Goal: Task Accomplishment & Management: Use online tool/utility

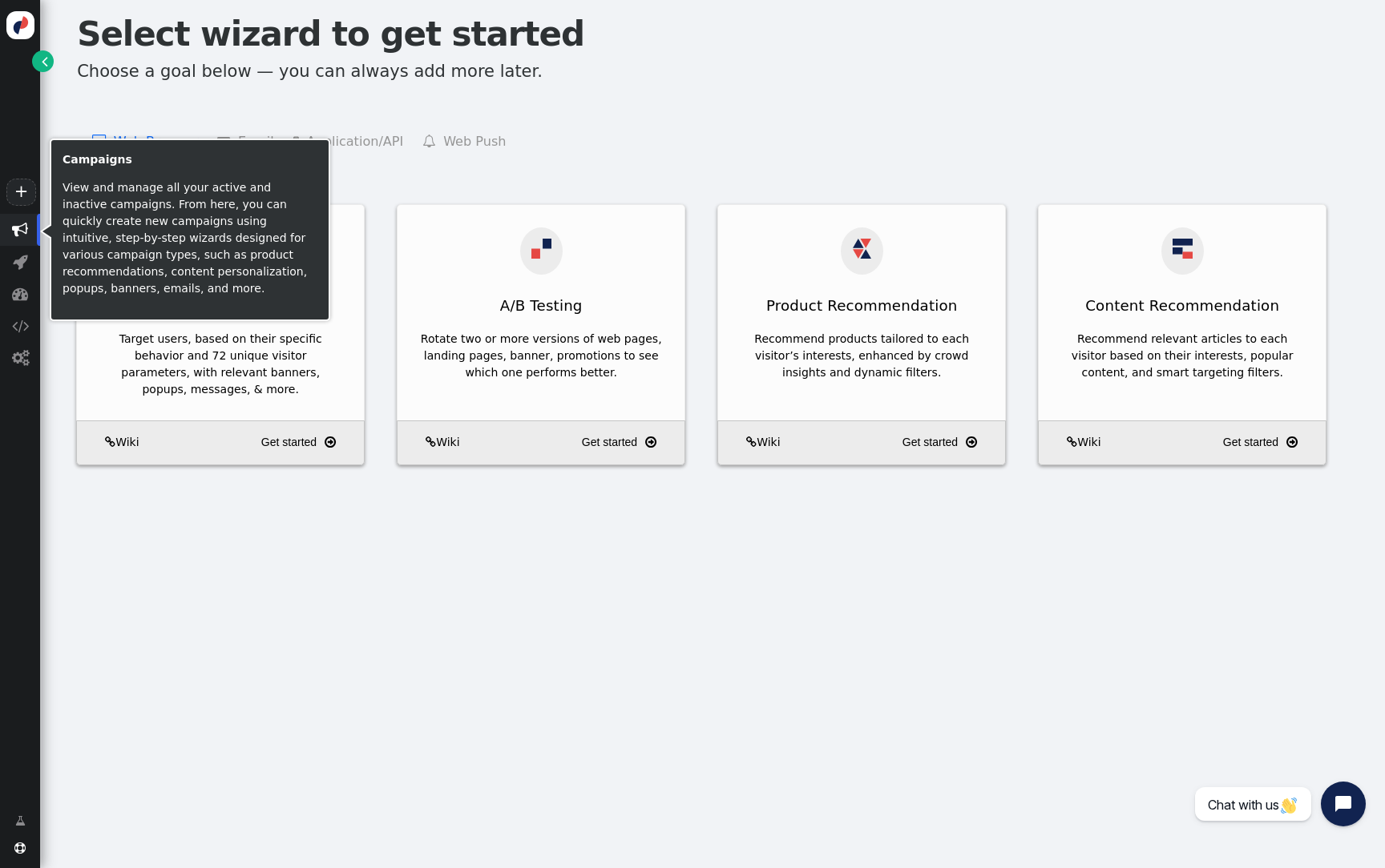
click at [20, 230] on span "" at bounding box center [20, 230] width 16 height 16
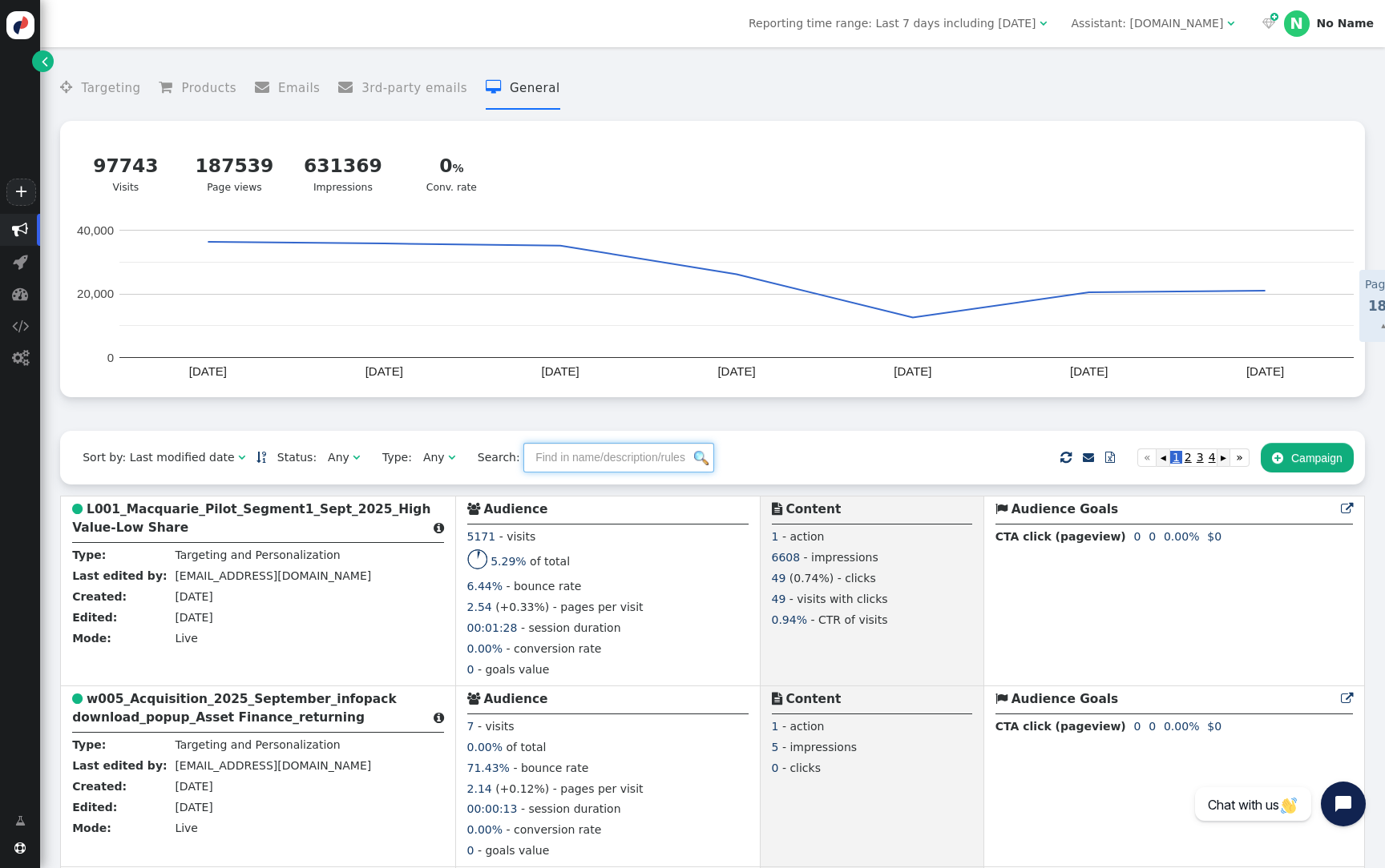
click at [579, 472] on input "text" at bounding box center [618, 458] width 191 height 28
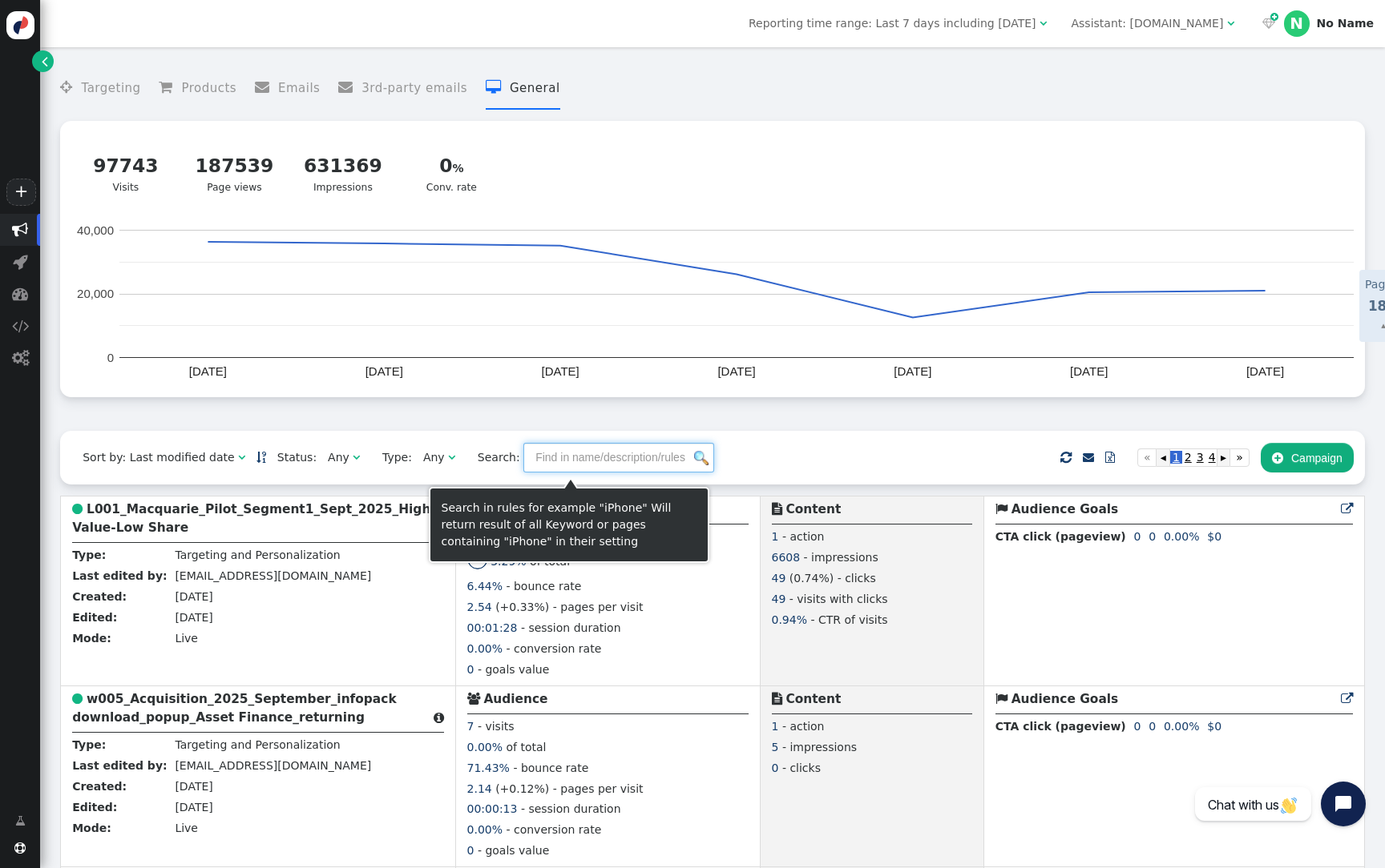
paste input "L002_Macquarie_Pilot_Segment2_Sept_2025_Lost Deals Lookalikes"
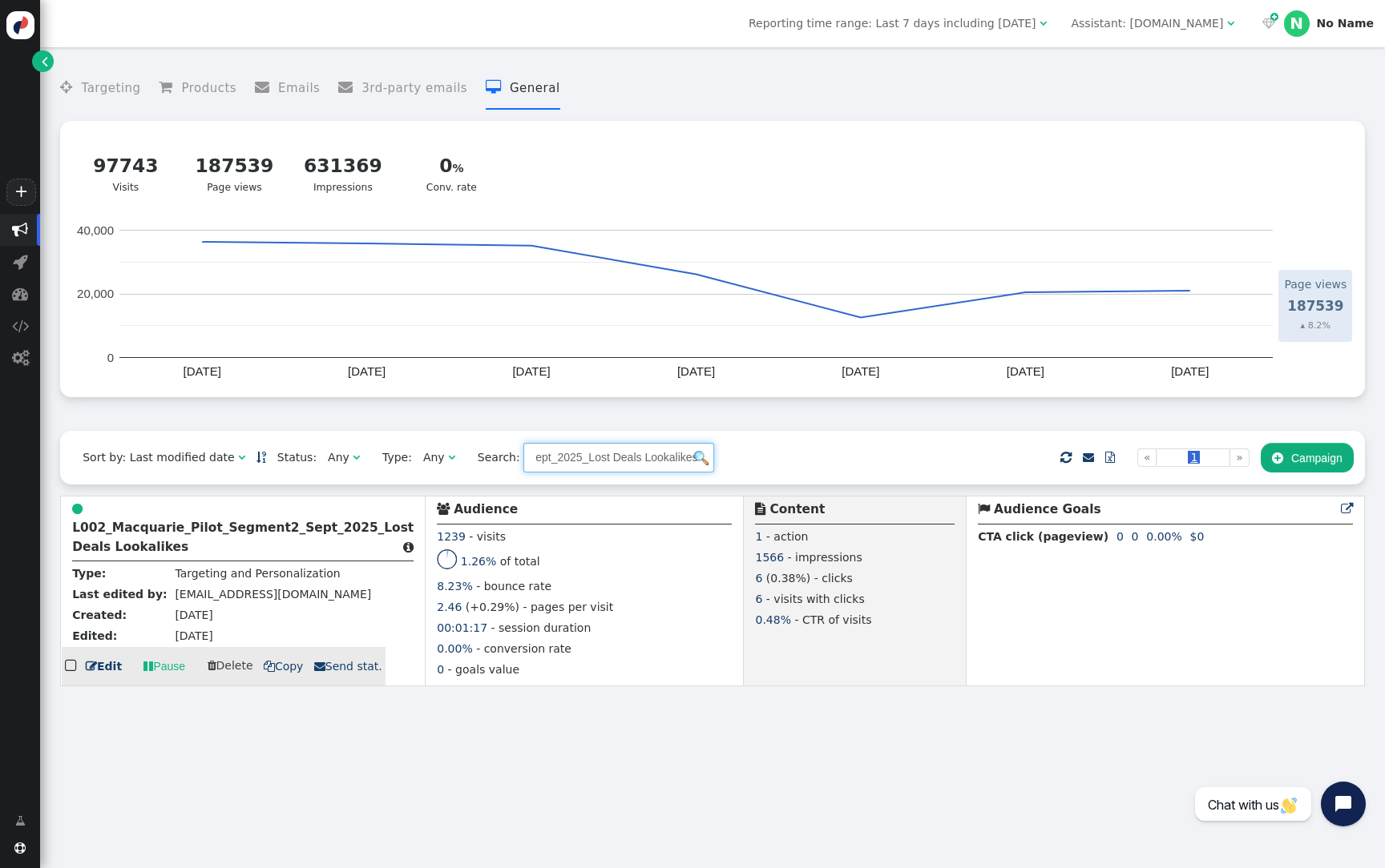
type input "L002_Macquarie_Pilot_Segment2_Sept_2025_Lost Deals Lookalikes"
click at [229, 533] on b "L002_Macquarie_Pilot_Segment2_Sept_2025_Lost Deals Lookalikes" at bounding box center [242, 537] width 341 height 33
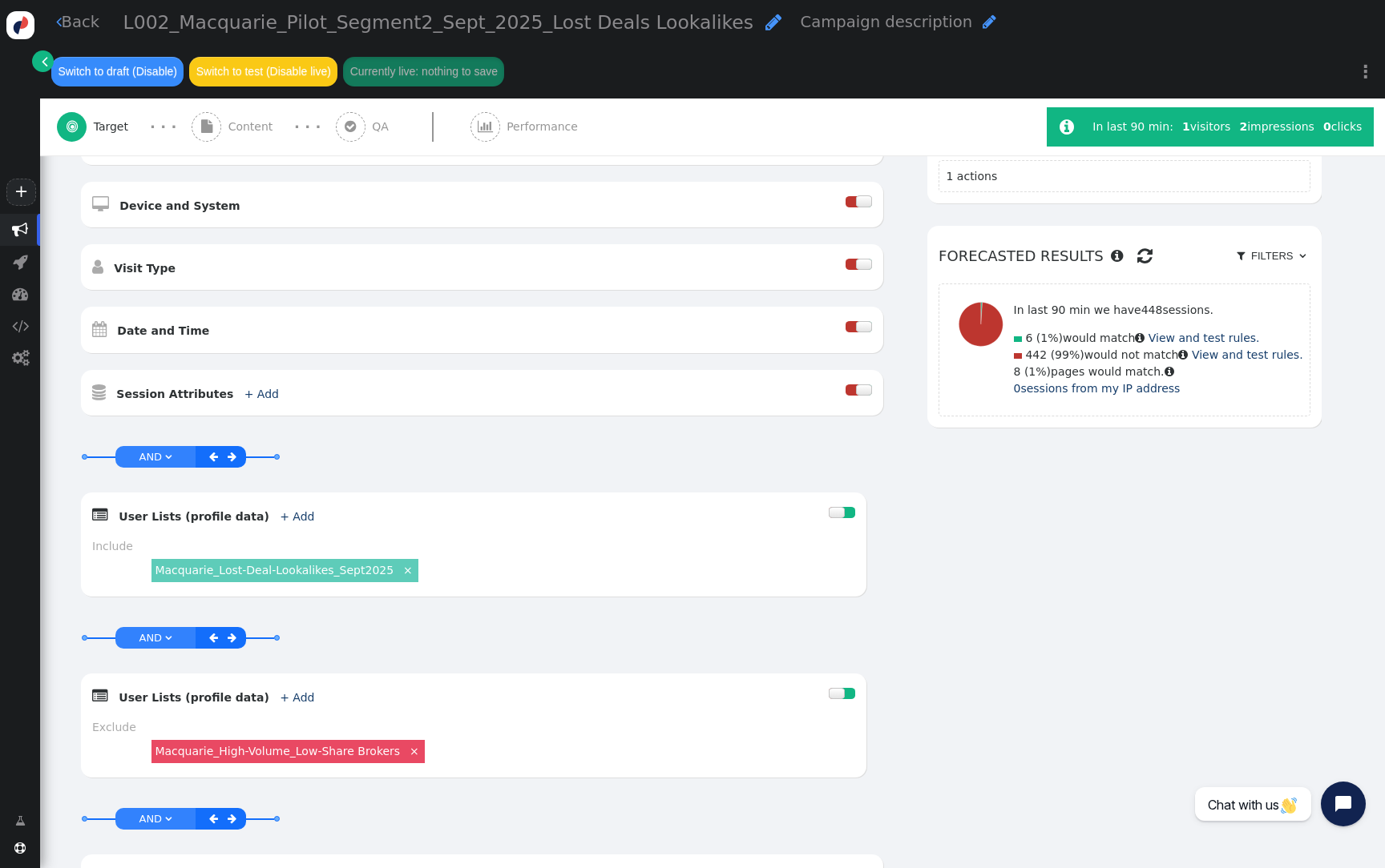
scroll to position [329, 0]
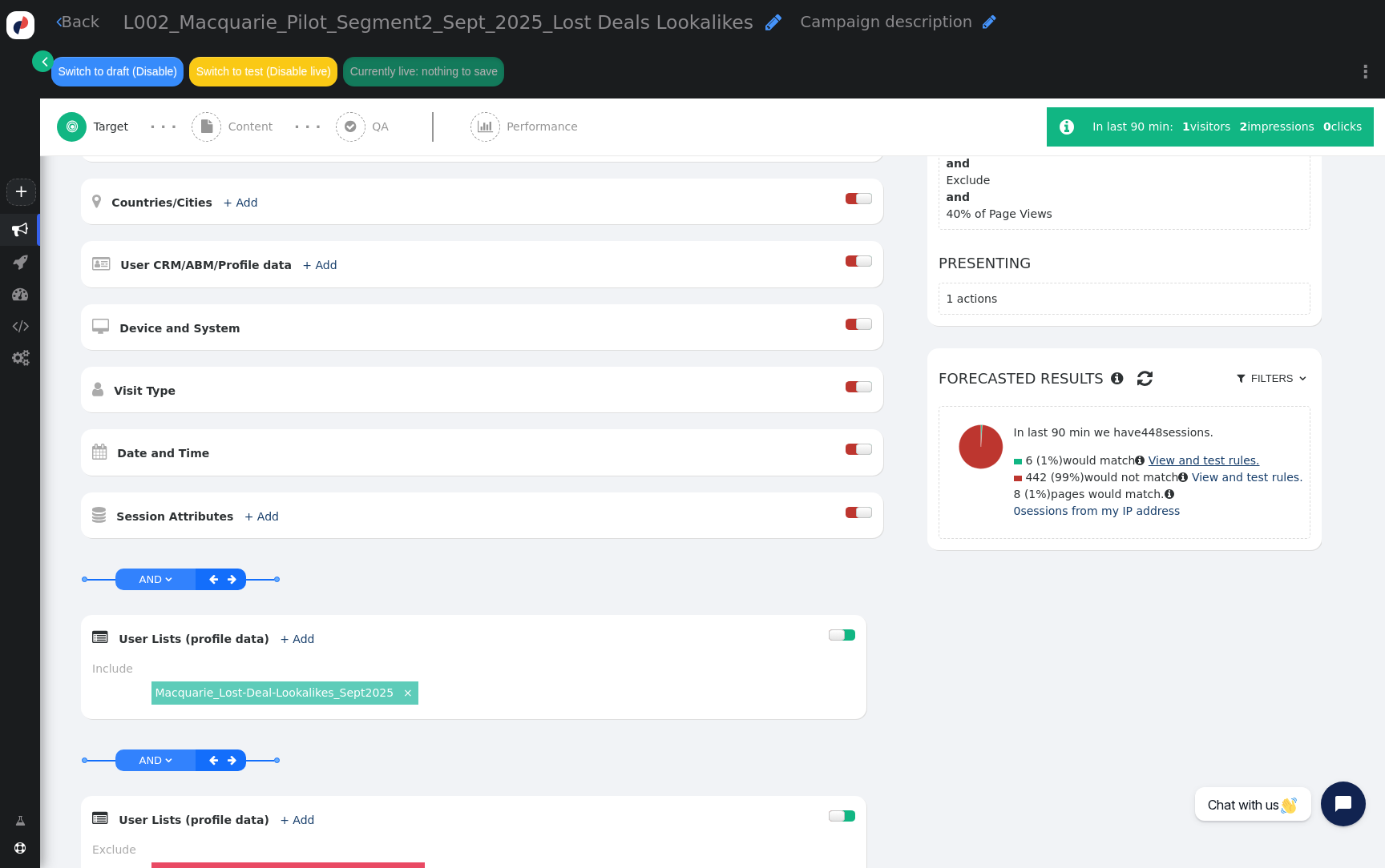
click at [1227, 462] on link "View and test rules." at bounding box center [1204, 460] width 111 height 12
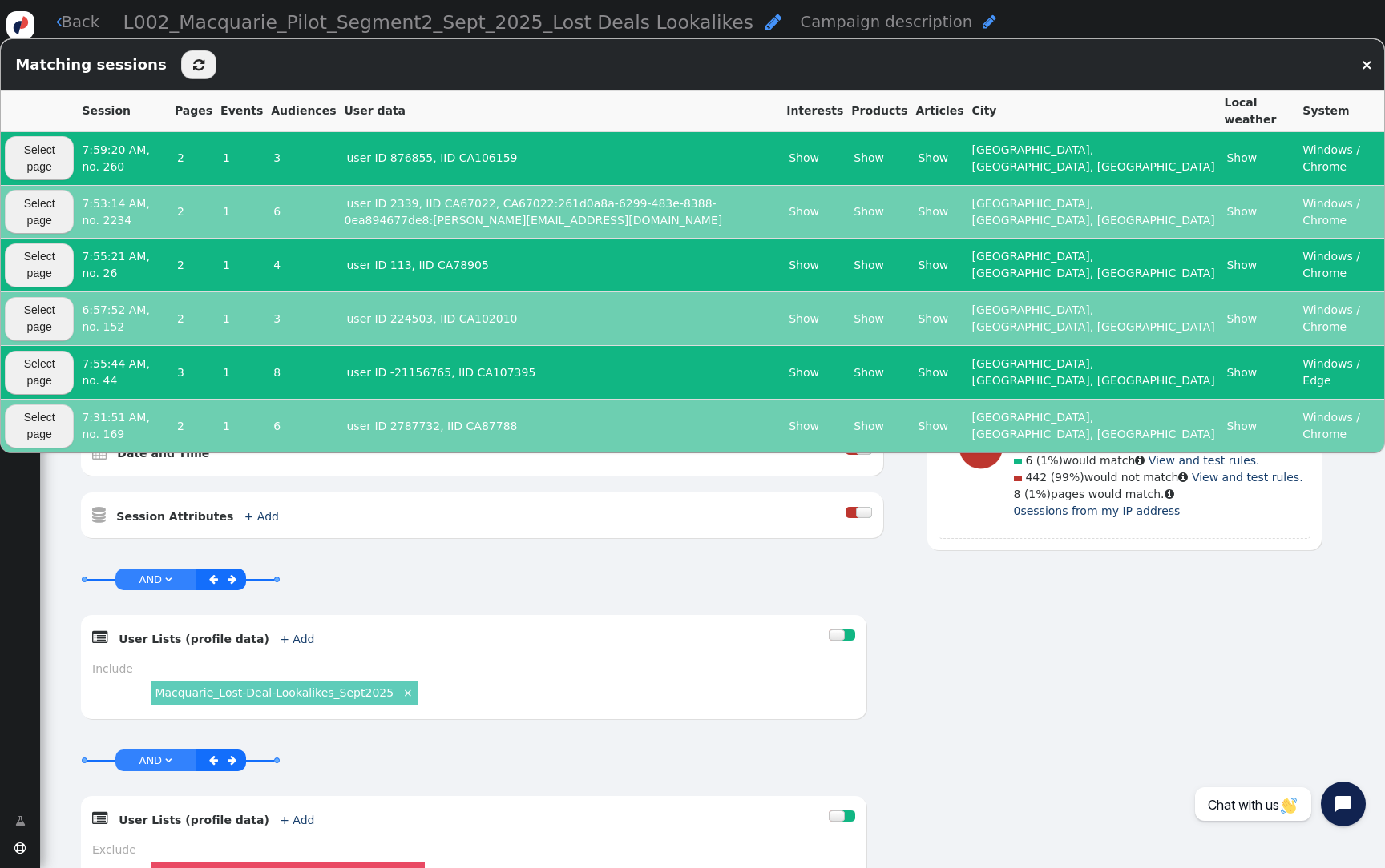
click at [1020, 593] on div "AND OR XOR AND     Pages Visited + Add  Include Current Page is Any of - V…" at bounding box center [701, 594] width 1243 height 1078
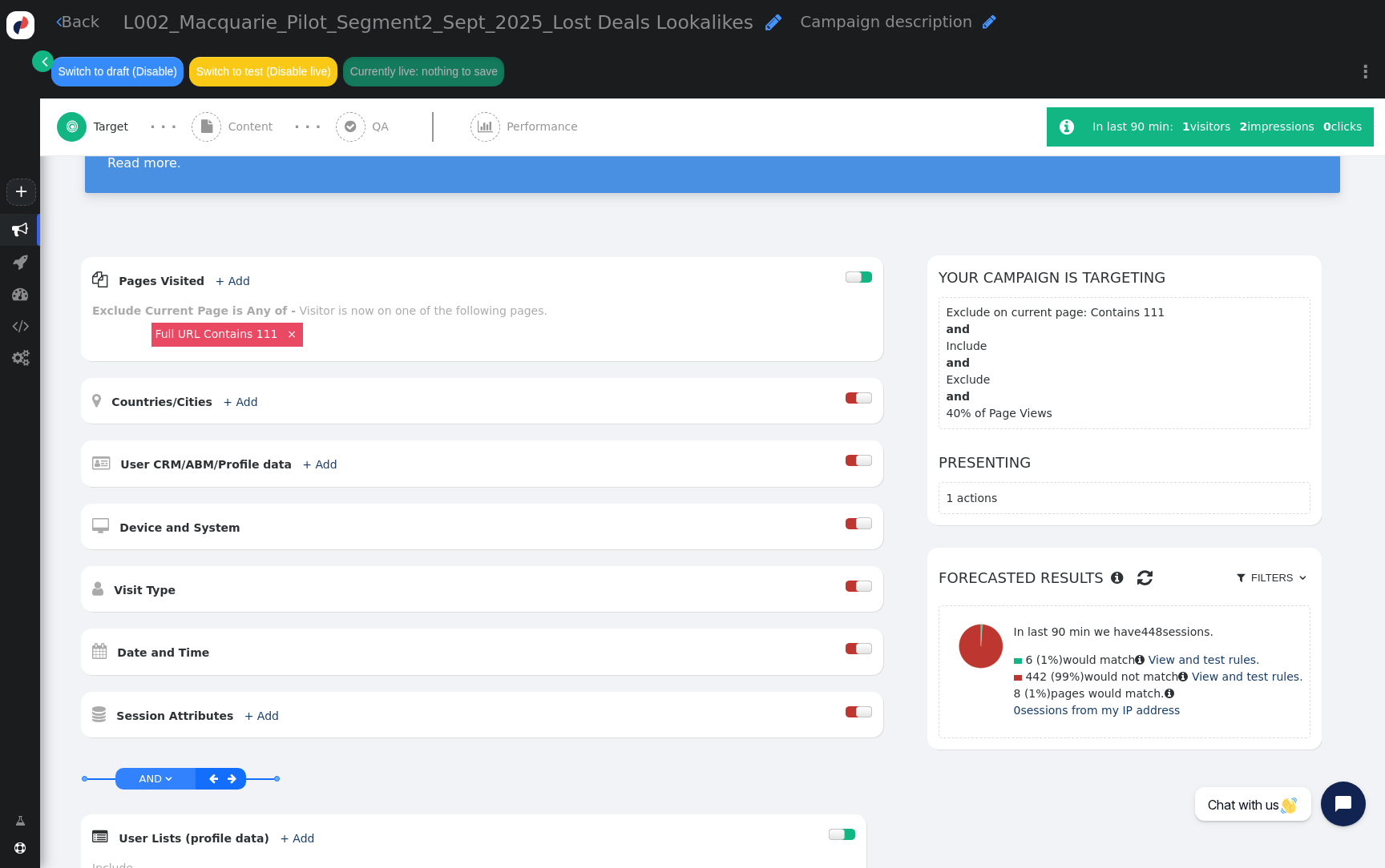
scroll to position [0, 0]
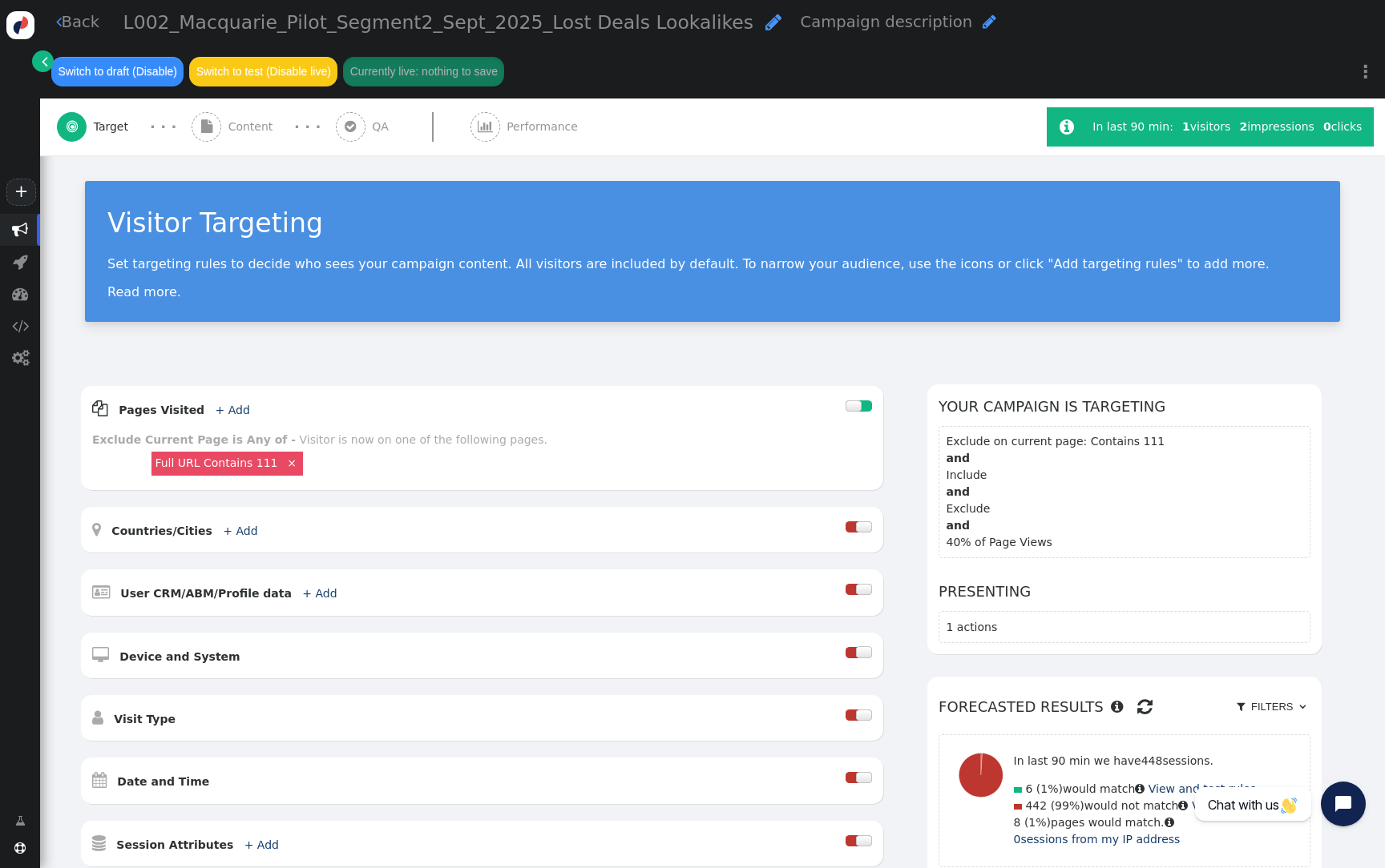
click at [379, 124] on span "QA" at bounding box center [383, 127] width 23 height 17
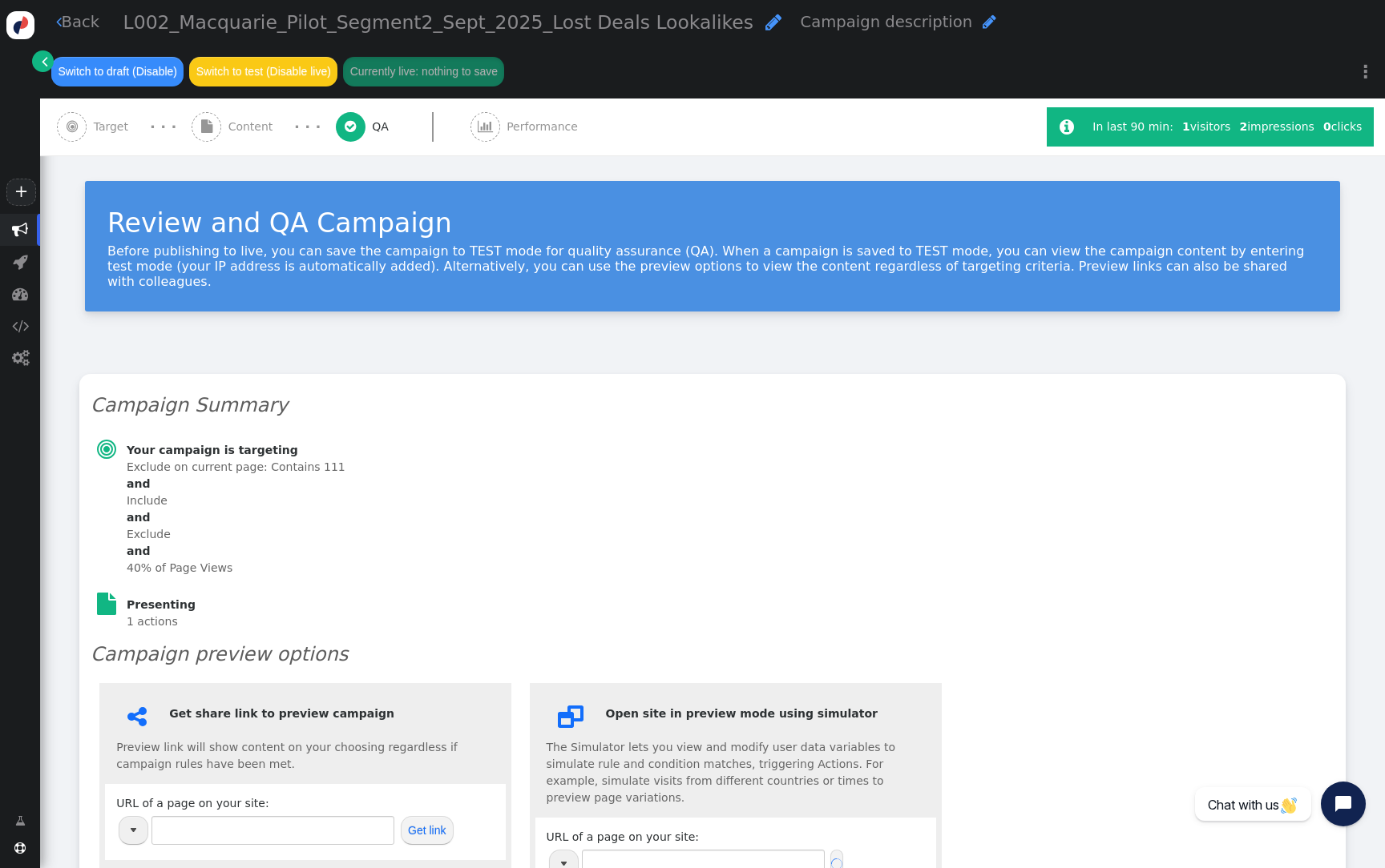
type input "[URL][DOMAIN_NAME]"
click at [483, 134] on span "" at bounding box center [484, 126] width 29 height 29
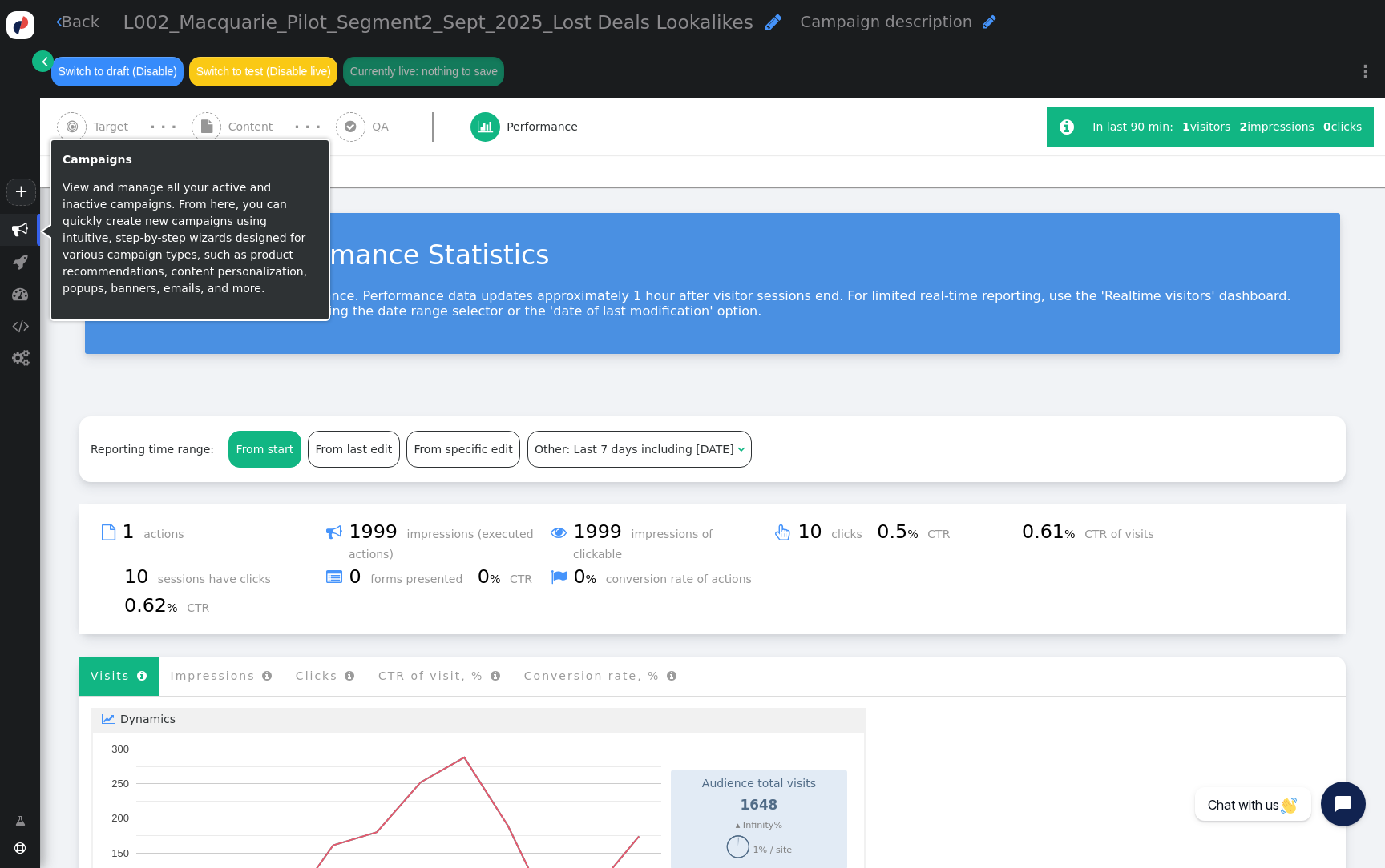
click at [22, 237] on span "" at bounding box center [20, 230] width 16 height 16
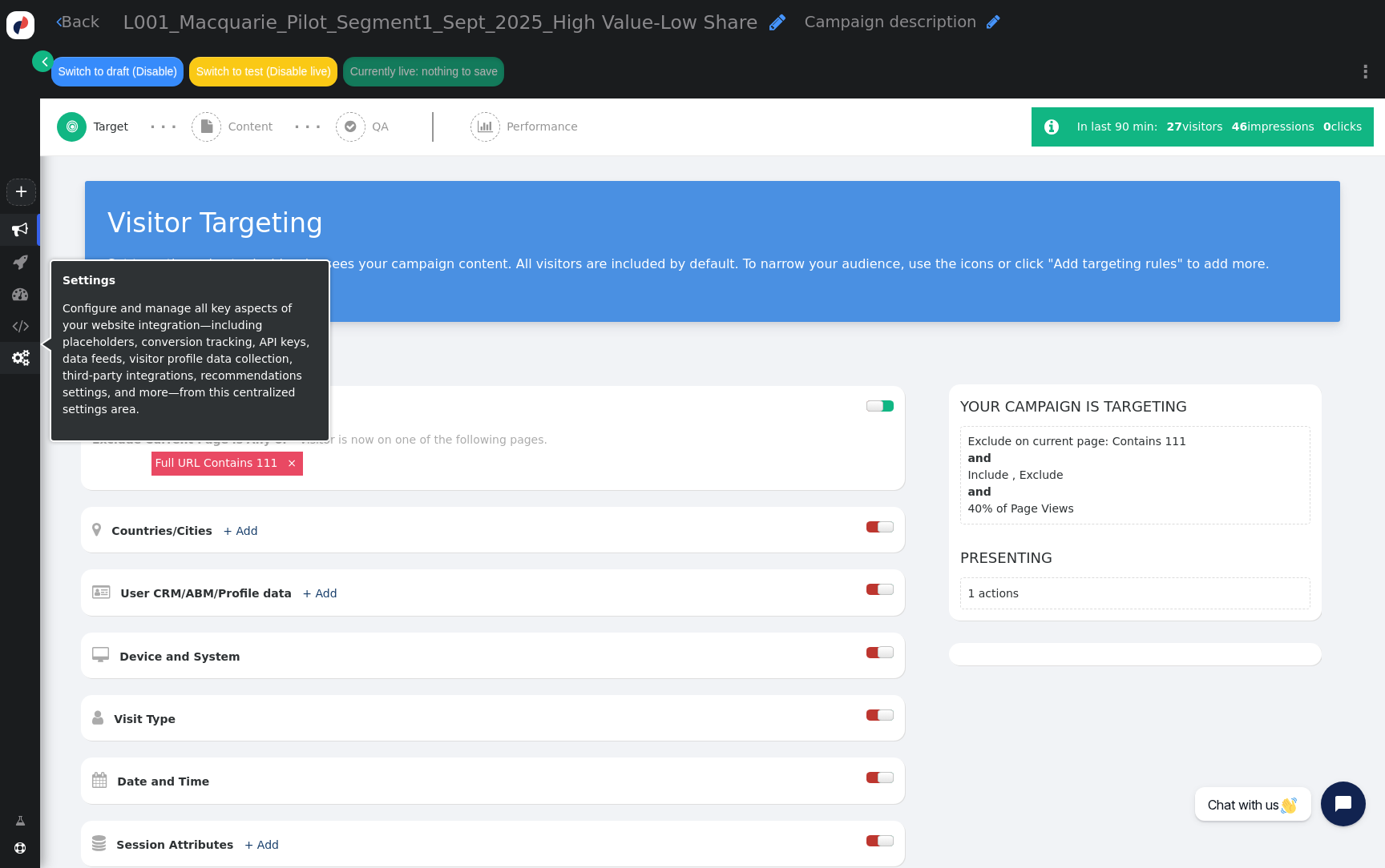
click at [22, 368] on span "" at bounding box center [20, 358] width 40 height 32
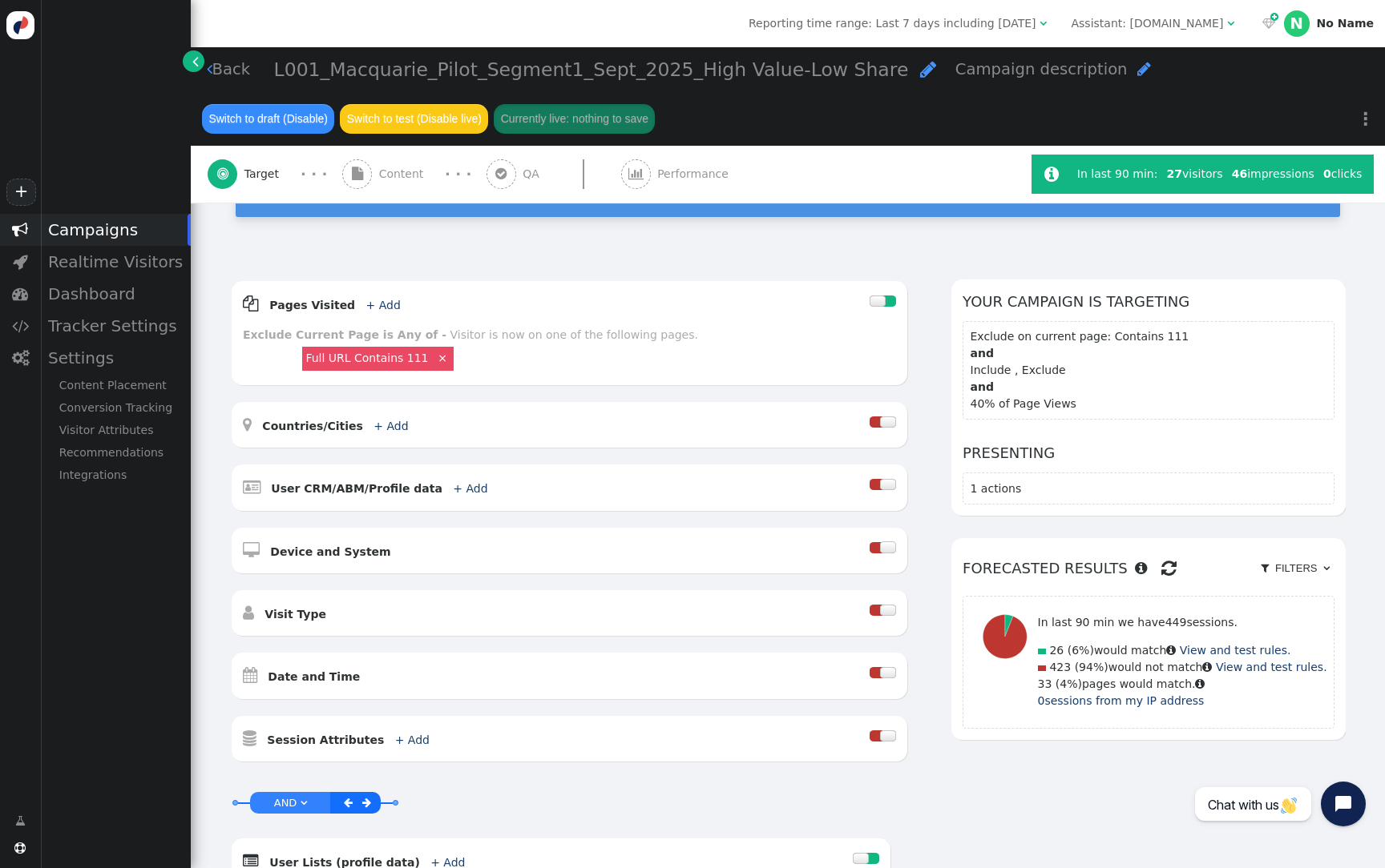
scroll to position [263, 0]
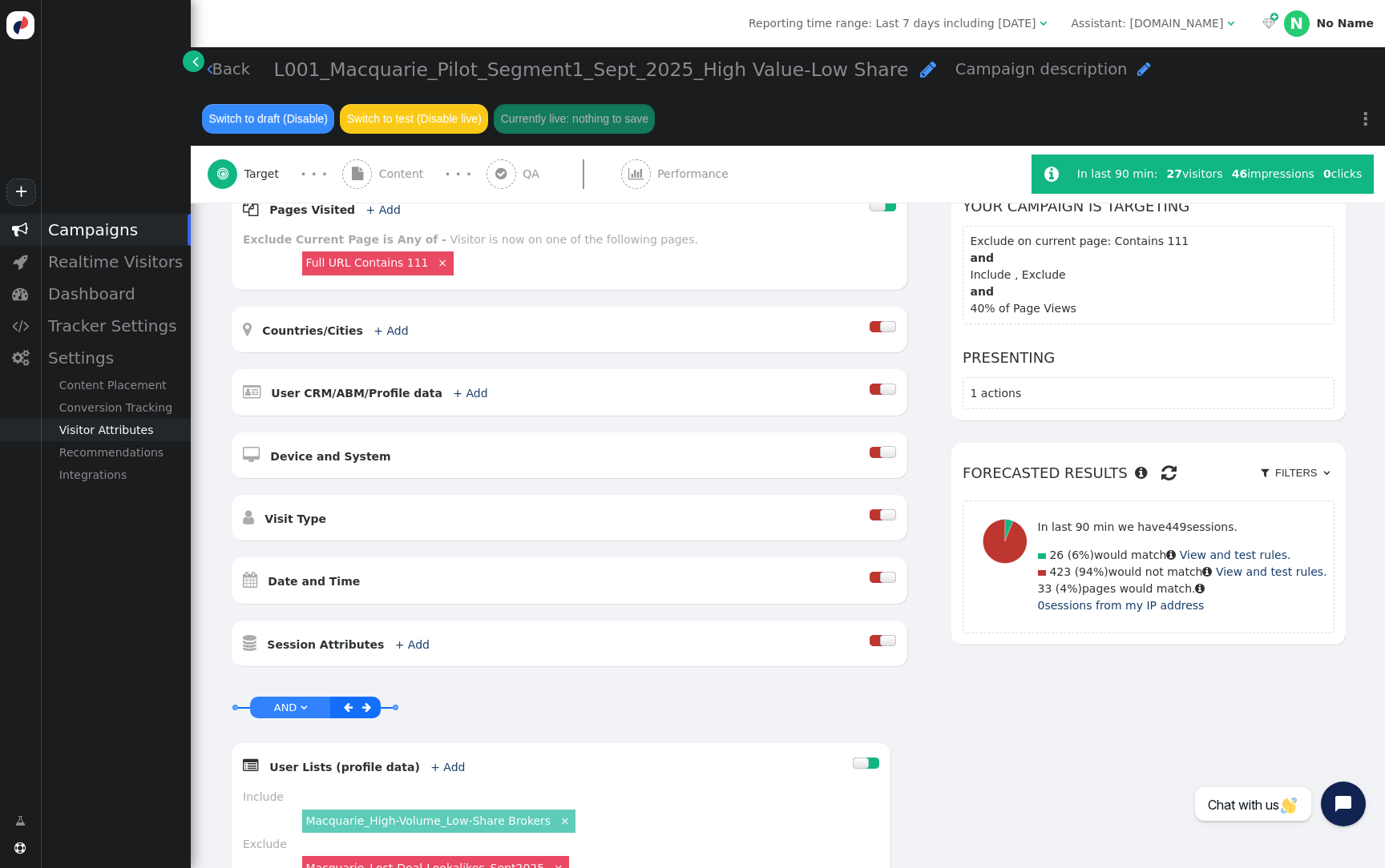
click at [104, 433] on div "Visitor Attributes" at bounding box center [115, 430] width 151 height 23
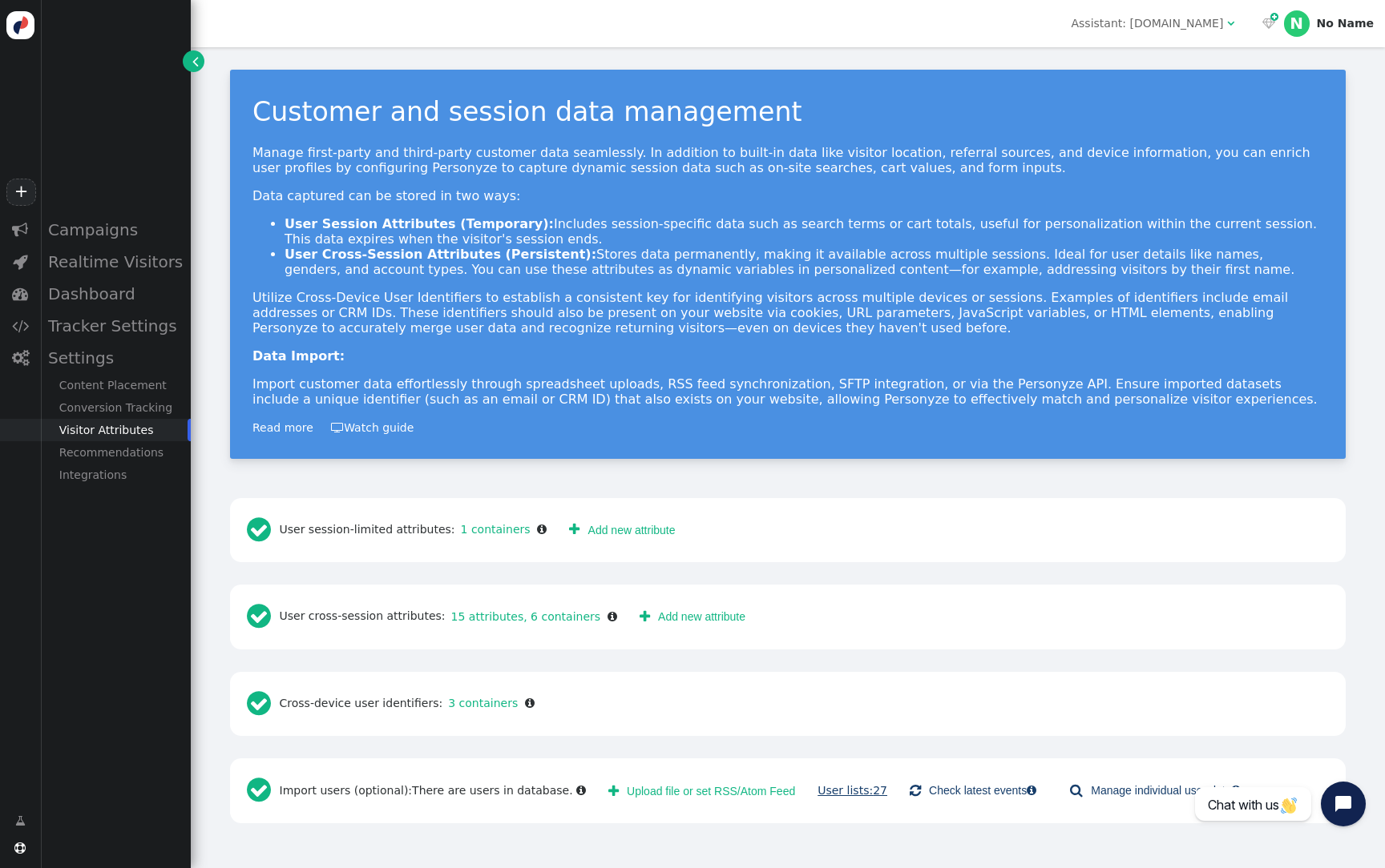
click at [873, 791] on span "27" at bounding box center [880, 790] width 14 height 12
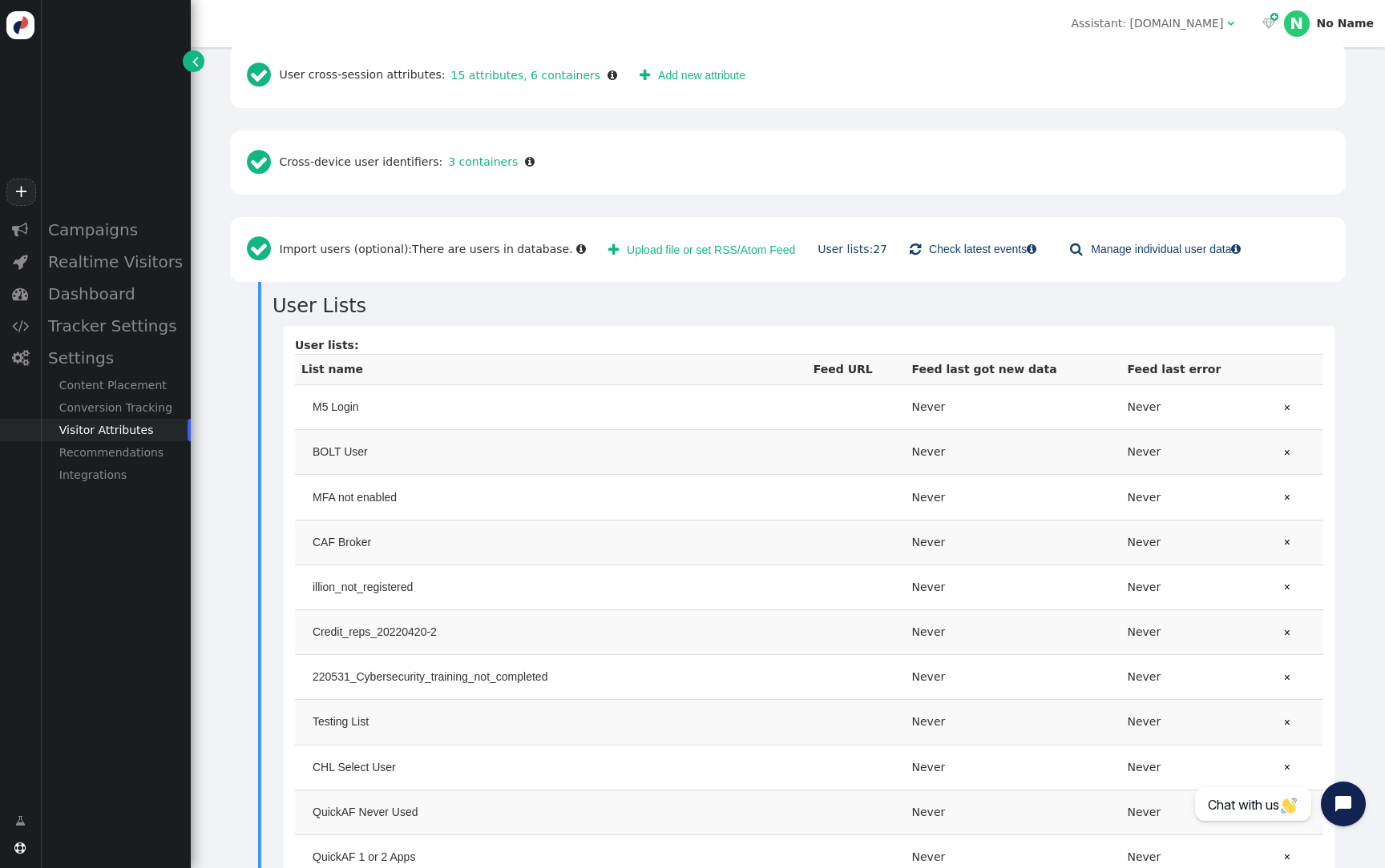
scroll to position [453, 0]
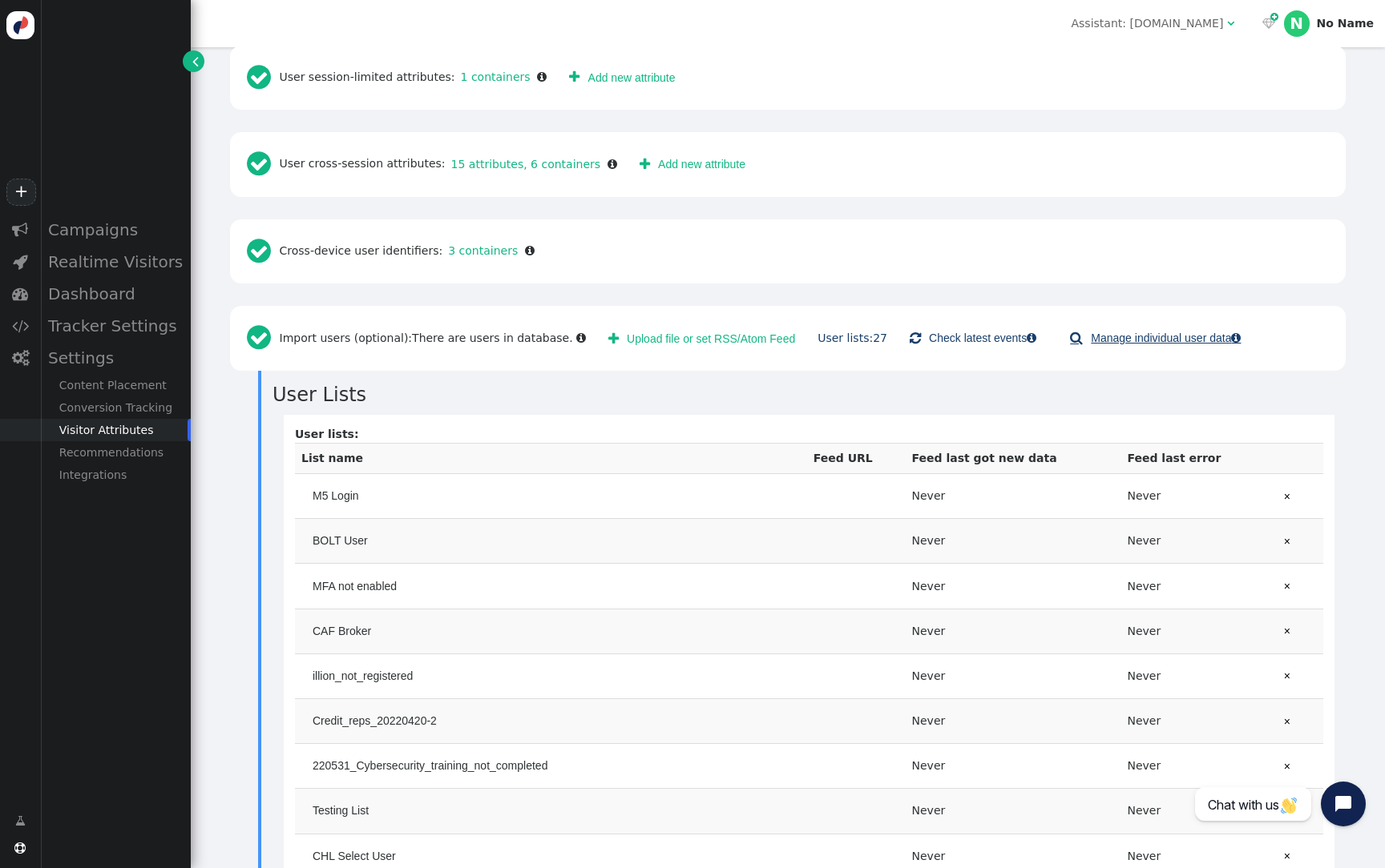
click at [1174, 341] on link " Manage individual user data " at bounding box center [1154, 338] width 193 height 28
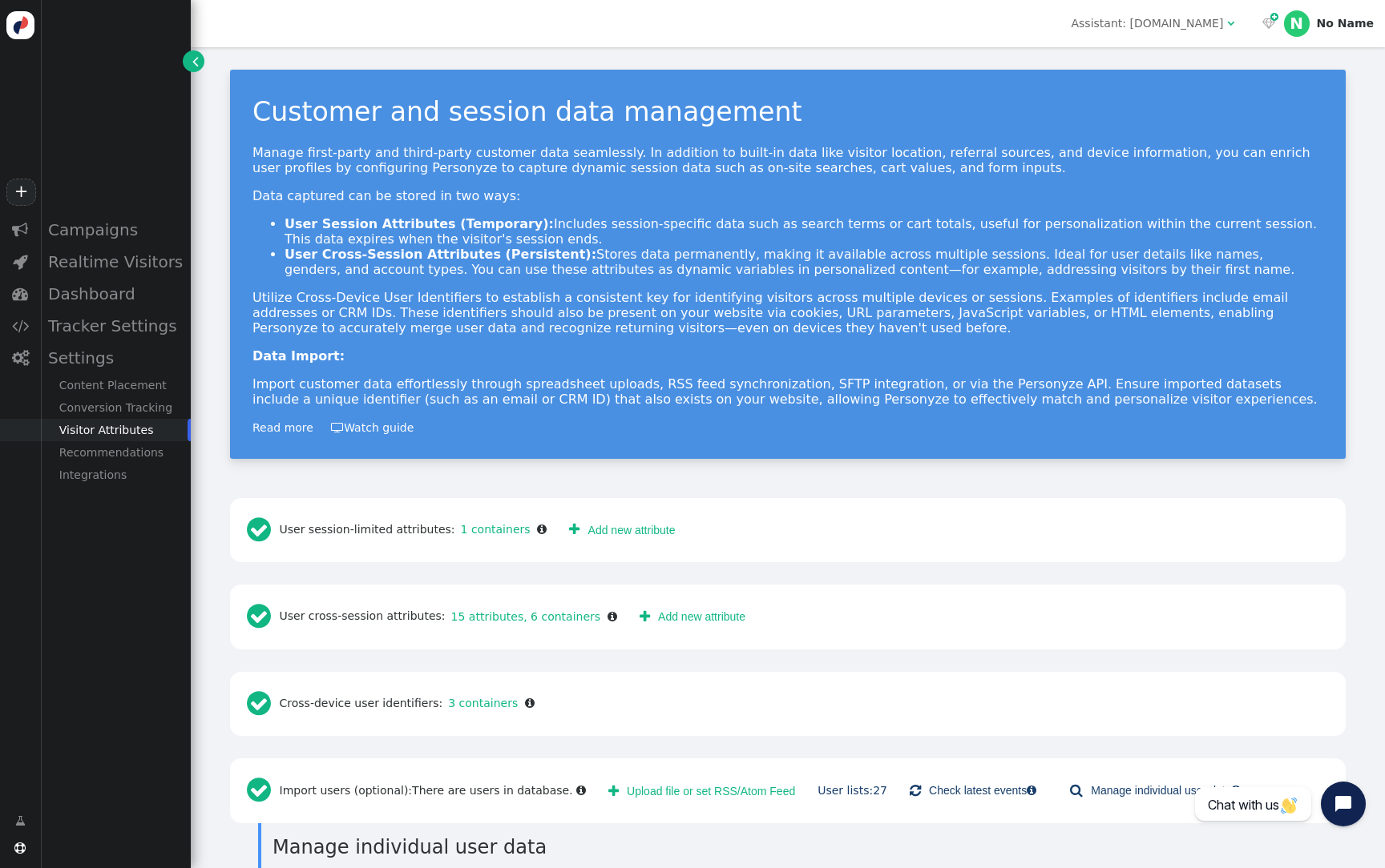
scroll to position [64, 0]
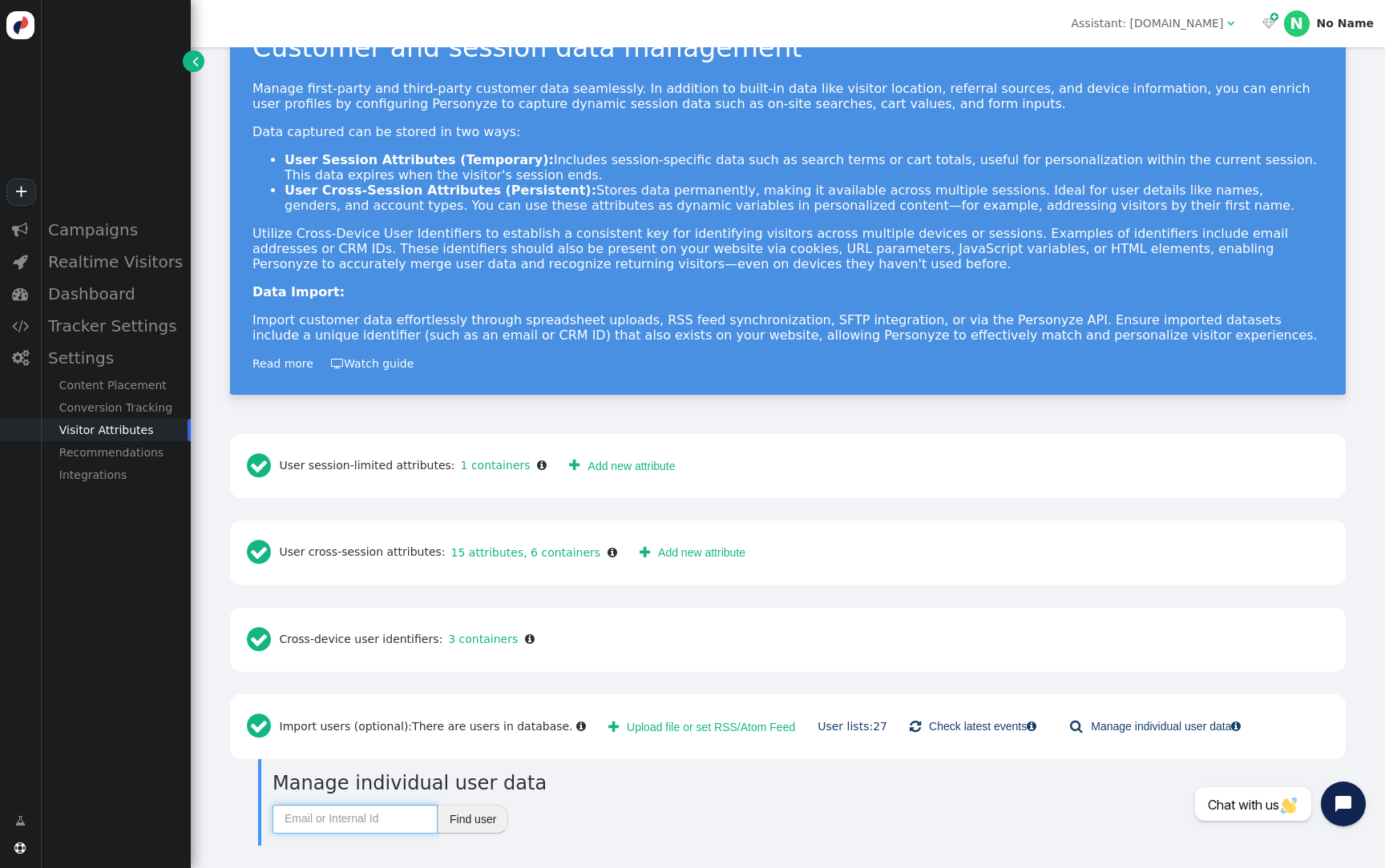
click at [334, 819] on input "text" at bounding box center [355, 820] width 165 height 28
paste input "CA94080"
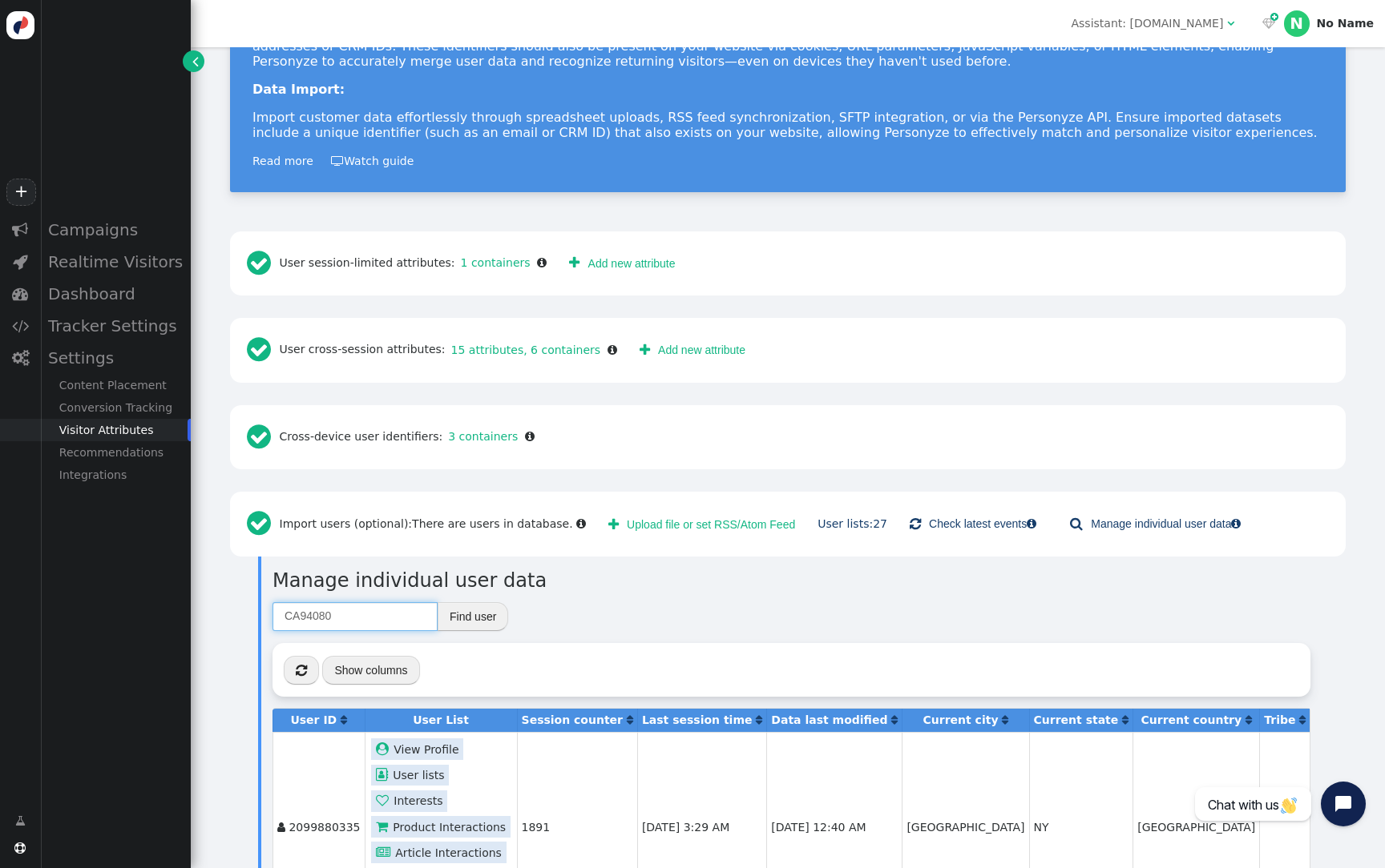
scroll to position [355, 0]
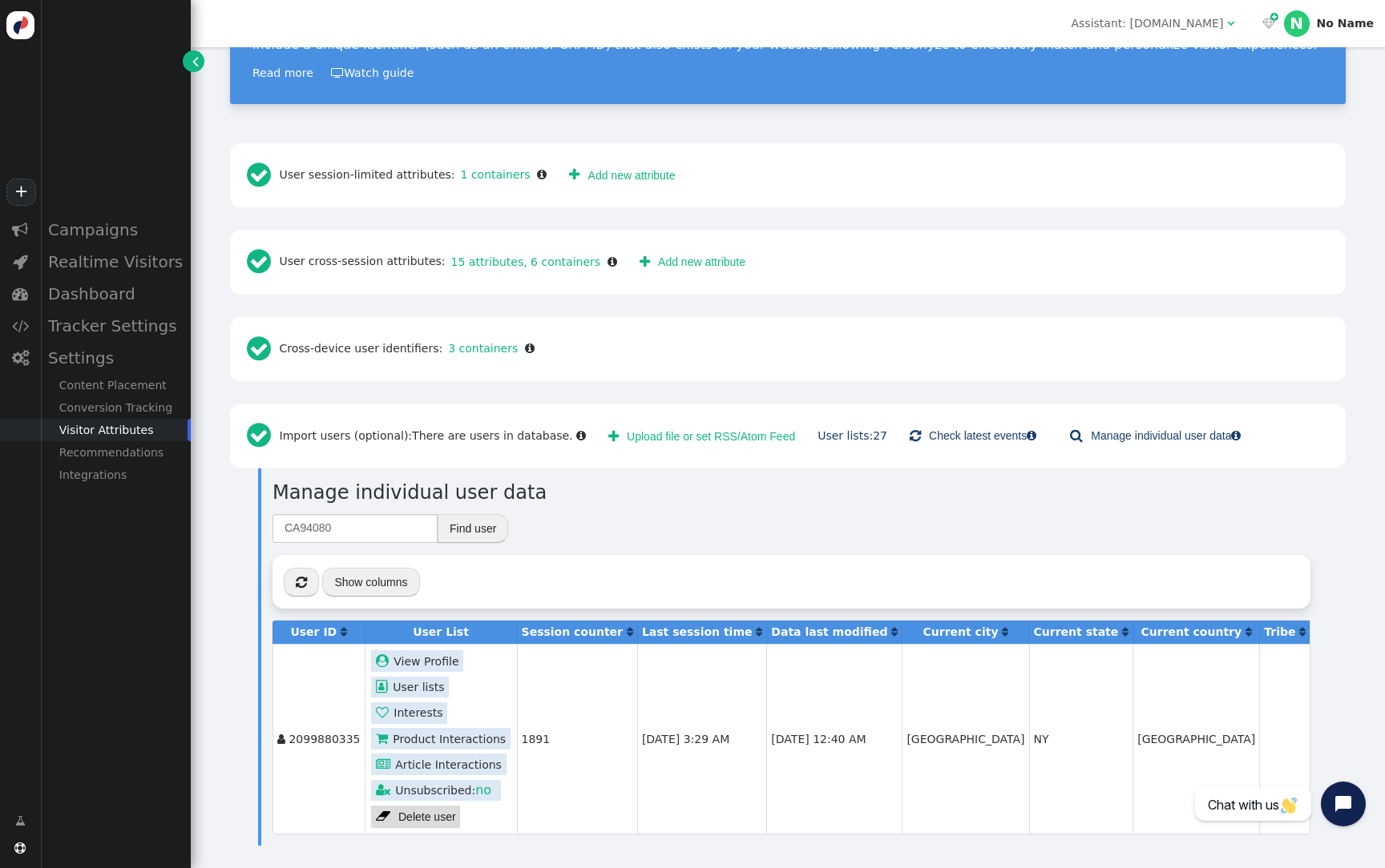
click at [429, 689] on link " User lists" at bounding box center [410, 688] width 78 height 22
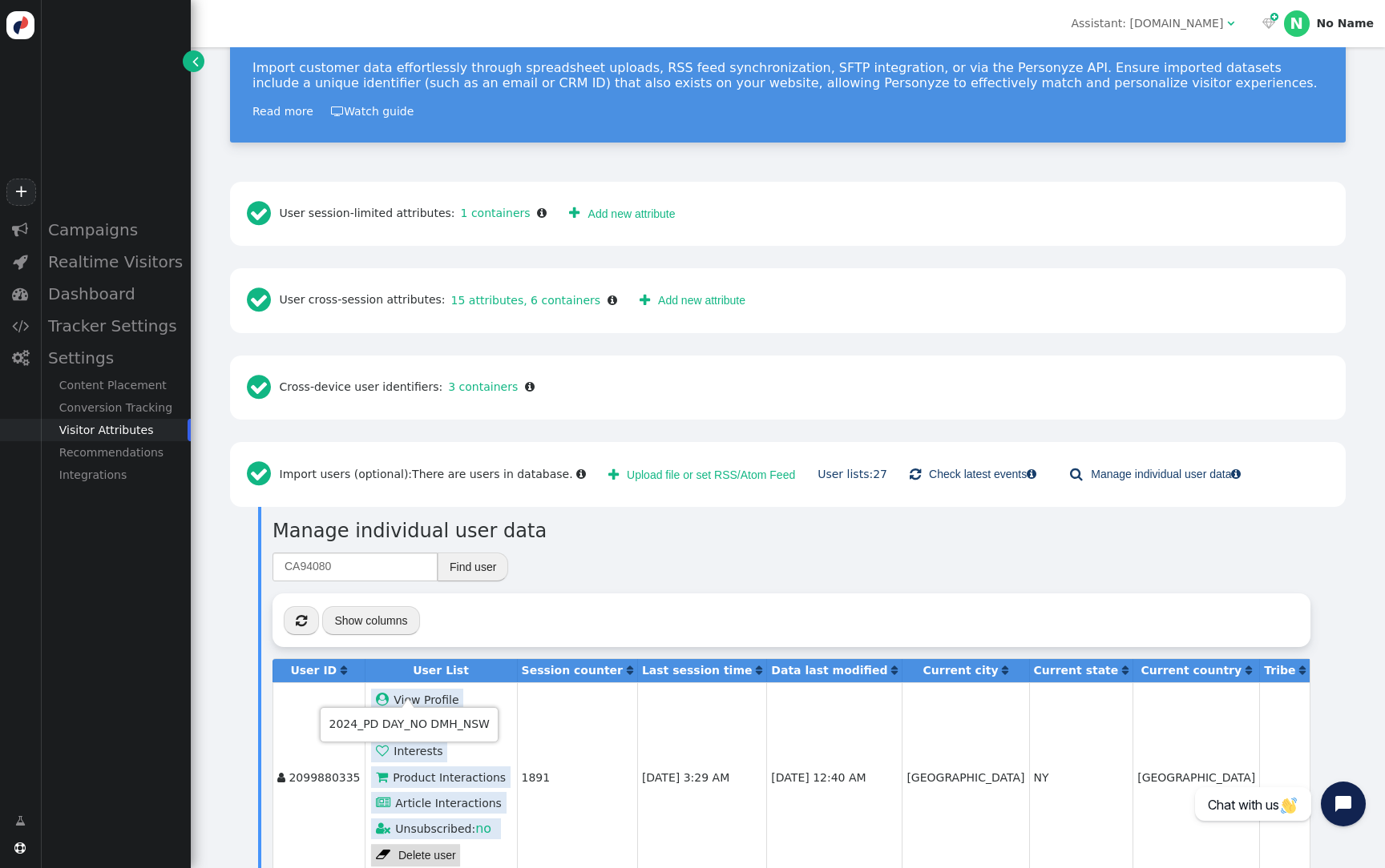
click at [609, 350] on div "Customer and session data management Manage first-party and third-party custome…" at bounding box center [787, 319] width 1194 height 1176
click at [569, 292] on div " User cross-session attributes: 15 attributes, 6 containers " at bounding box center [432, 300] width 382 height 43
click at [566, 301] on link "15 attributes, 6 containers" at bounding box center [523, 300] width 156 height 12
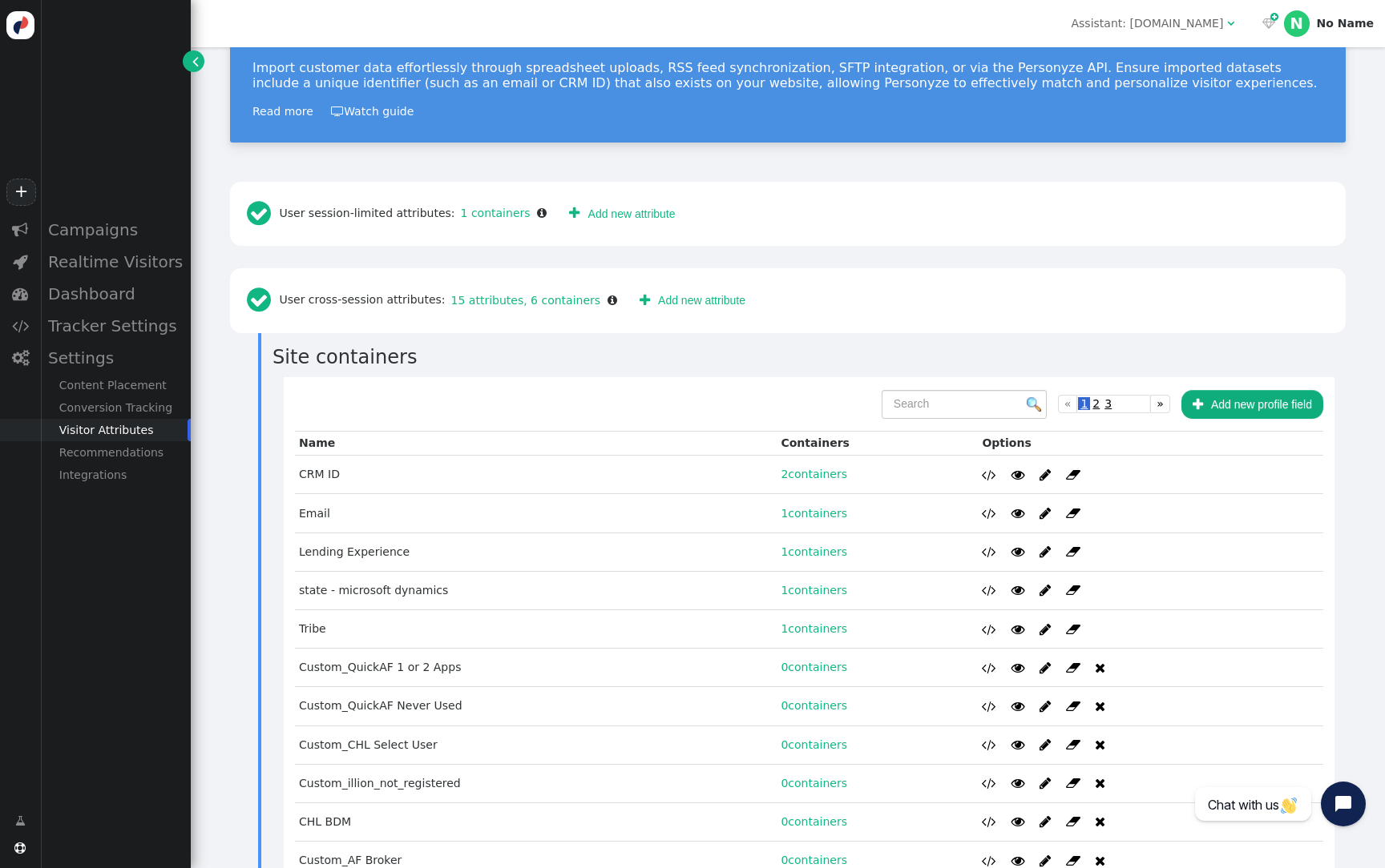
scroll to position [443, 0]
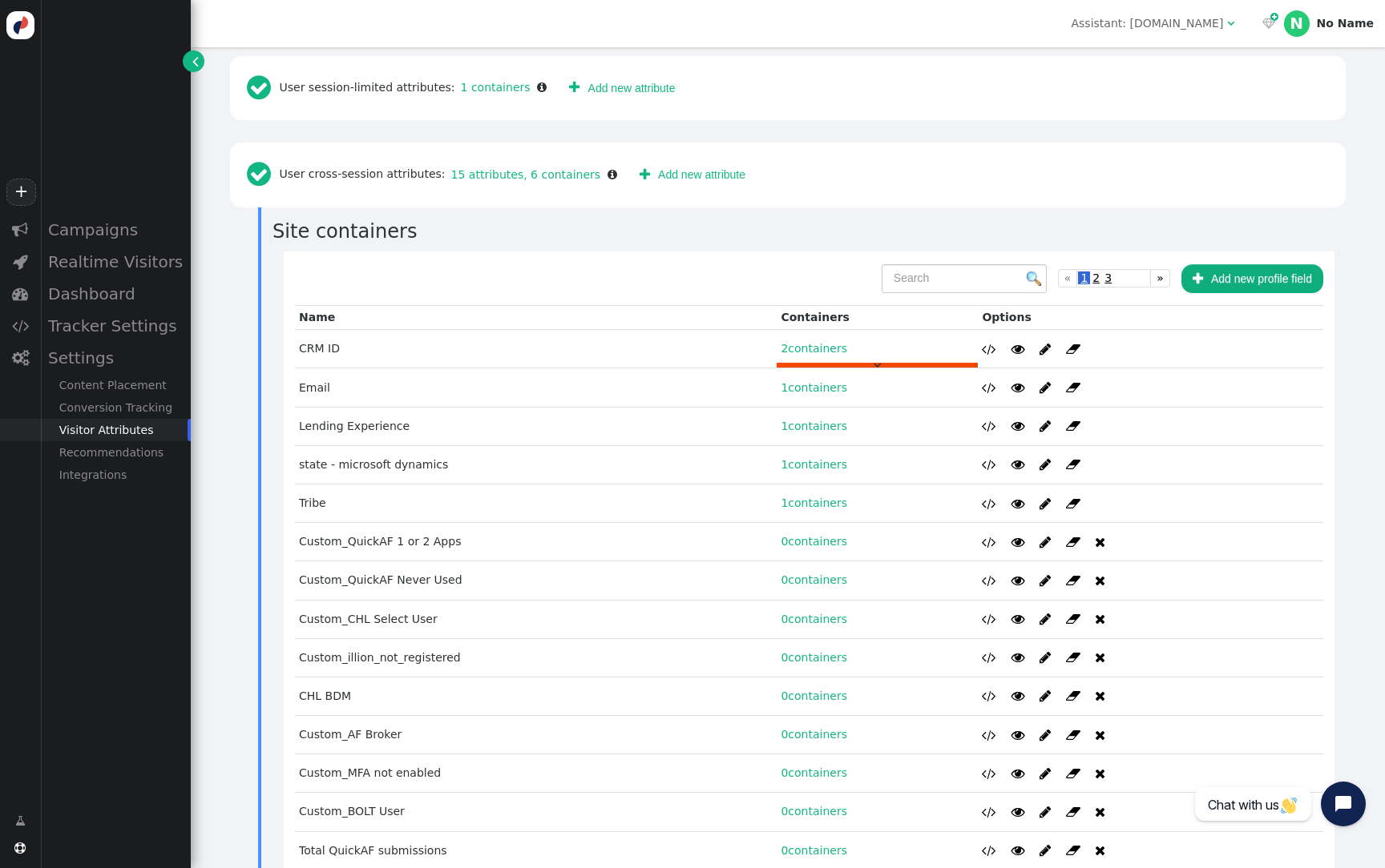
click at [794, 347] on link "2 containers" at bounding box center [814, 348] width 66 height 12
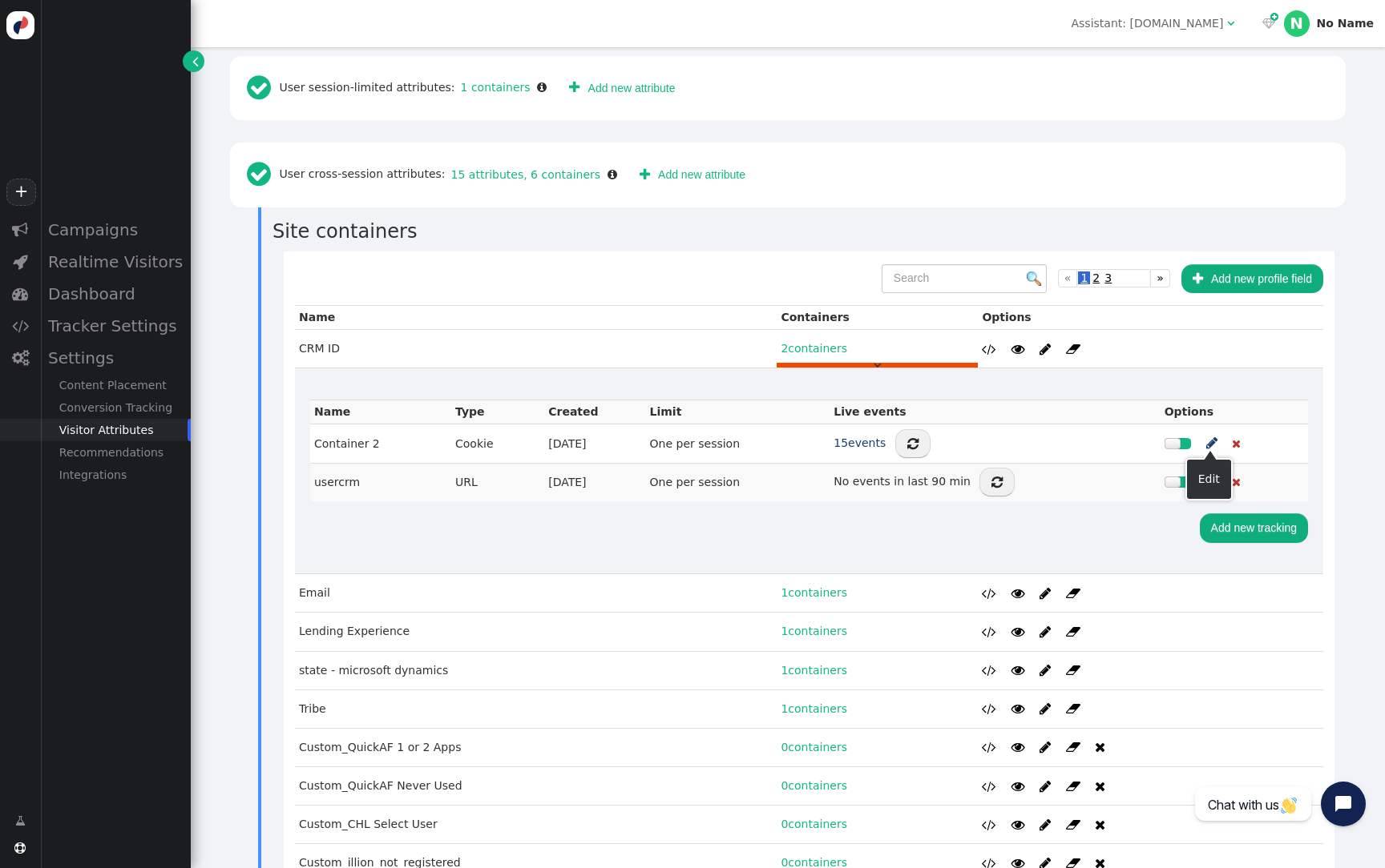
click at [1207, 446] on span "" at bounding box center [1212, 443] width 11 height 20
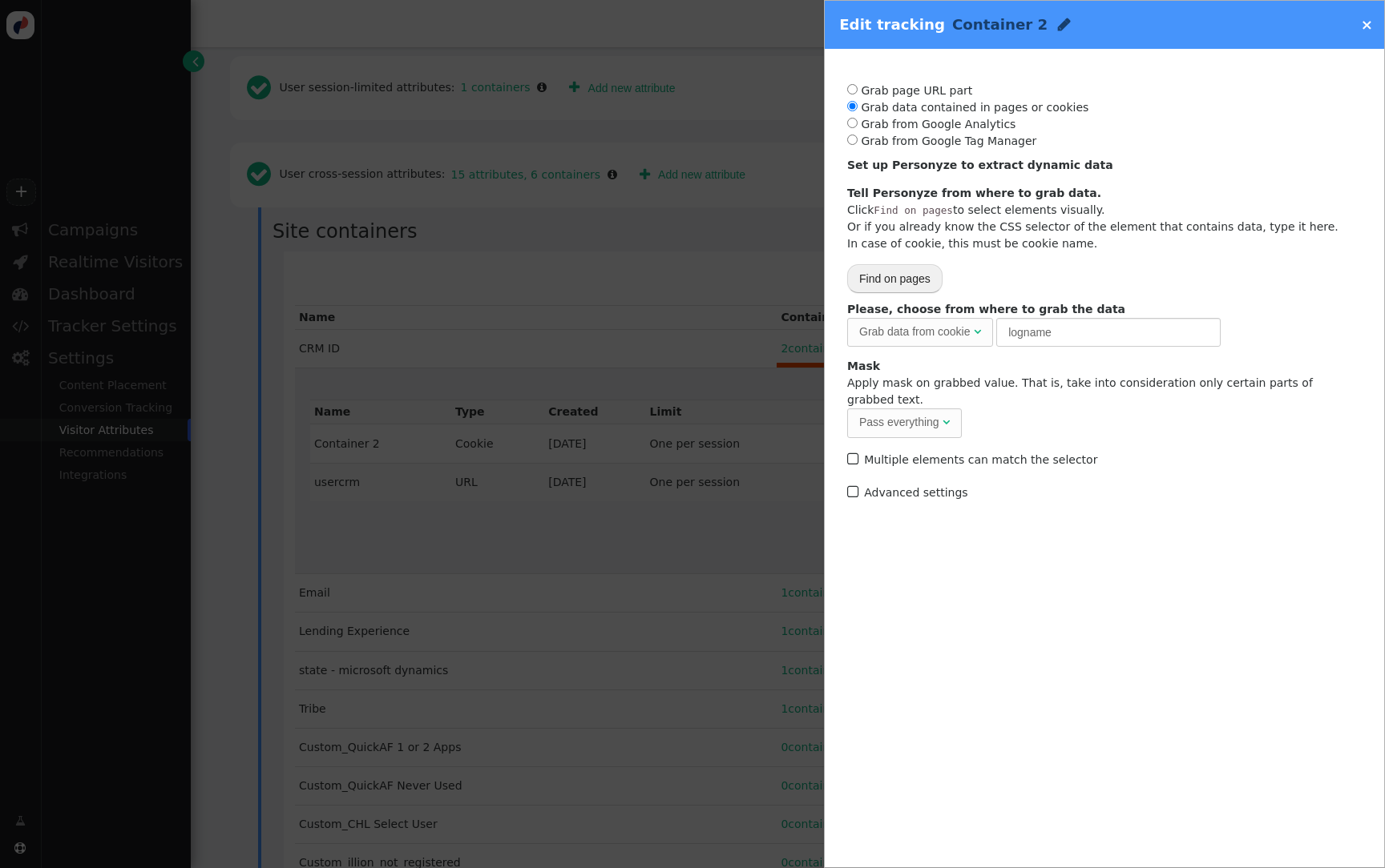
click at [580, 371] on div at bounding box center [692, 434] width 1385 height 868
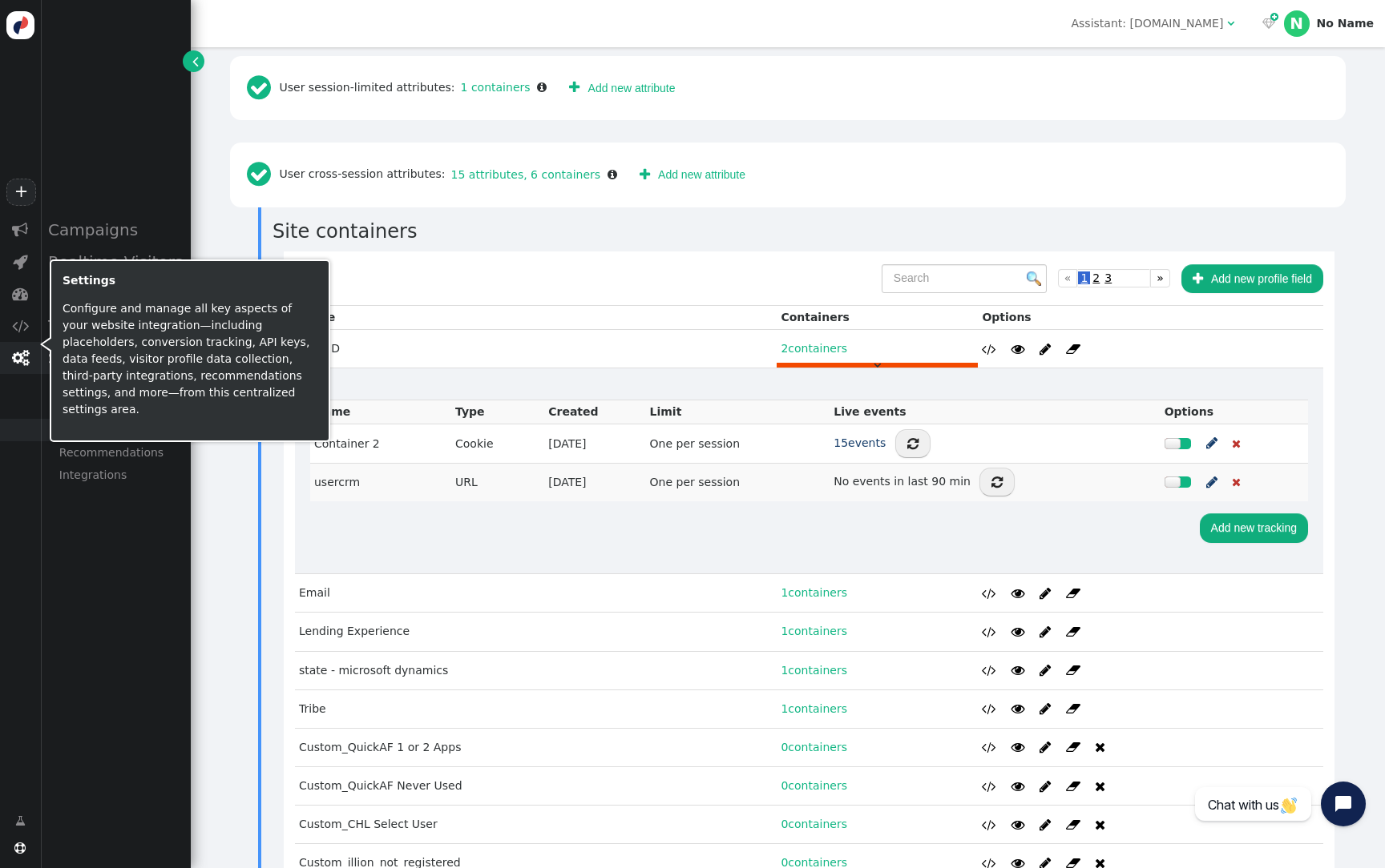
click at [25, 361] on span "" at bounding box center [21, 358] width 17 height 16
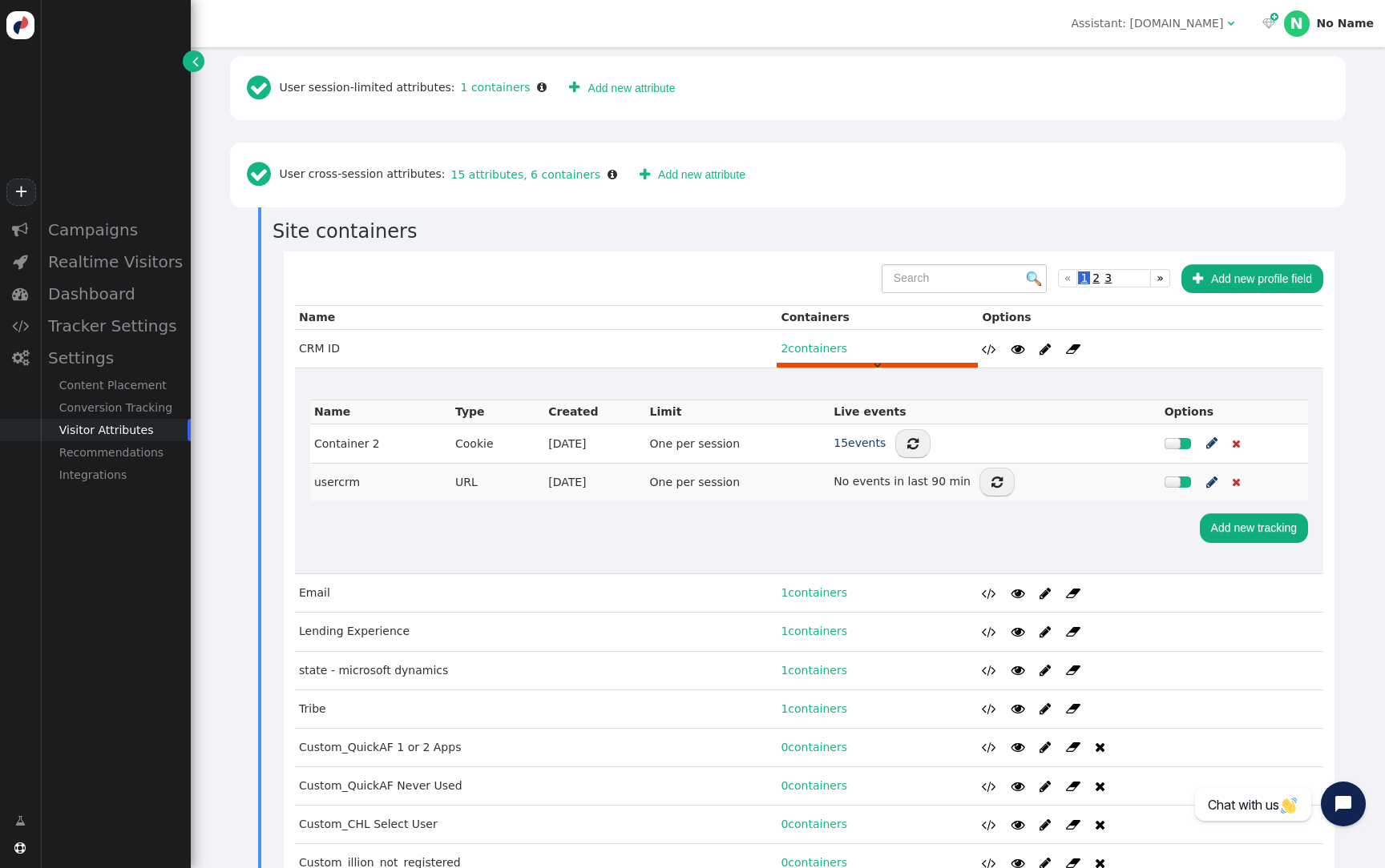
click at [515, 551] on div "Up to 12 goals can be tracked Add new tracking" at bounding box center [808, 530] width 997 height 57
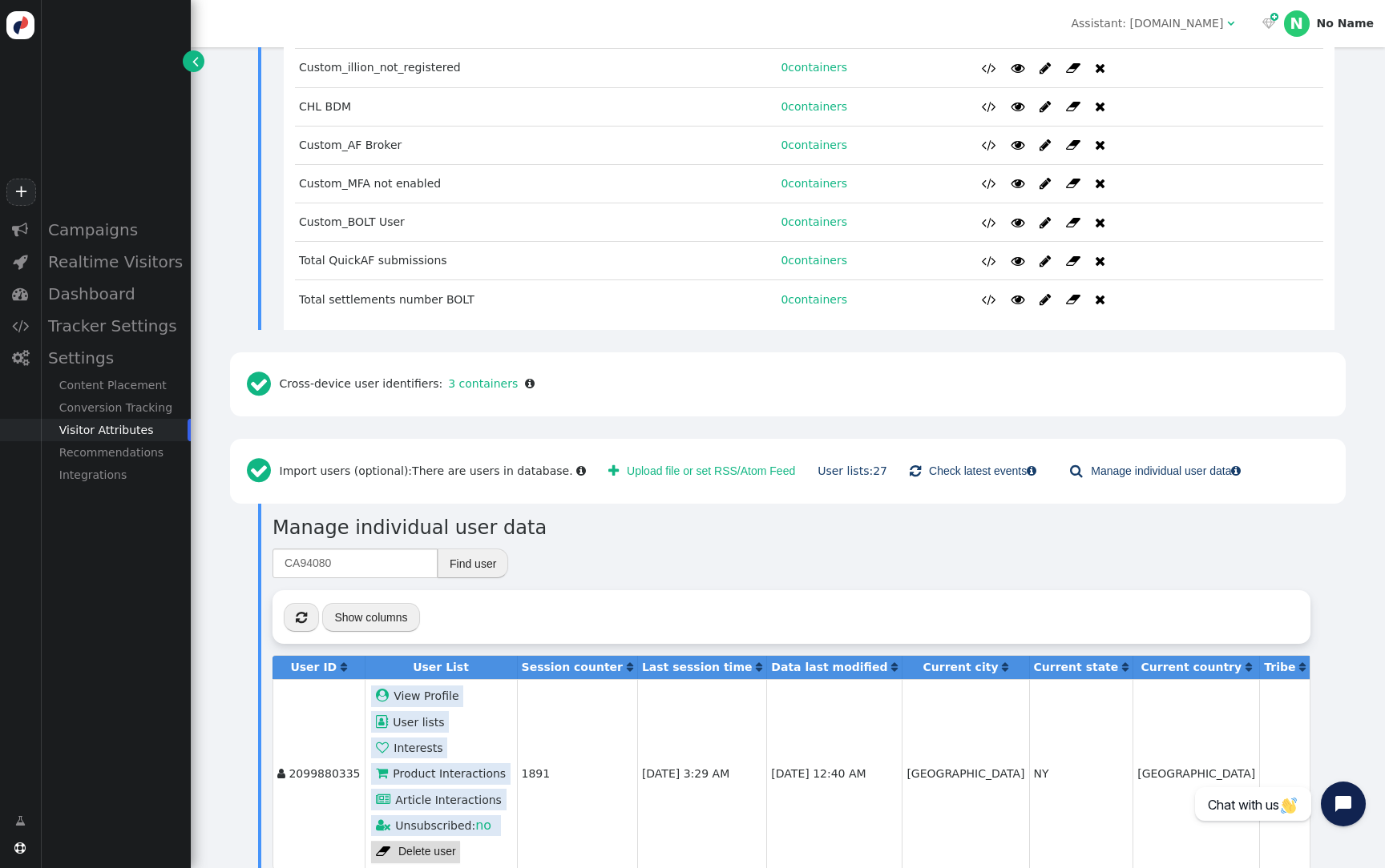
scroll to position [1274, 0]
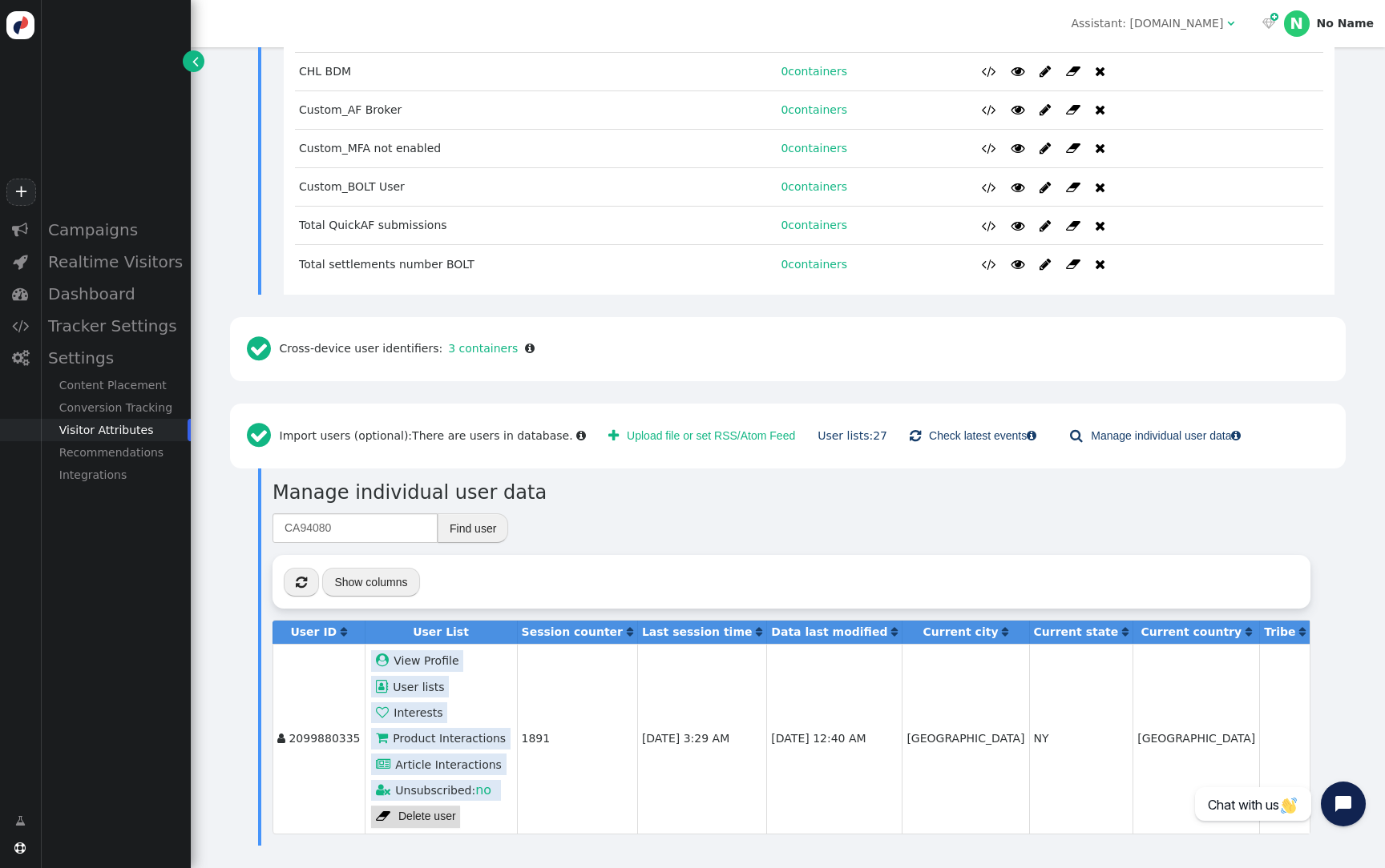
click at [428, 662] on link " View Profile" at bounding box center [417, 661] width 92 height 22
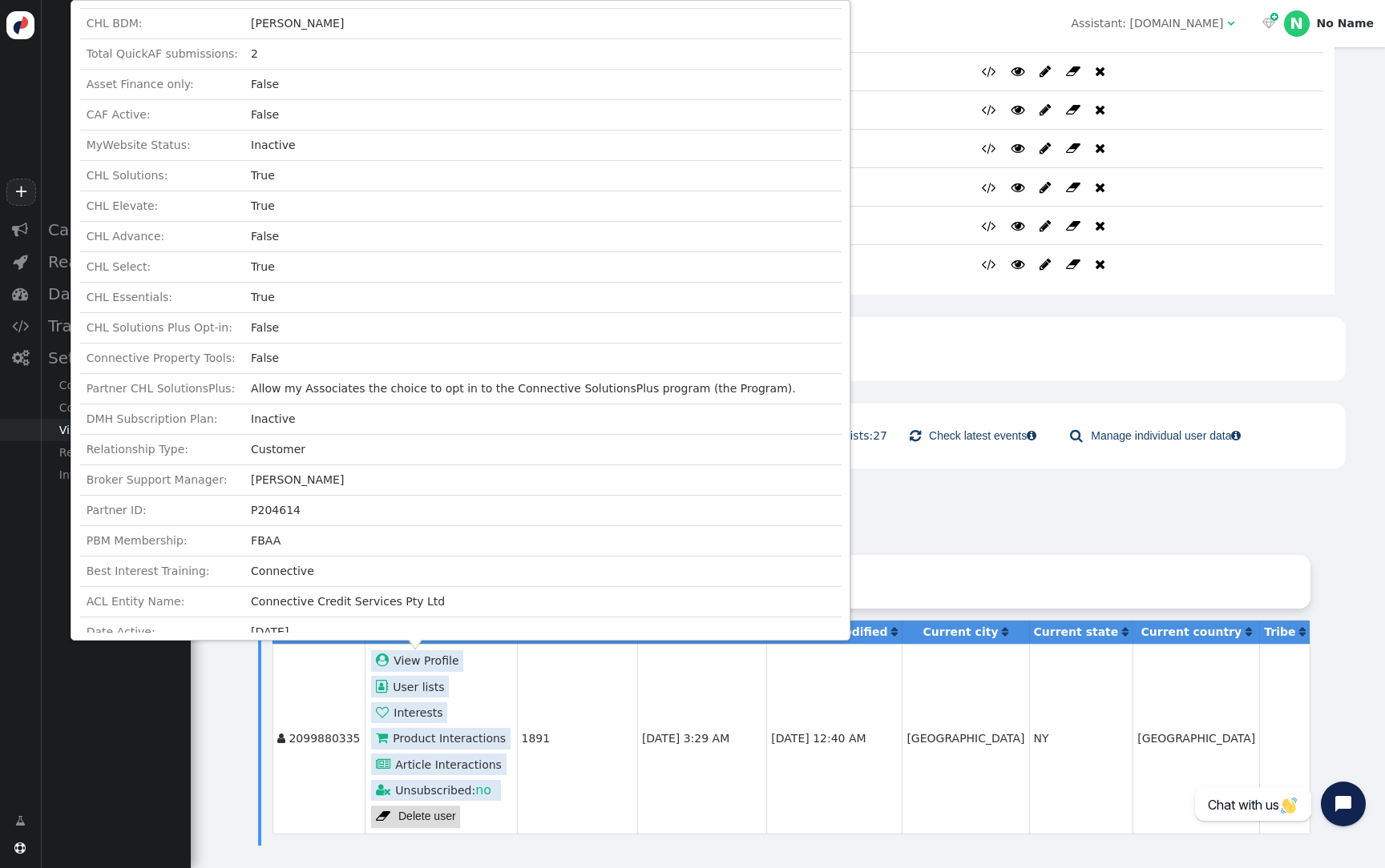
scroll to position [0, 0]
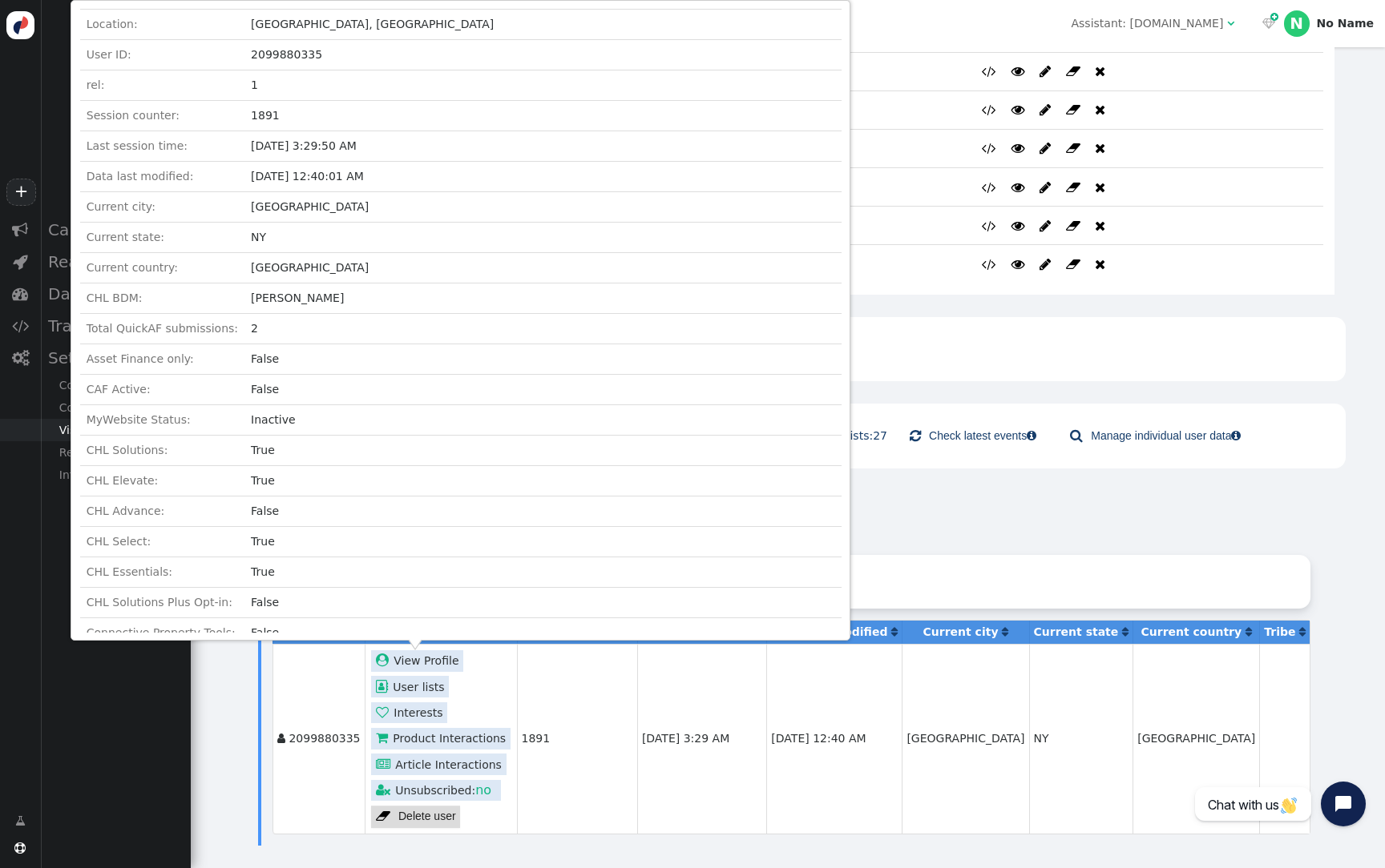
click at [850, 524] on div "CA94080 Find user  « ◂ 1 ▸ » Show columns User ID  User List Session counter …" at bounding box center [809, 673] width 1073 height 322
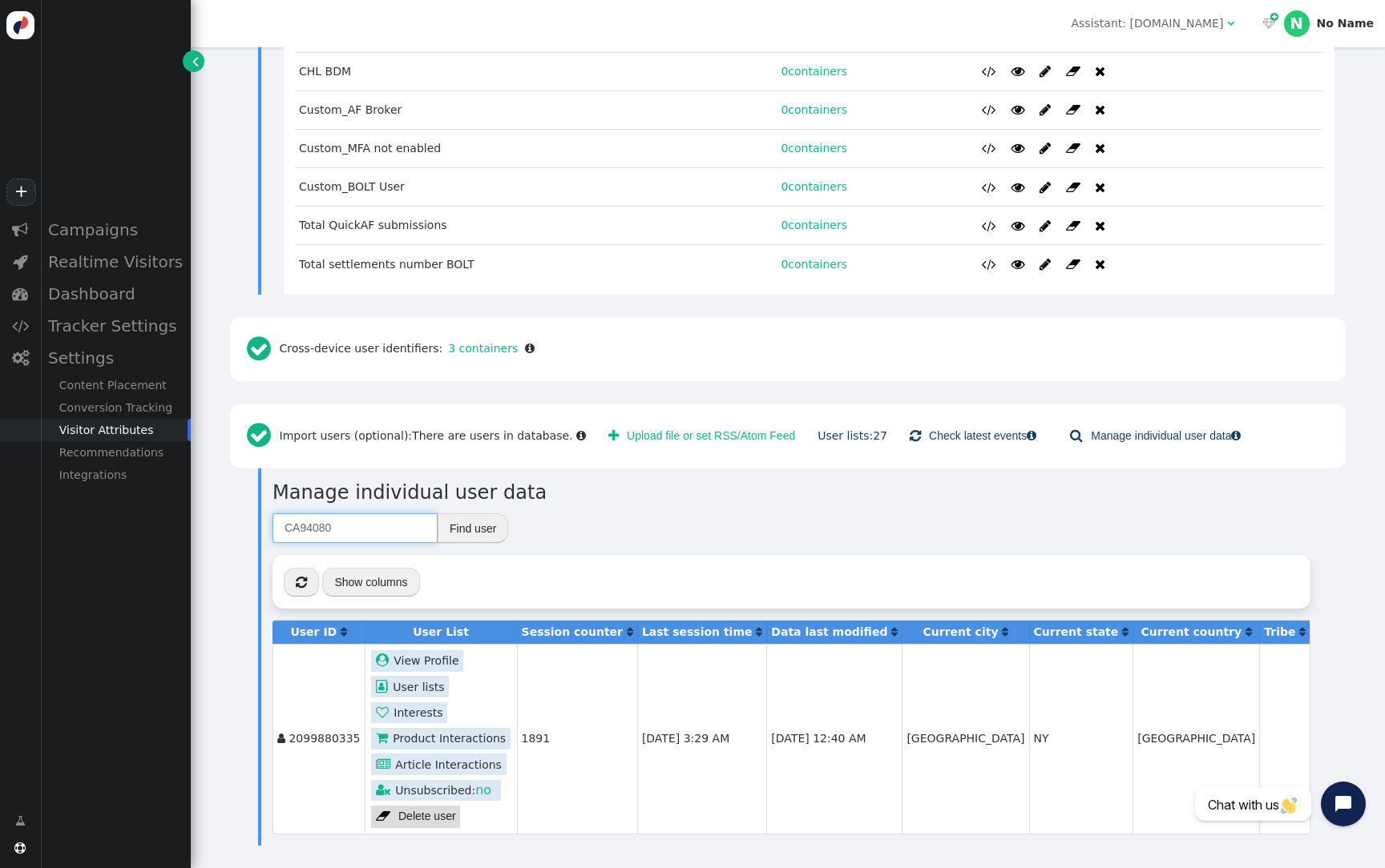
click at [338, 520] on input "CA94080" at bounding box center [355, 528] width 165 height 28
paste input "[PERSON_NAME][EMAIL_ADDRESS][DOMAIN_NAME]"
click at [484, 525] on button "Find user" at bounding box center [473, 528] width 70 height 28
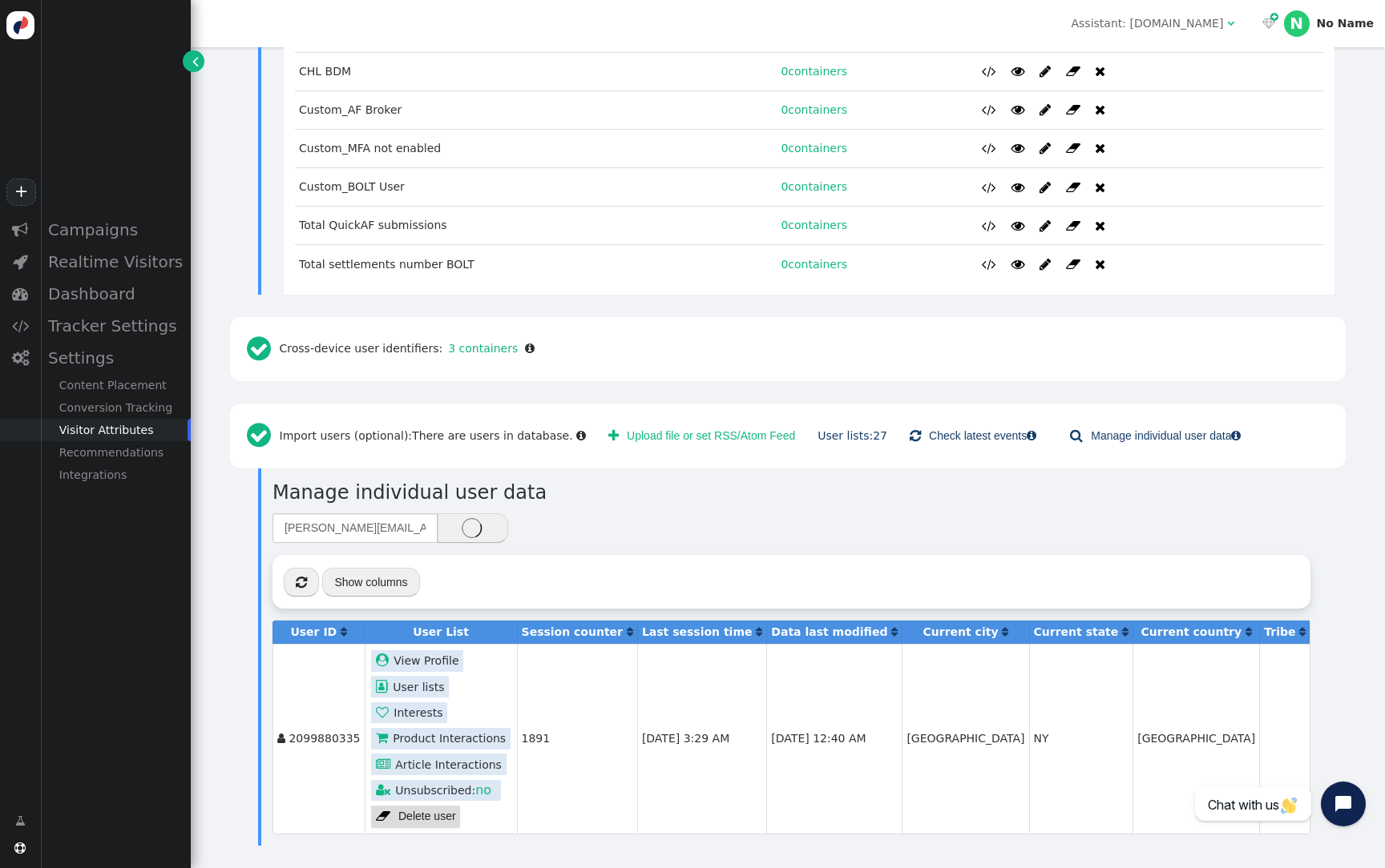
scroll to position [1010, 0]
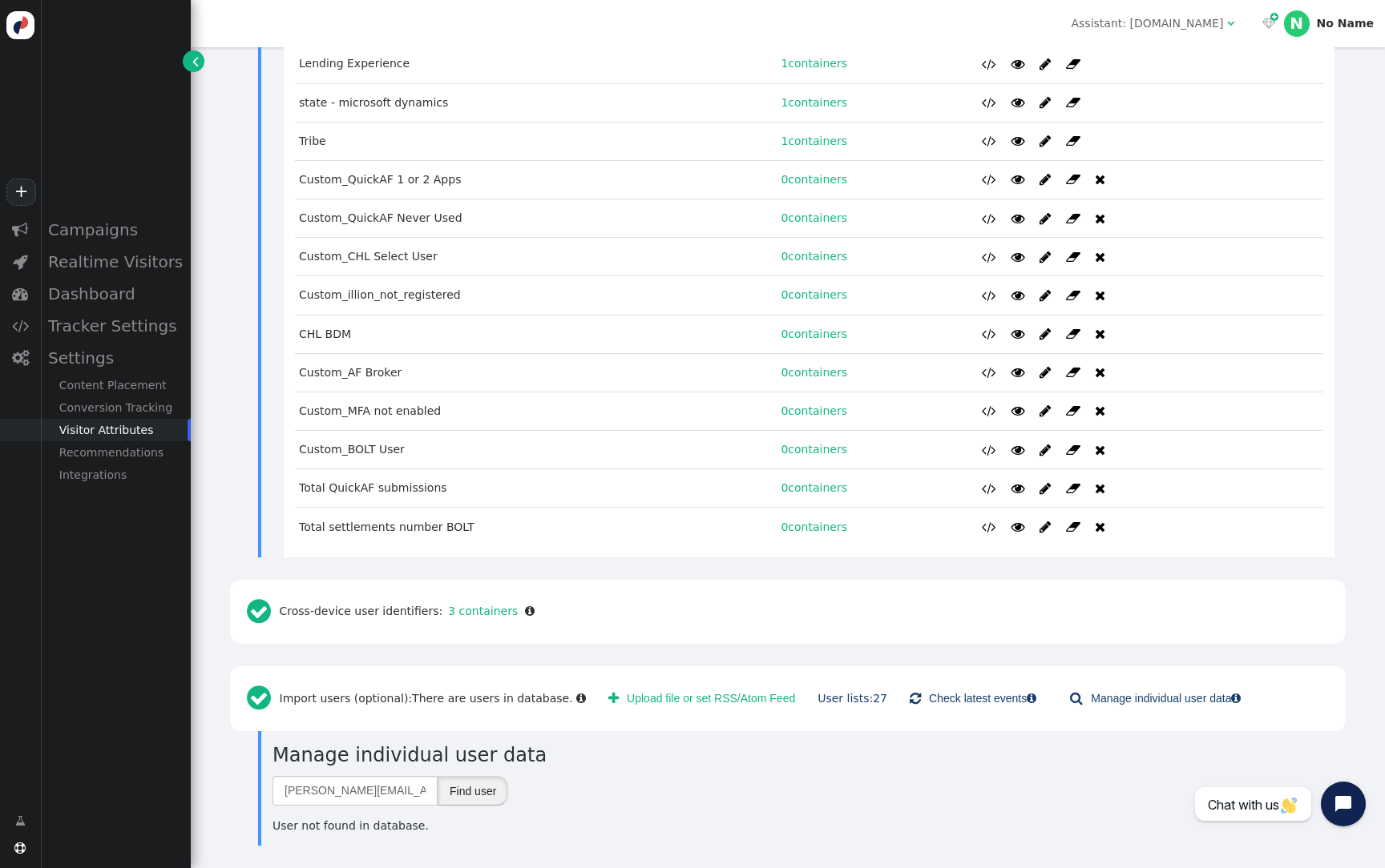
click at [475, 786] on button "Find user" at bounding box center [473, 790] width 70 height 28
click at [396, 792] on input "[PERSON_NAME][EMAIL_ADDRESS][DOMAIN_NAME]" at bounding box center [355, 790] width 165 height 28
paste input "CA94080"
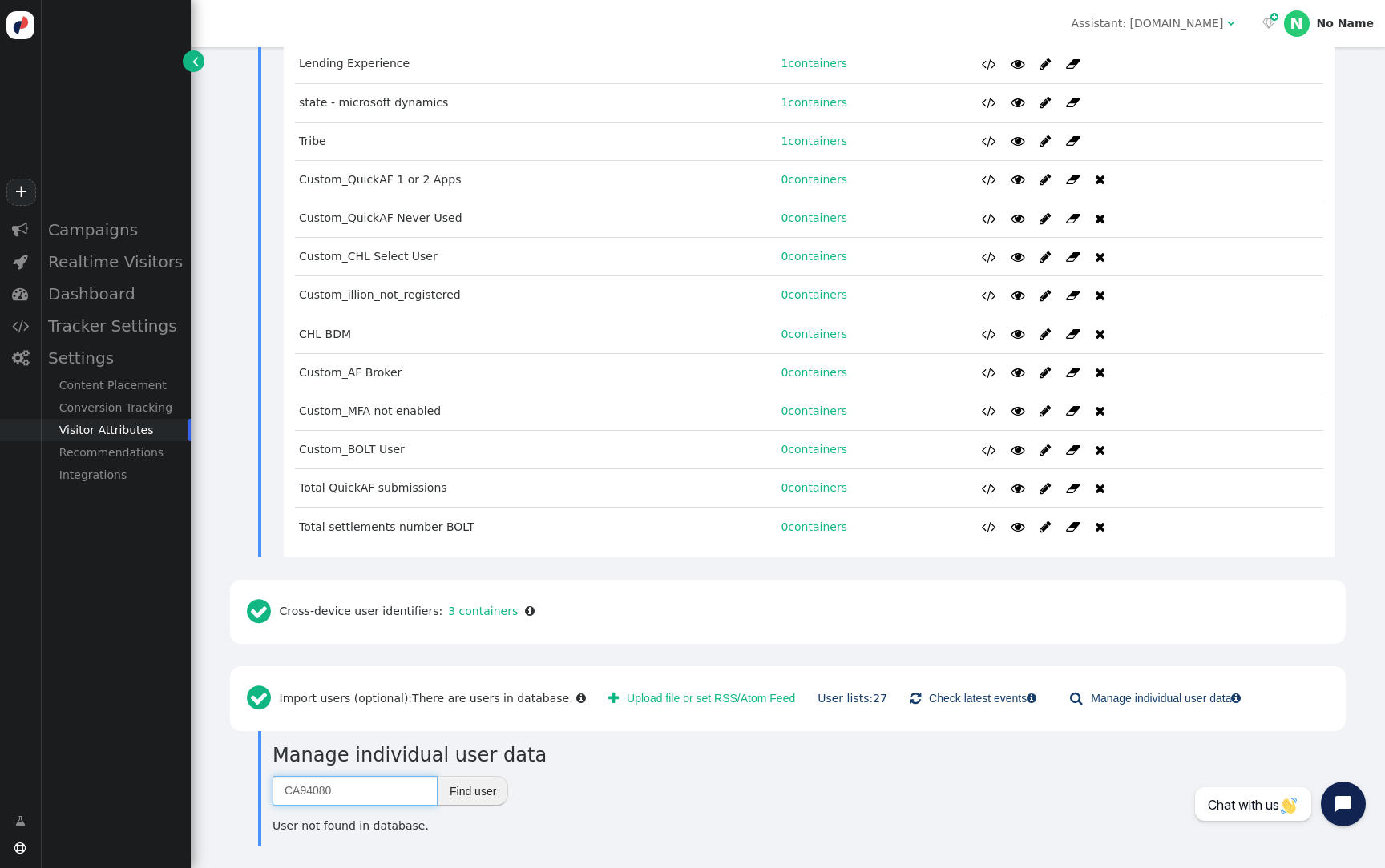
scroll to position [173, 0]
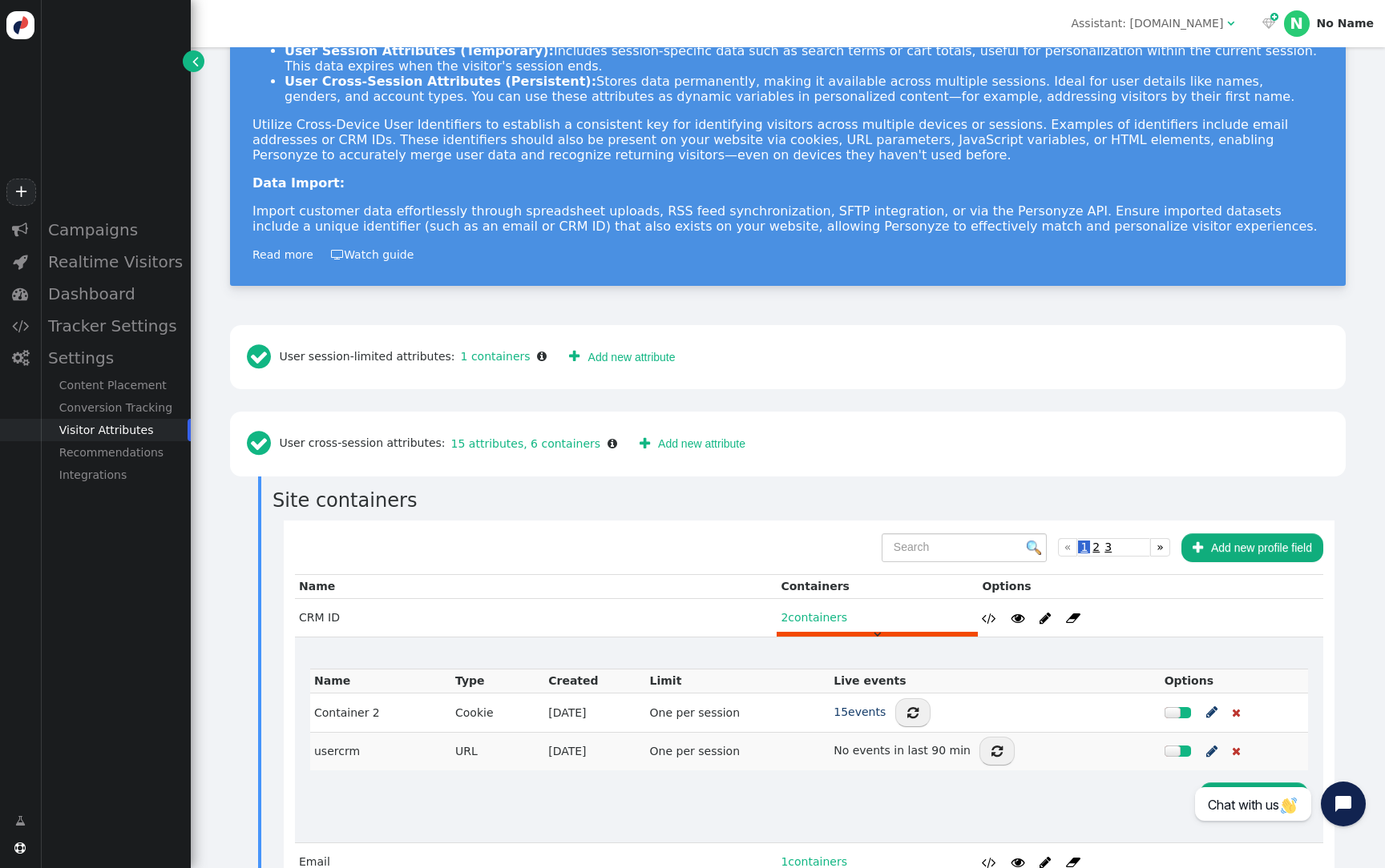
type input "CA94080"
click at [968, 190] on div "Manage first-party and third-party customer data seamlessly. In addition to bui…" at bounding box center [787, 103] width 1071 height 262
click at [1210, 17] on div "Assistant: [DOMAIN_NAME]" at bounding box center [1147, 24] width 152 height 17
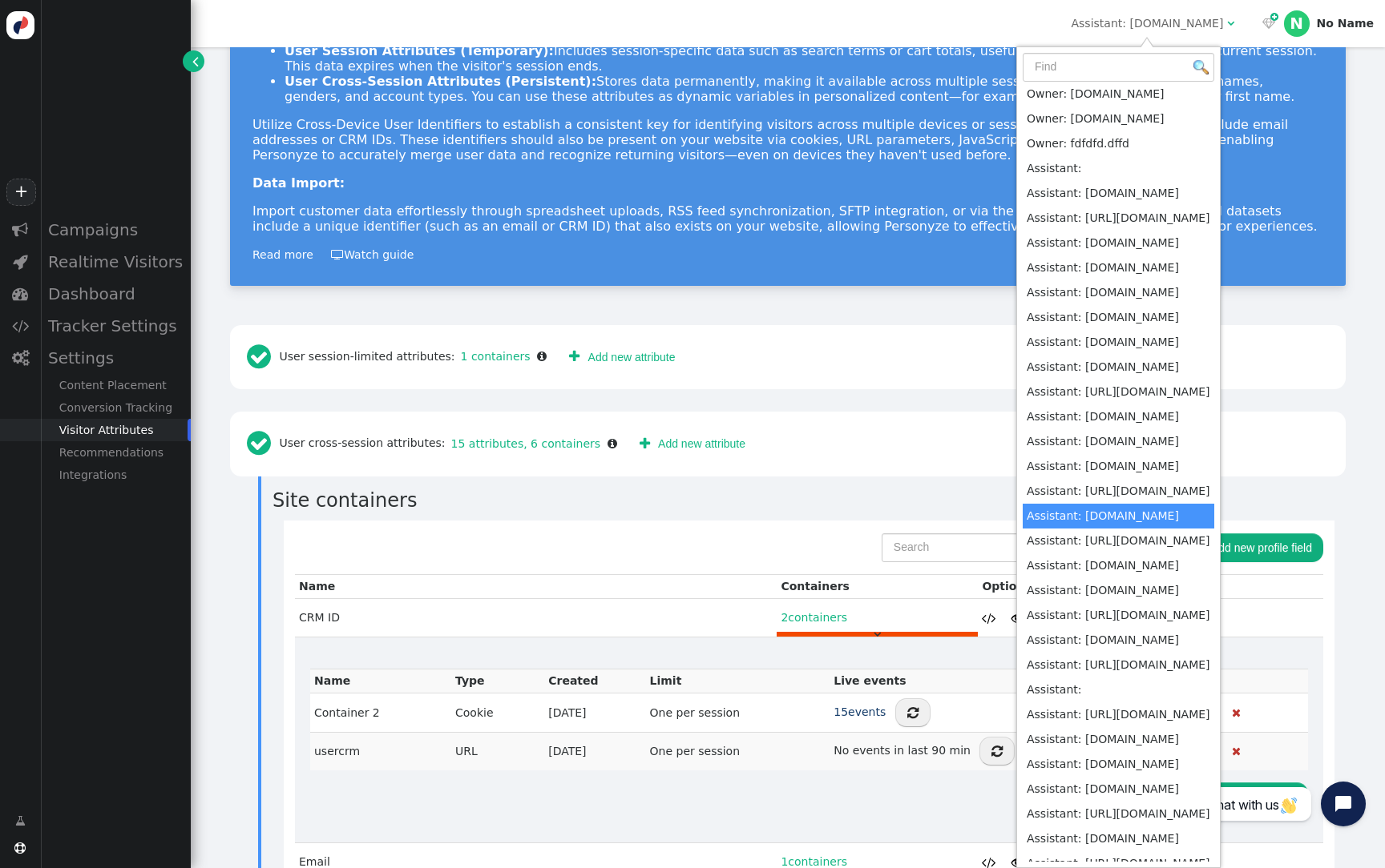
scroll to position [586, 0]
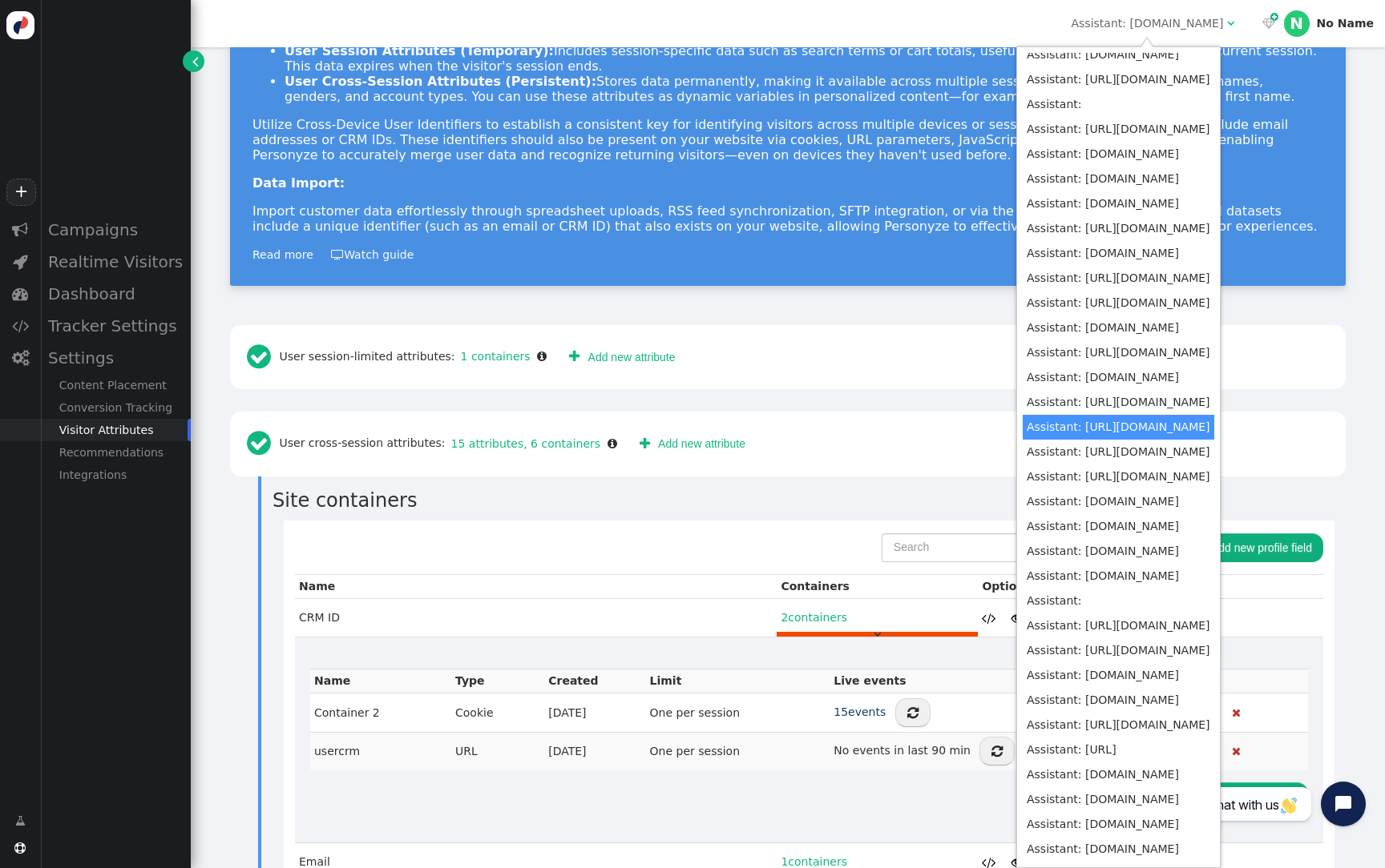
click at [937, 415] on div " User cross-session attributes: 15 attributes, 6 containers   Add new attrib…" at bounding box center [787, 444] width 1115 height 65
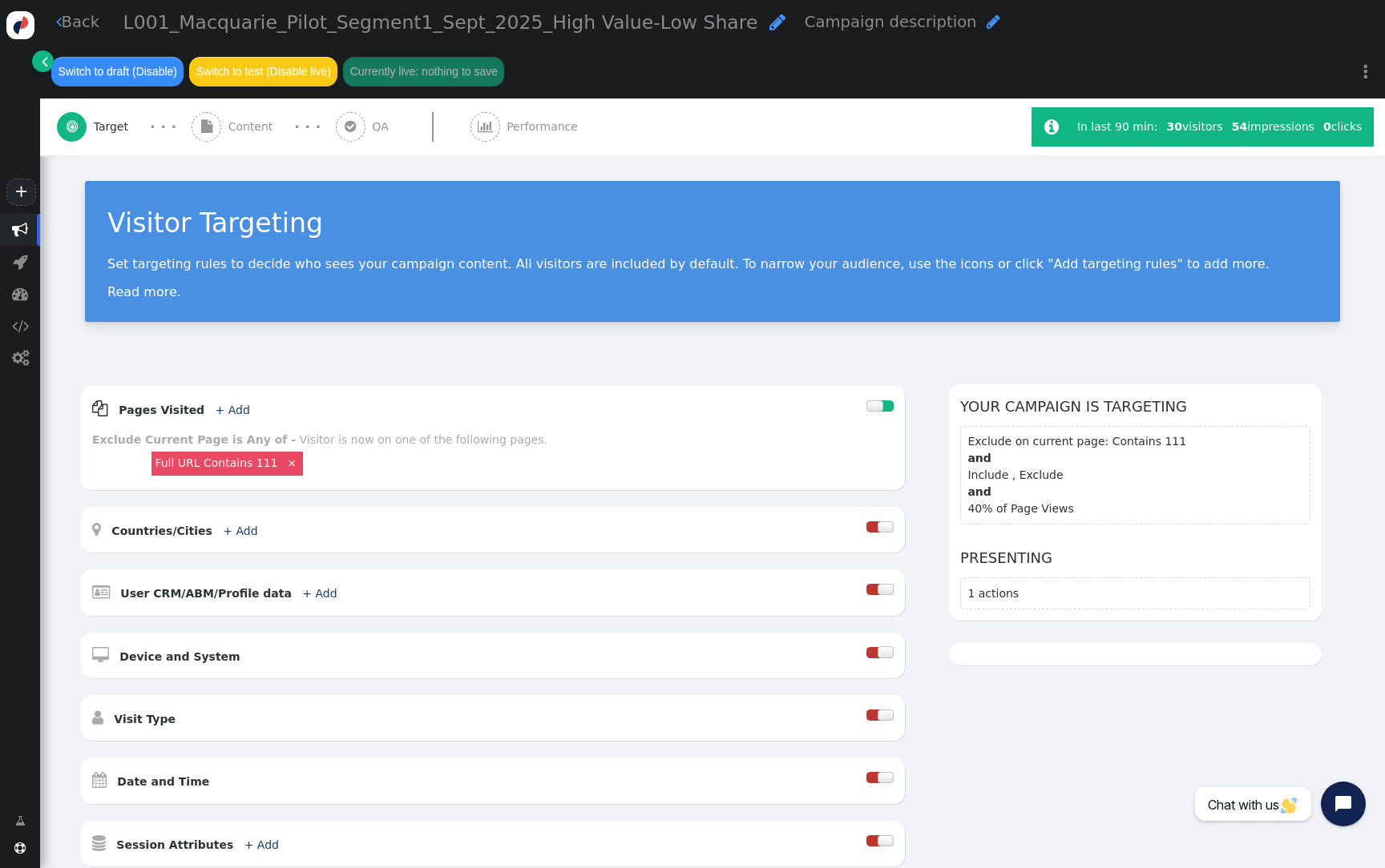
click at [345, 127] on span "" at bounding box center [351, 126] width 11 height 12
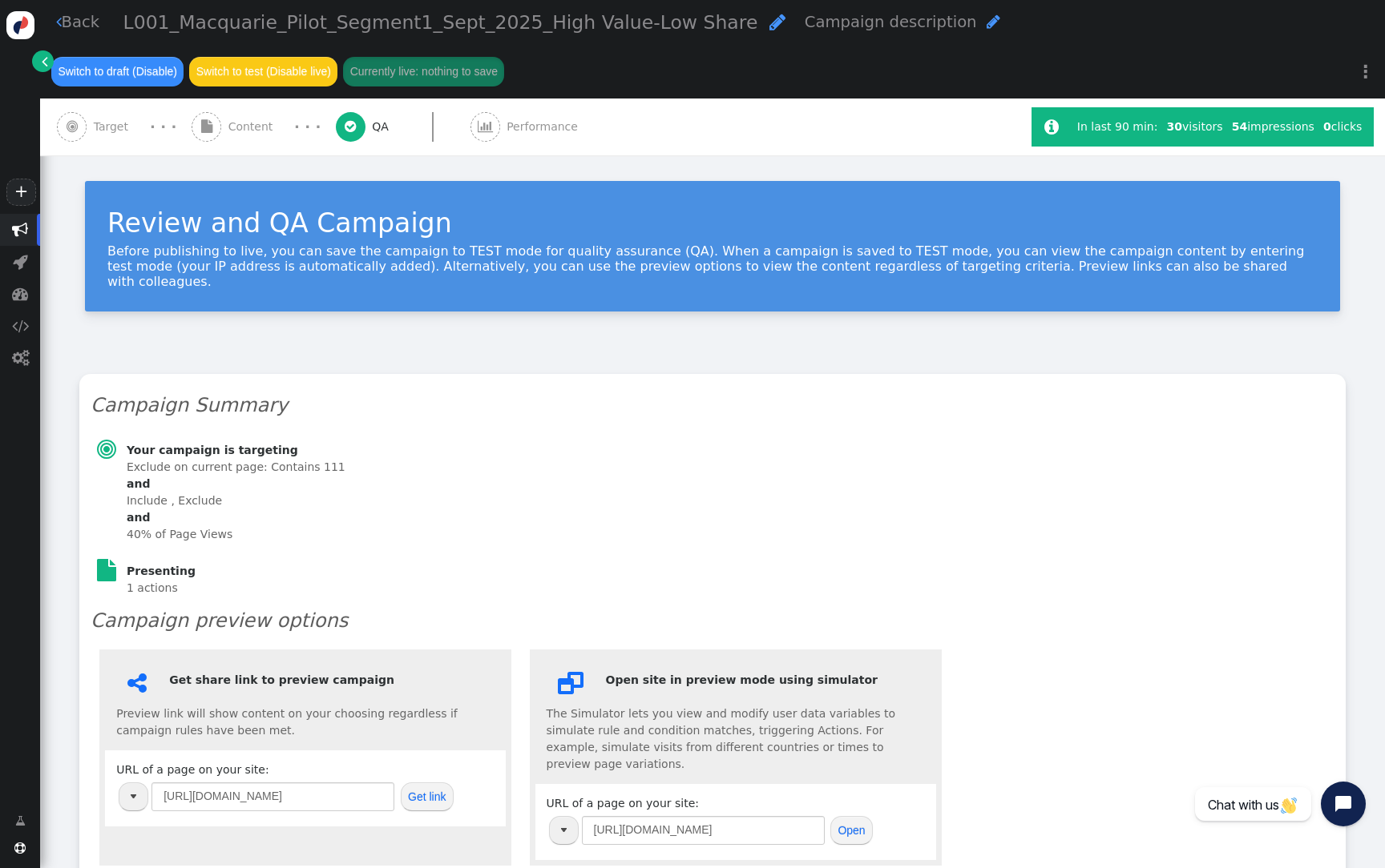
click at [260, 121] on span "Content" at bounding box center [254, 127] width 51 height 17
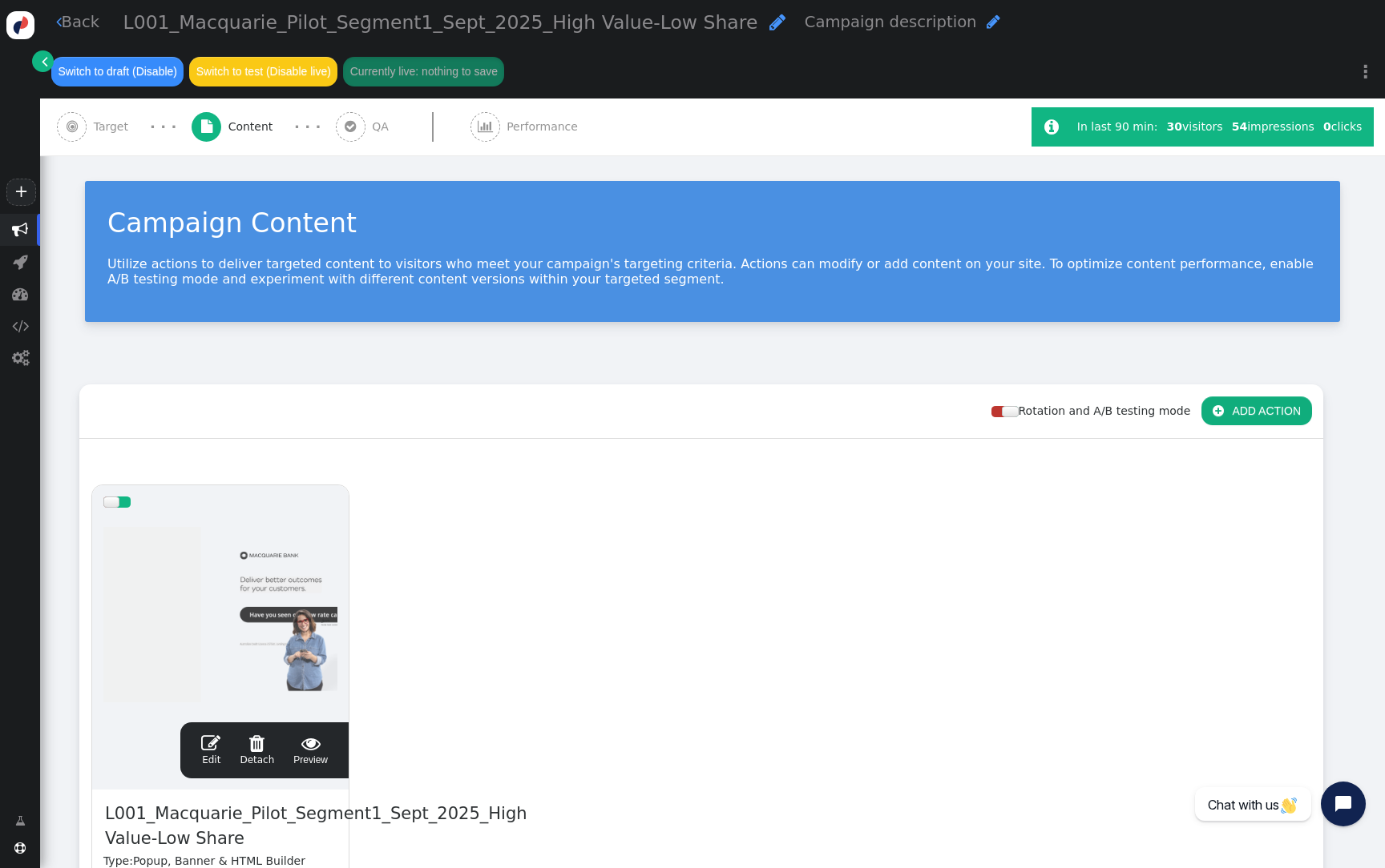
click at [106, 121] on span "Target" at bounding box center [115, 127] width 42 height 17
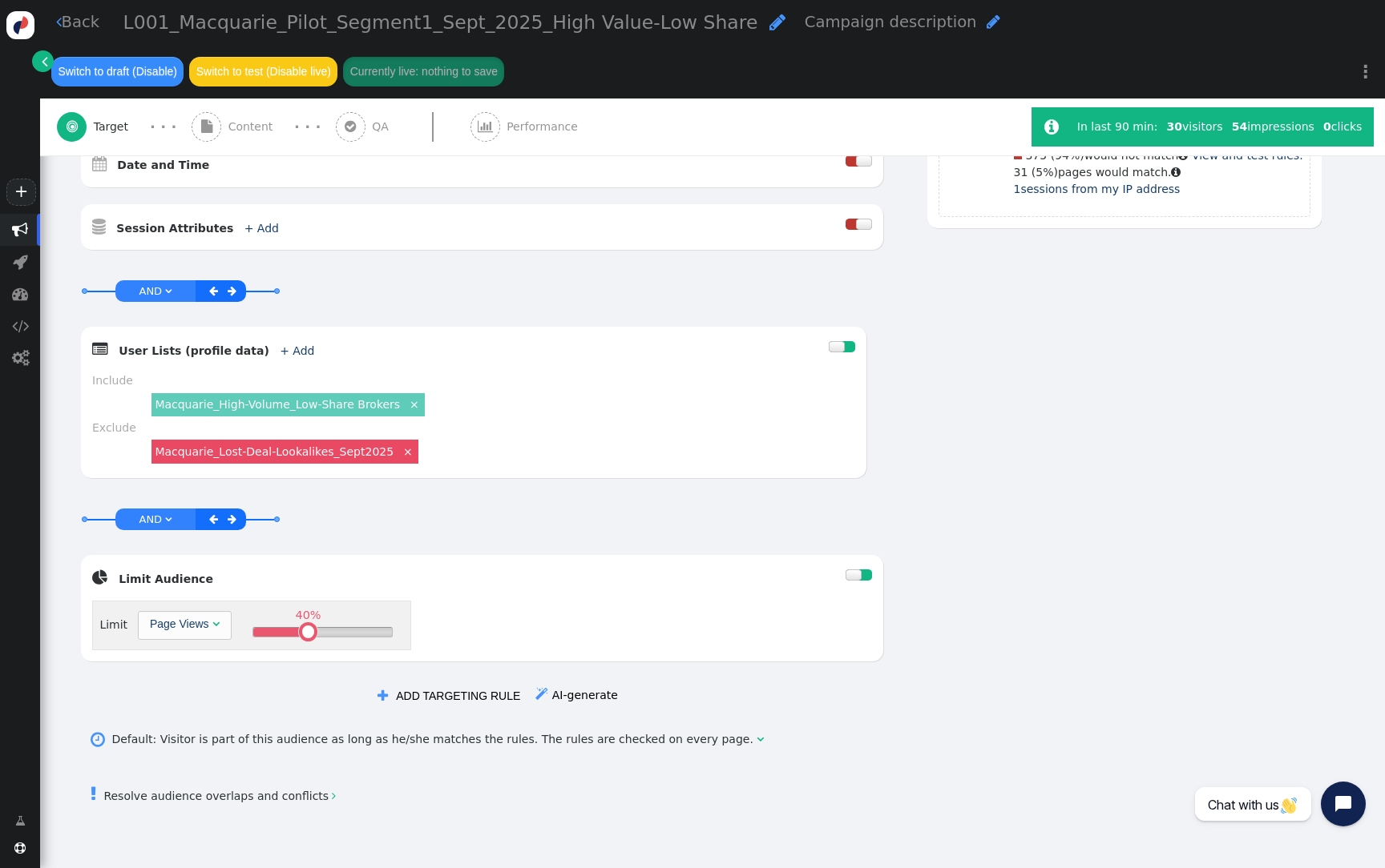
scroll to position [694, 0]
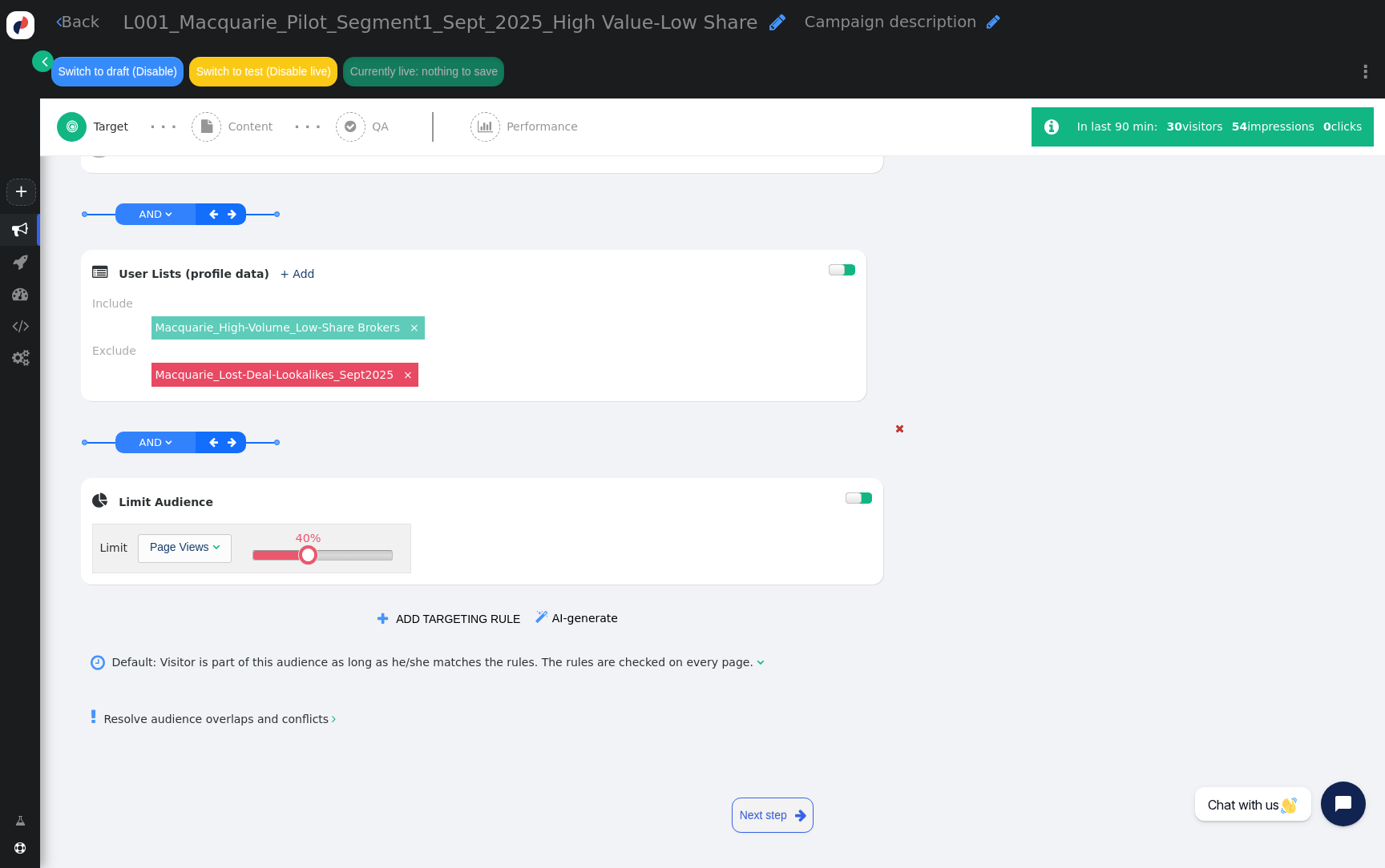
click at [662, 470] on div "AND OR XOR AND     Limit Audience  Limit Page Views  40% " at bounding box center [482, 511] width 804 height 181
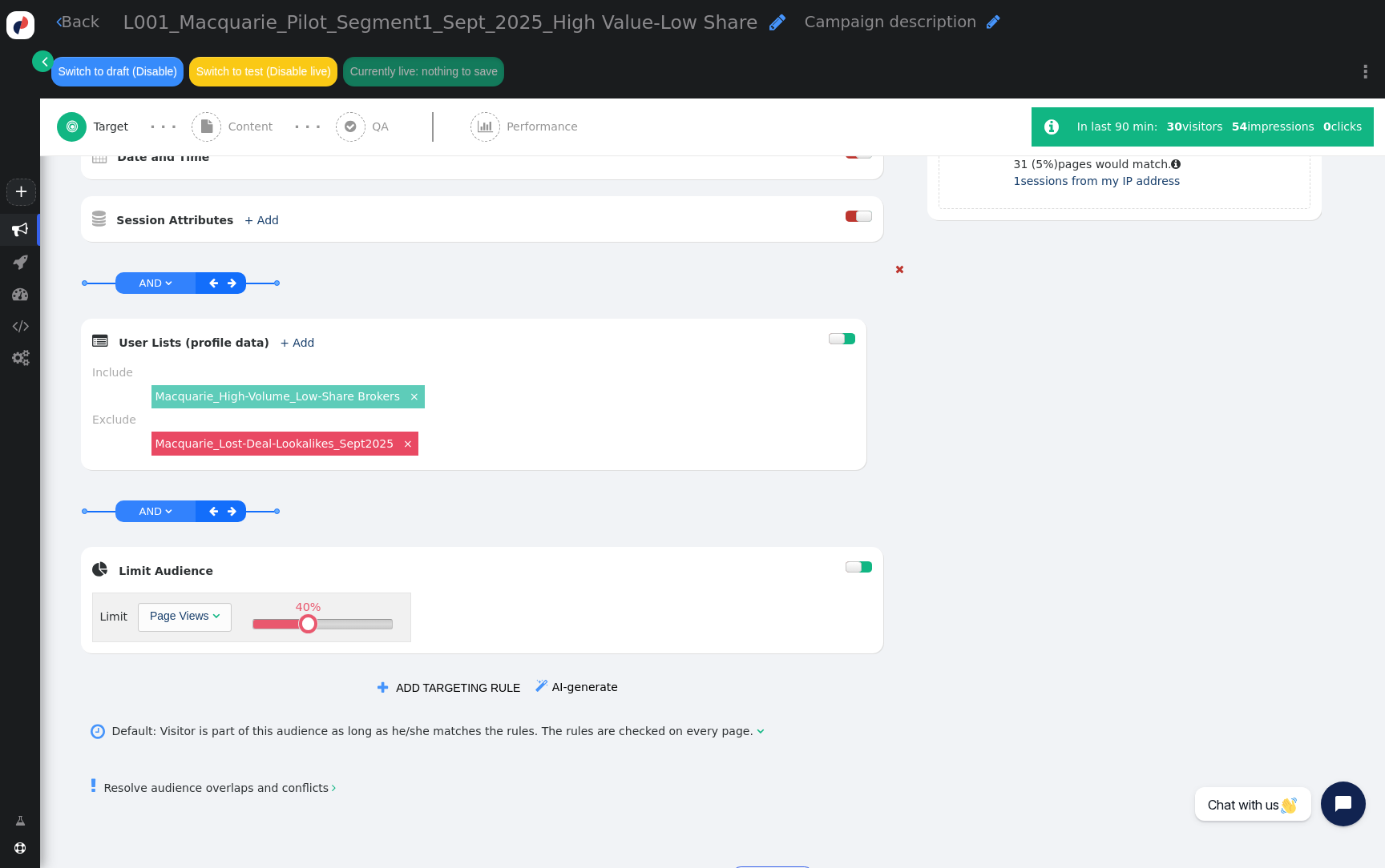
scroll to position [0, 0]
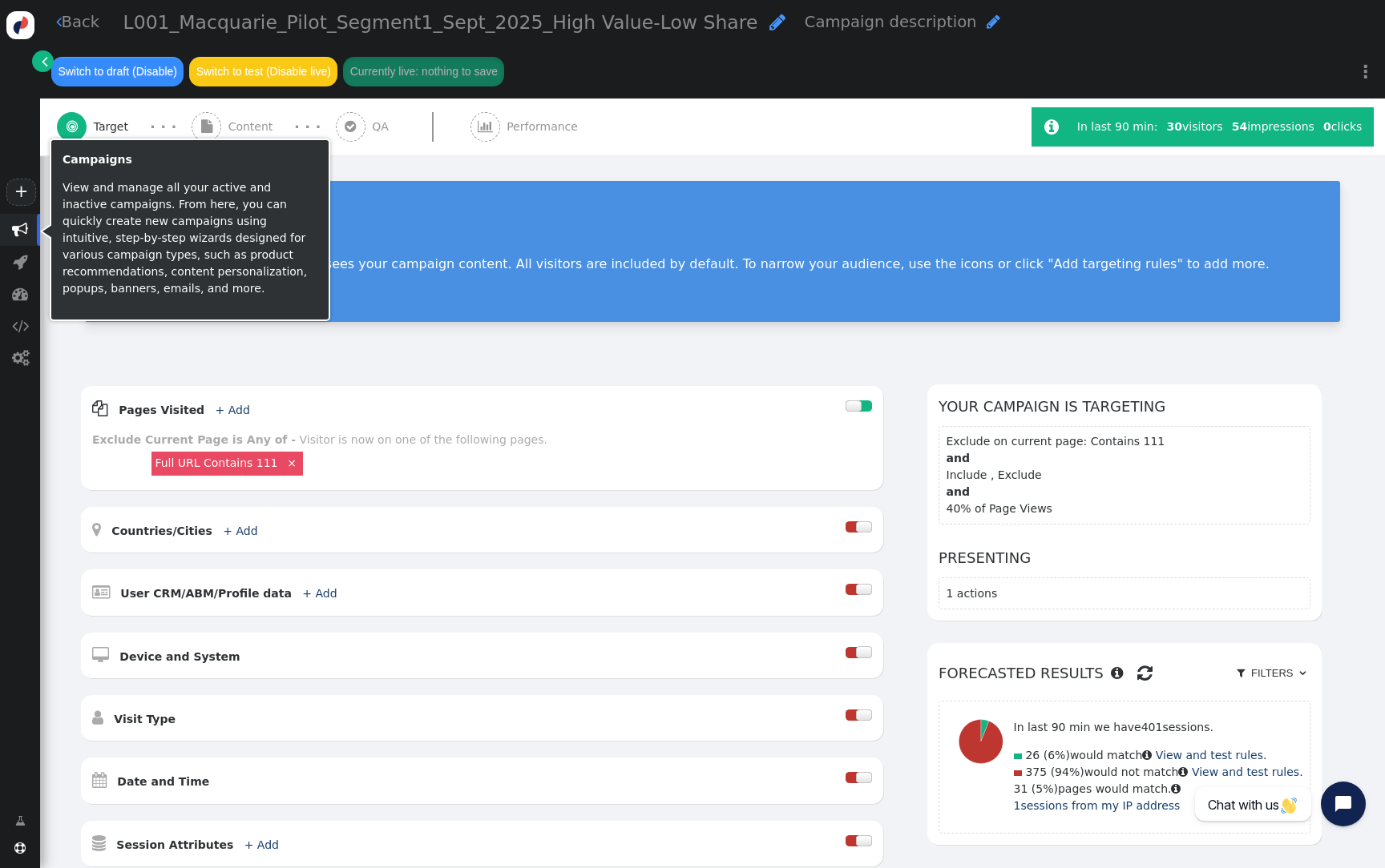
click at [12, 230] on span "" at bounding box center [20, 230] width 16 height 16
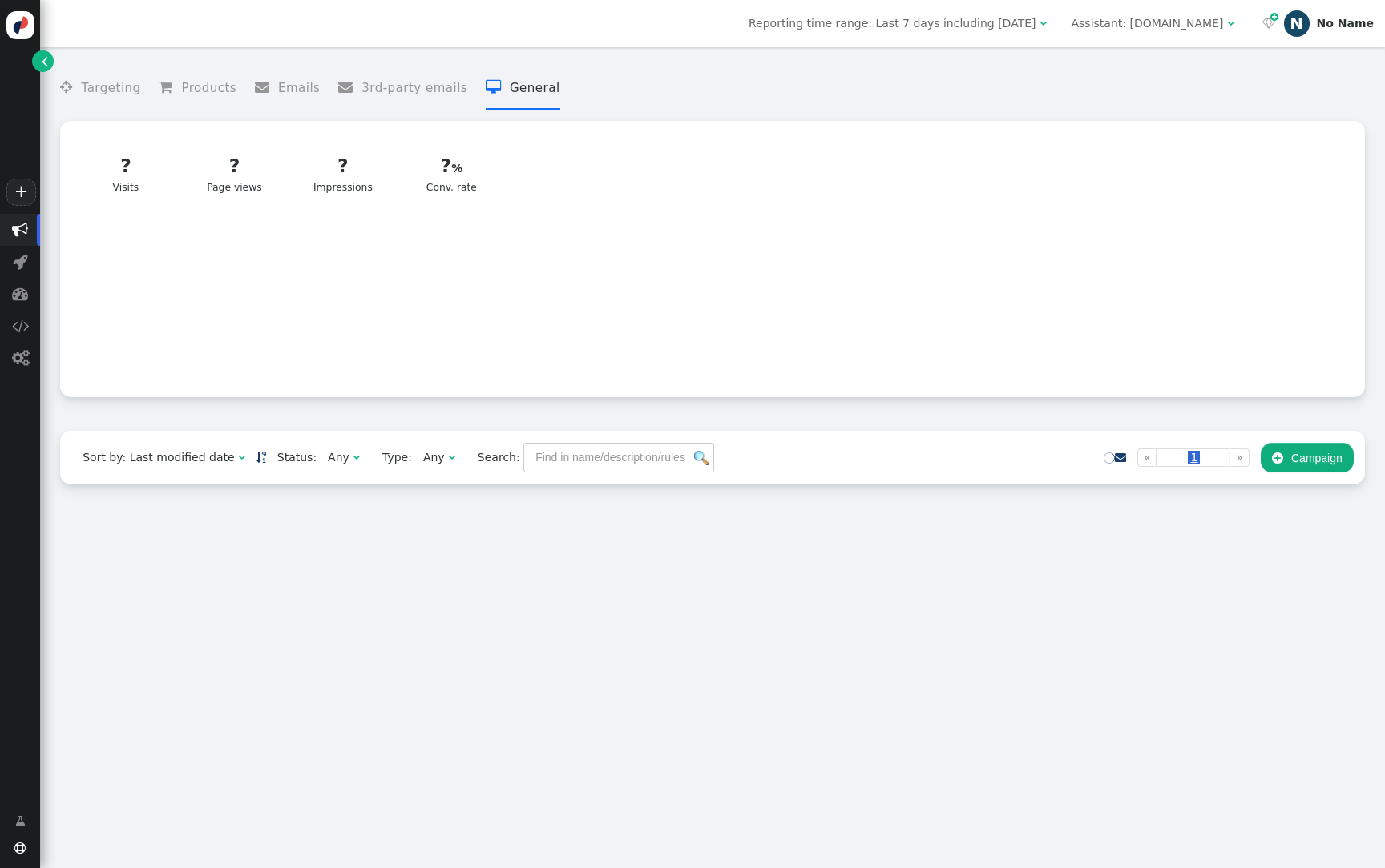
click at [1309, 28] on div "N" at bounding box center [1296, 23] width 26 height 26
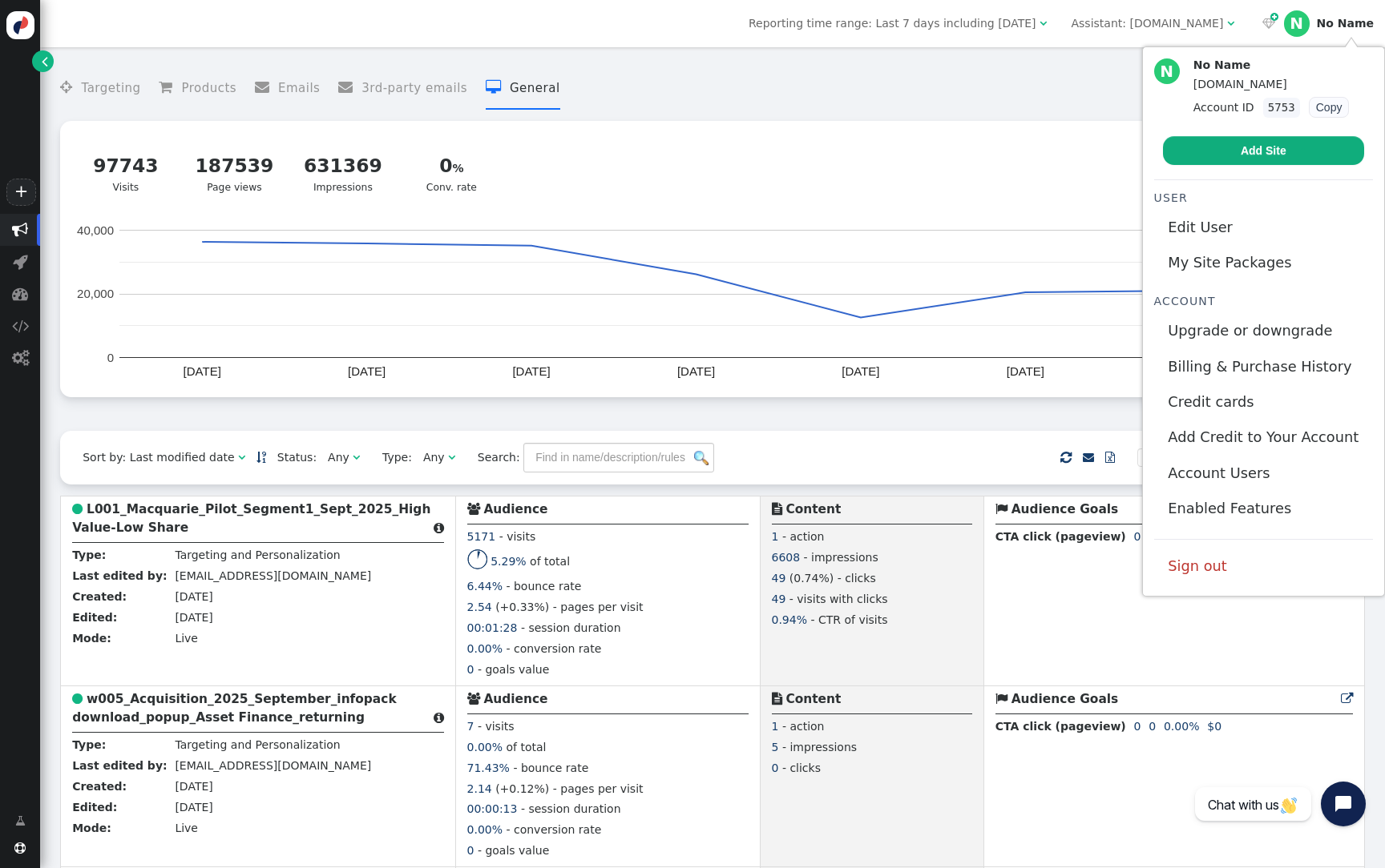
click at [960, 110] on div " Targeting  Products  Emails  3rd-party emails  General ? Page views  977…" at bounding box center [711, 233] width 1304 height 330
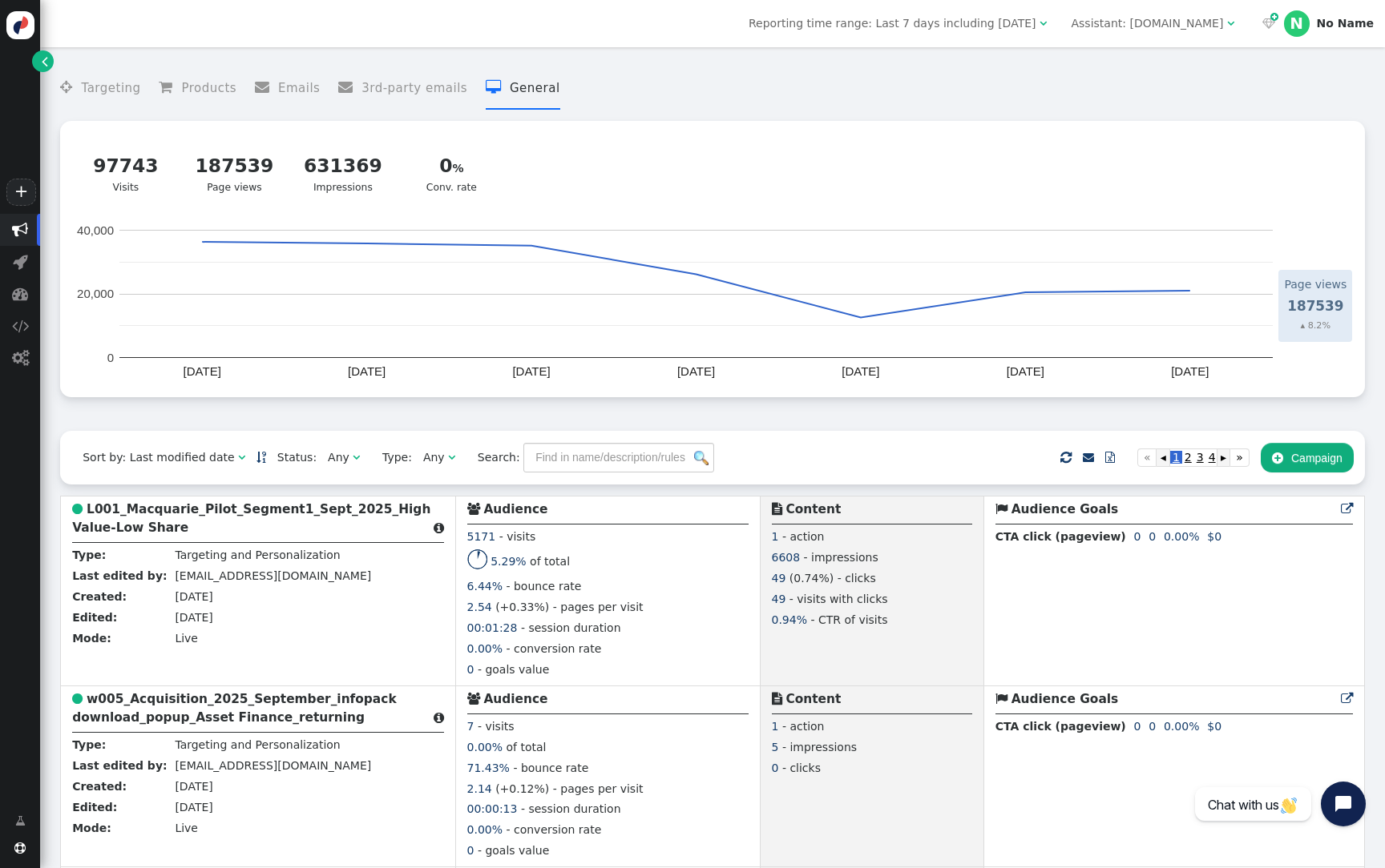
click at [1119, 6] on div "Reporting time range: Last 7 days including today  Assistant: login.connective…" at bounding box center [712, 24] width 1345 height 47
click at [1117, 36] on div "Reporting time range: Last 7 days including today  Assistant: login.connective…" at bounding box center [712, 24] width 1345 height 47
click at [1222, 23] on div "Assistant: [DOMAIN_NAME]" at bounding box center [1147, 24] width 152 height 17
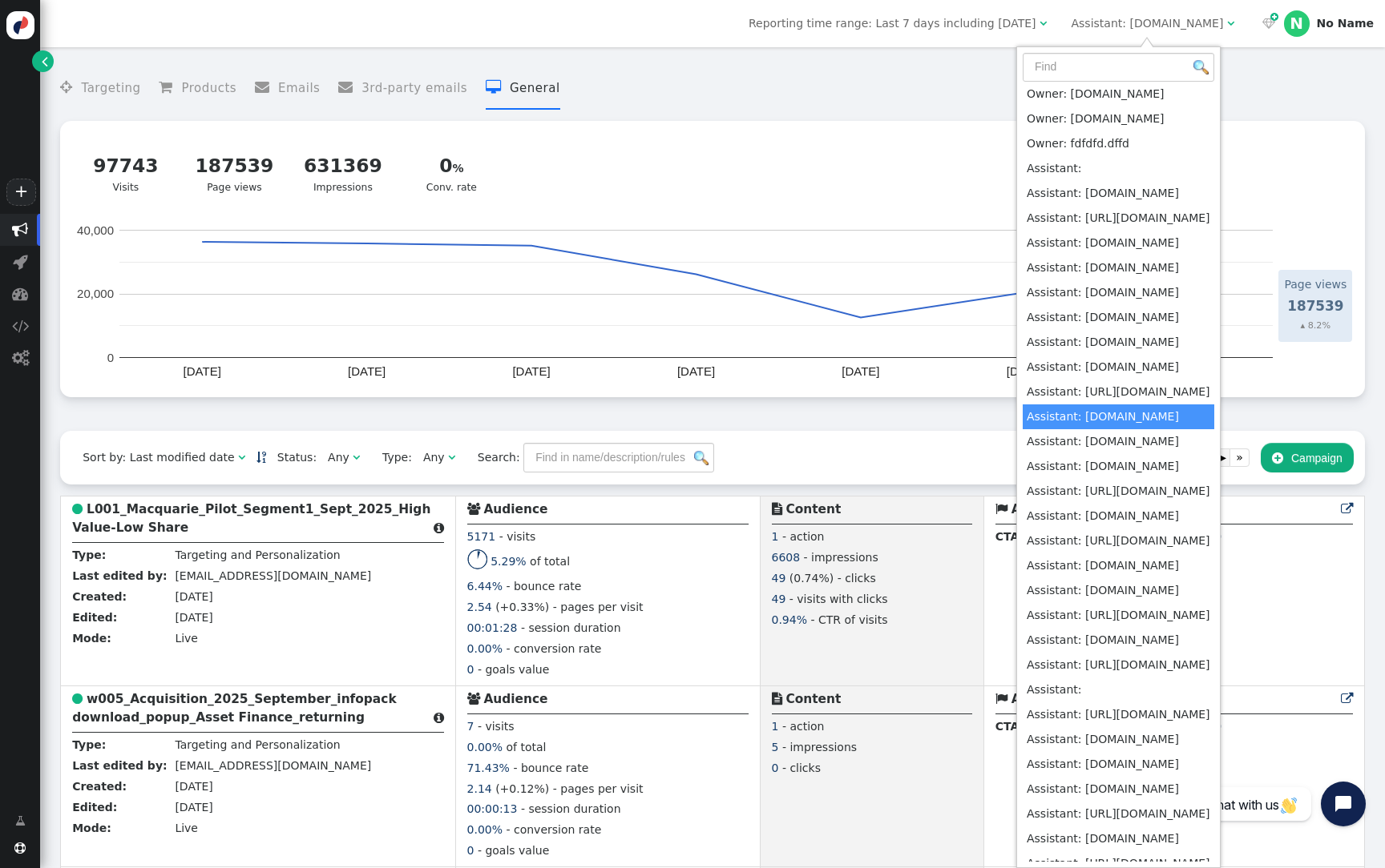
scroll to position [611, 0]
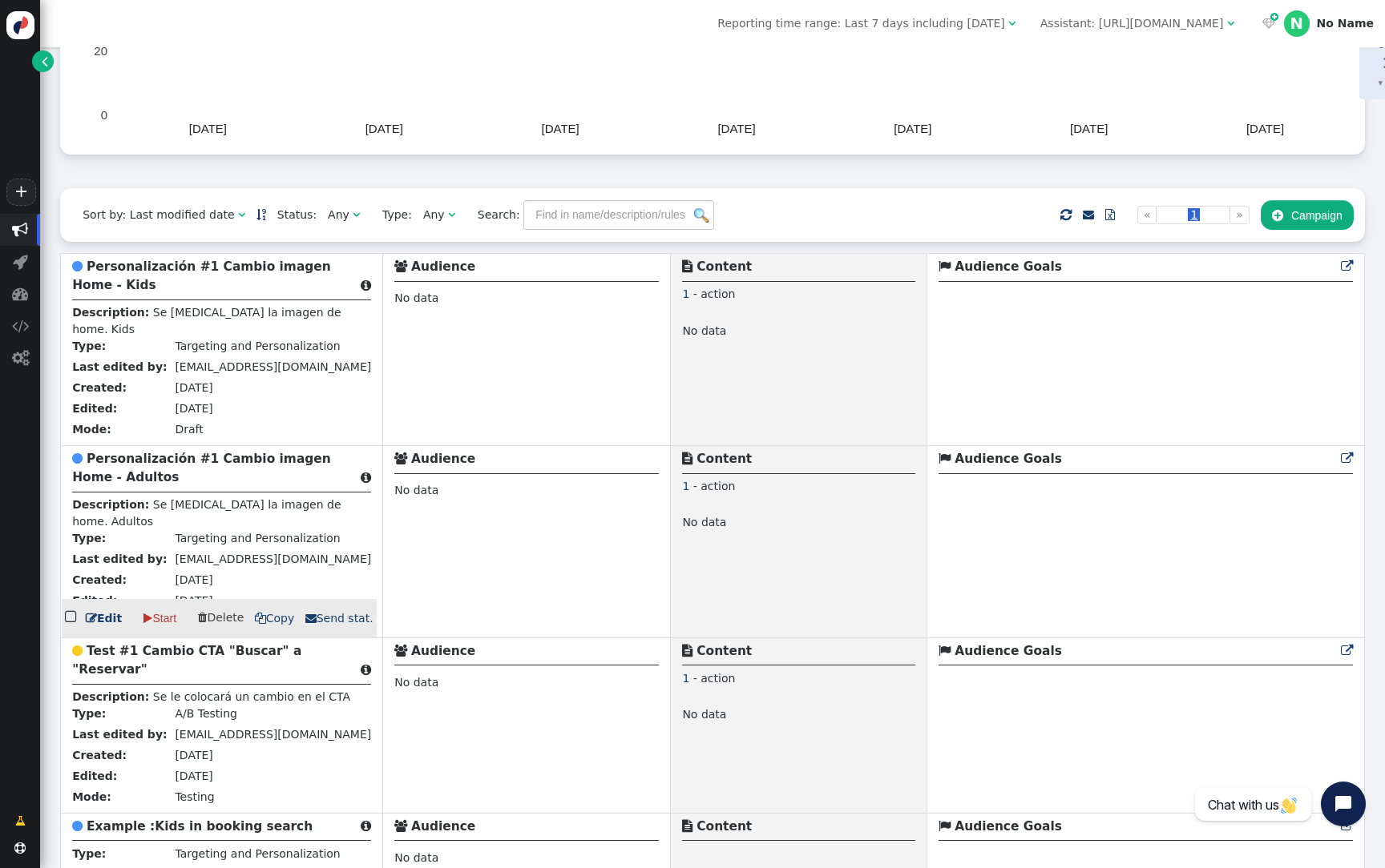
scroll to position [248, 0]
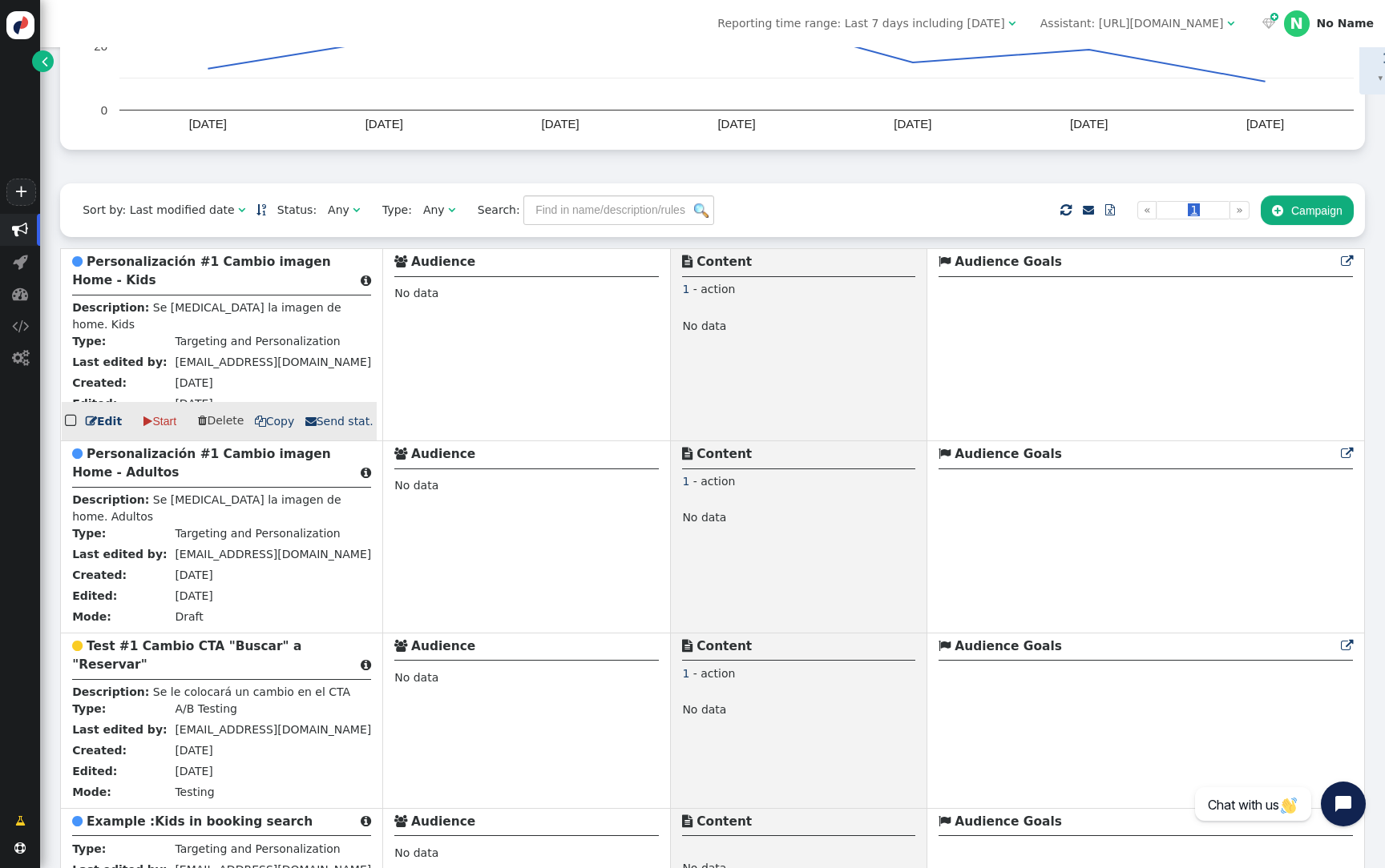
click at [249, 268] on b "Personalización #1 Cambio imagen Home - Kids" at bounding box center [201, 271] width 258 height 33
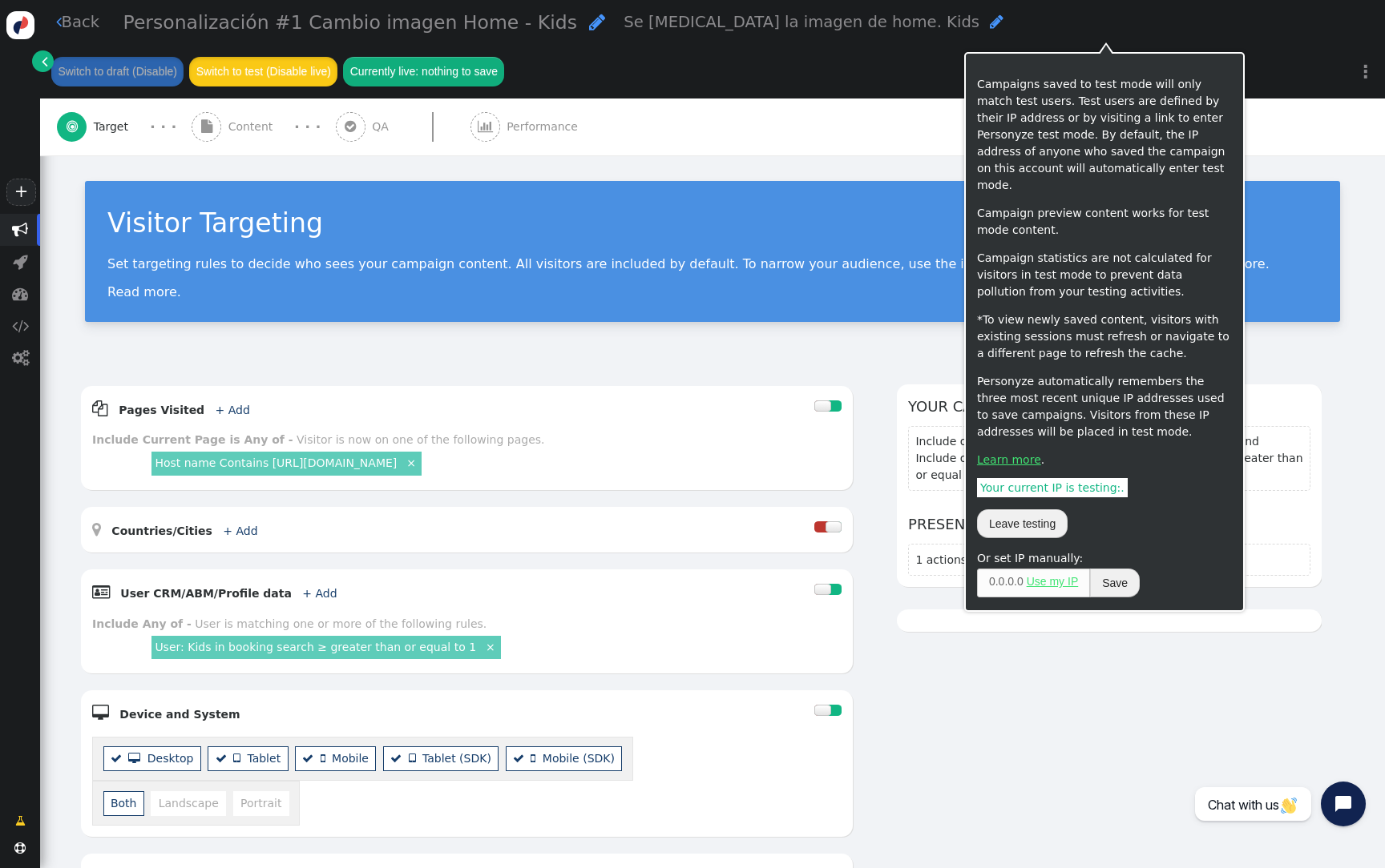
click at [337, 57] on button "Switch to test (Disable live)" at bounding box center [263, 71] width 148 height 28
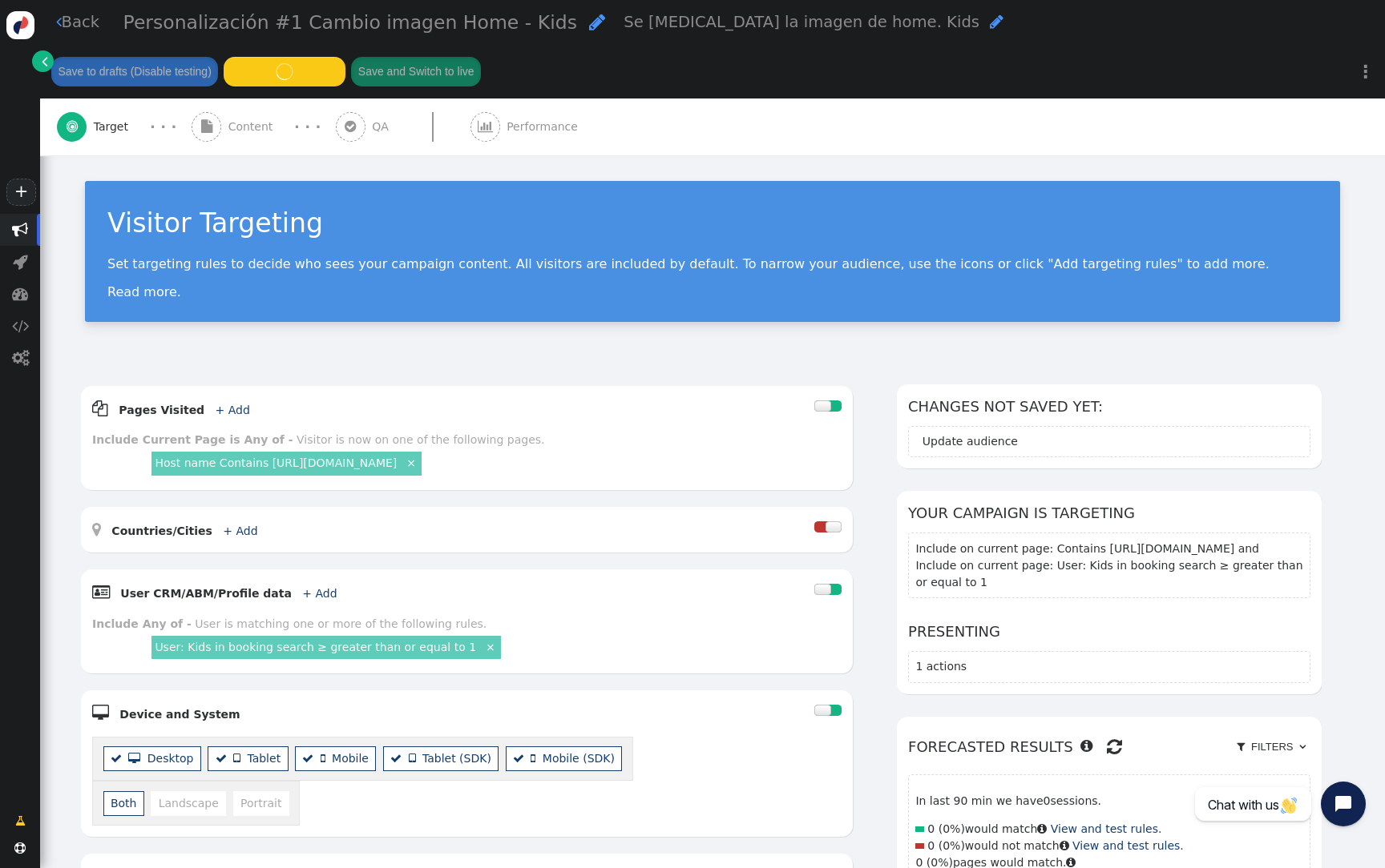
click at [233, 119] on span "Content" at bounding box center [254, 127] width 51 height 17
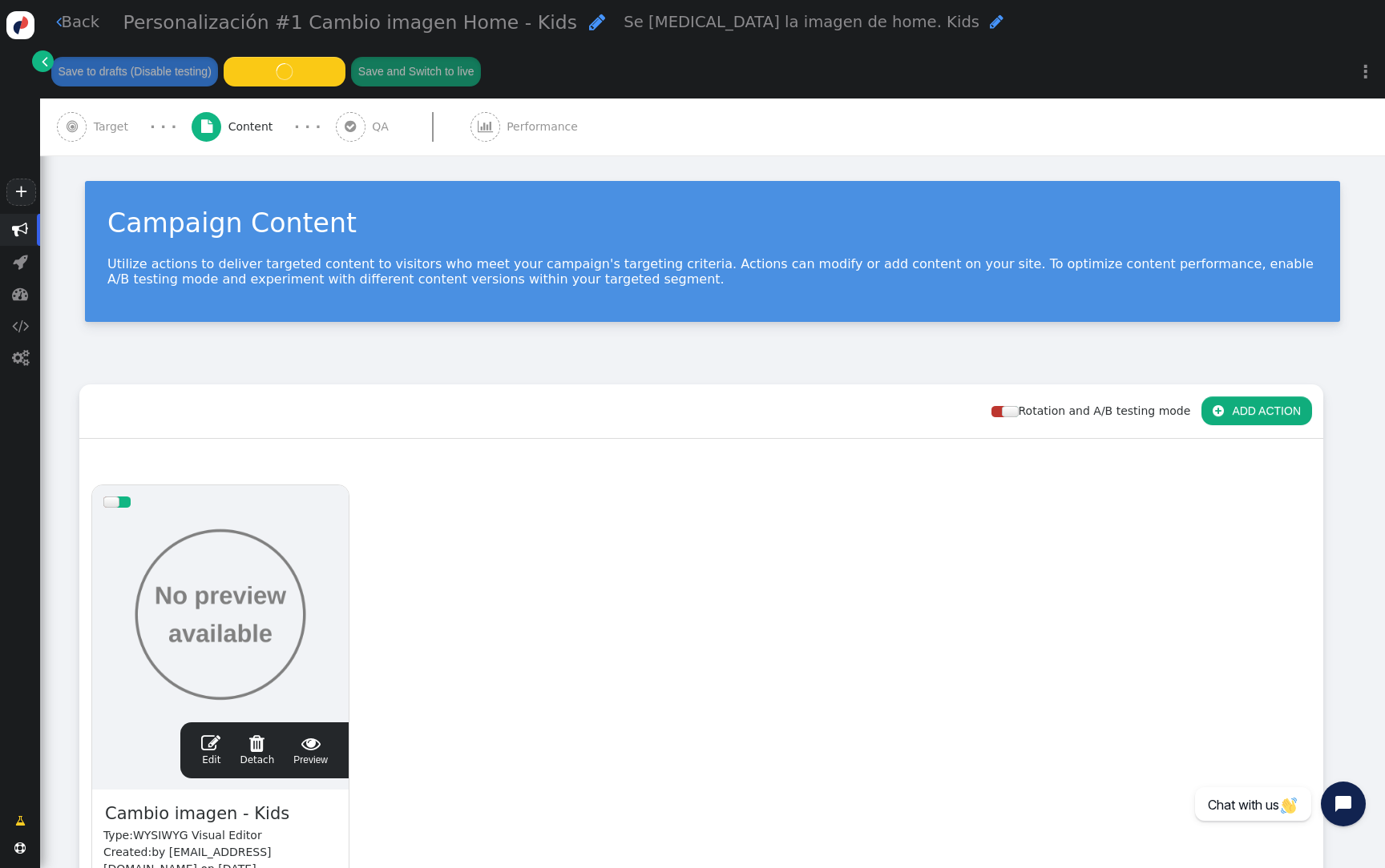
click at [371, 119] on span "QA" at bounding box center [383, 127] width 23 height 17
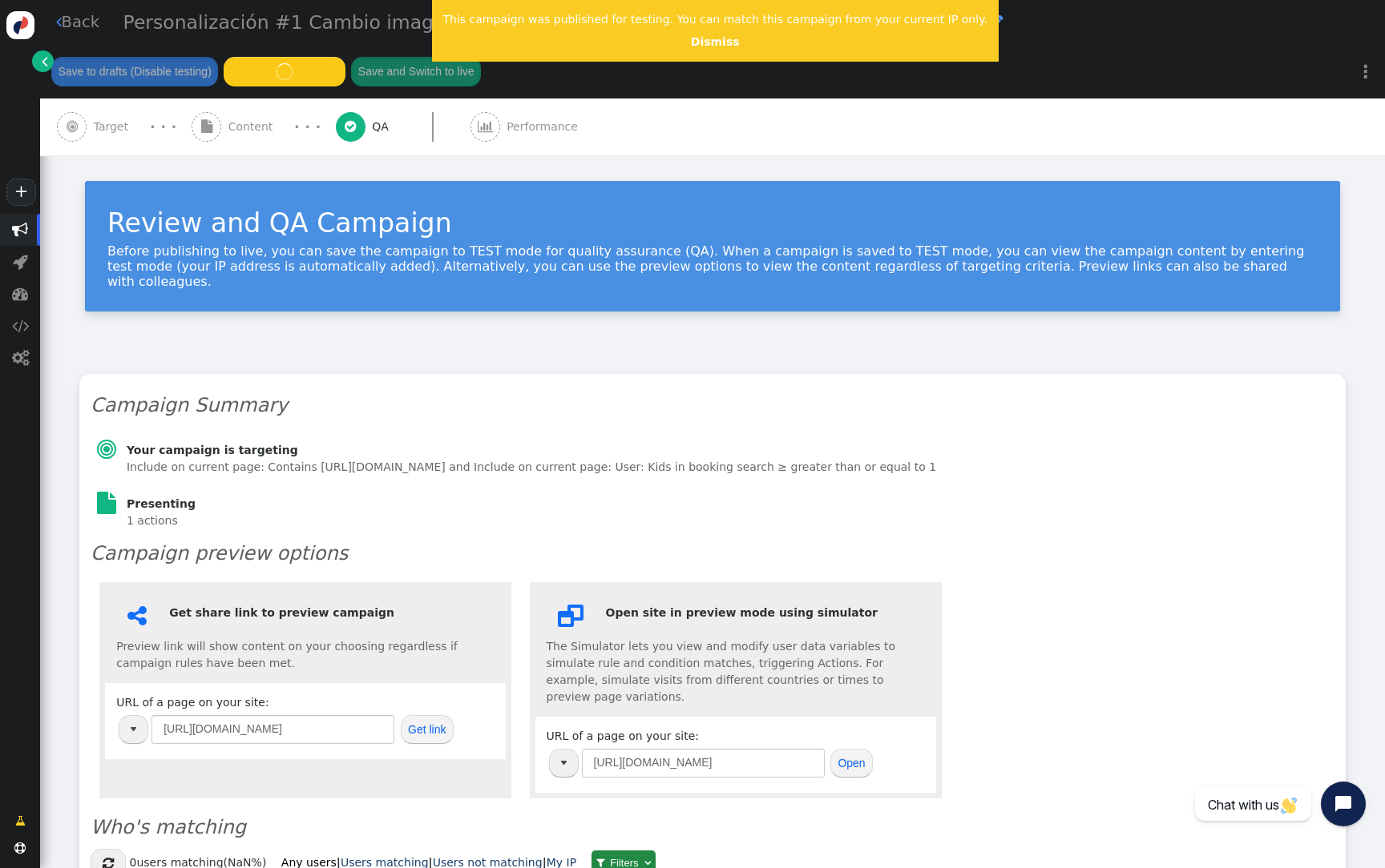
click at [436, 715] on button "Get link" at bounding box center [427, 729] width 53 height 28
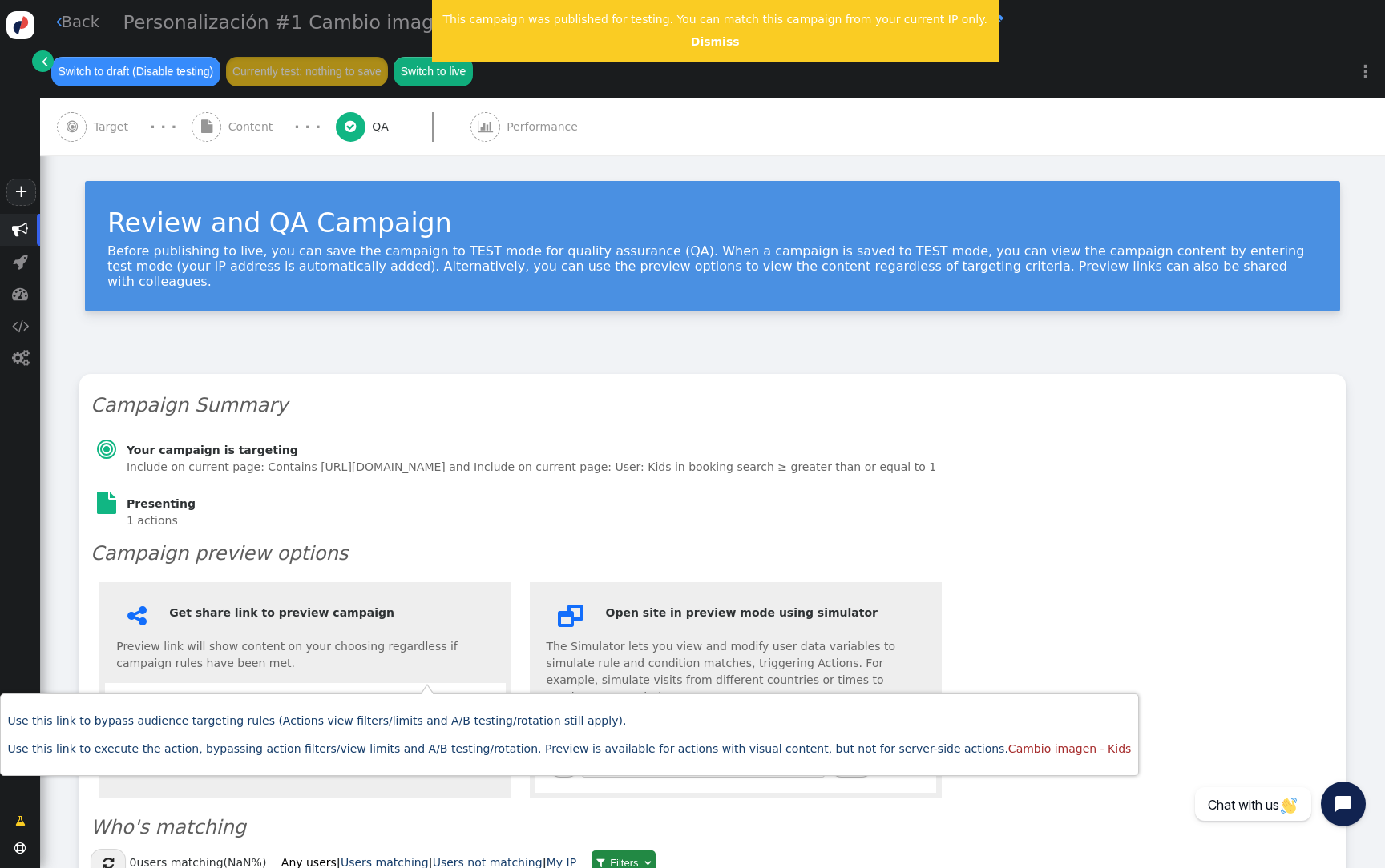
click at [768, 717] on center "URL of a page on your site: https://grand-oasis-palm.com/ Open" at bounding box center [736, 754] width 401 height 75
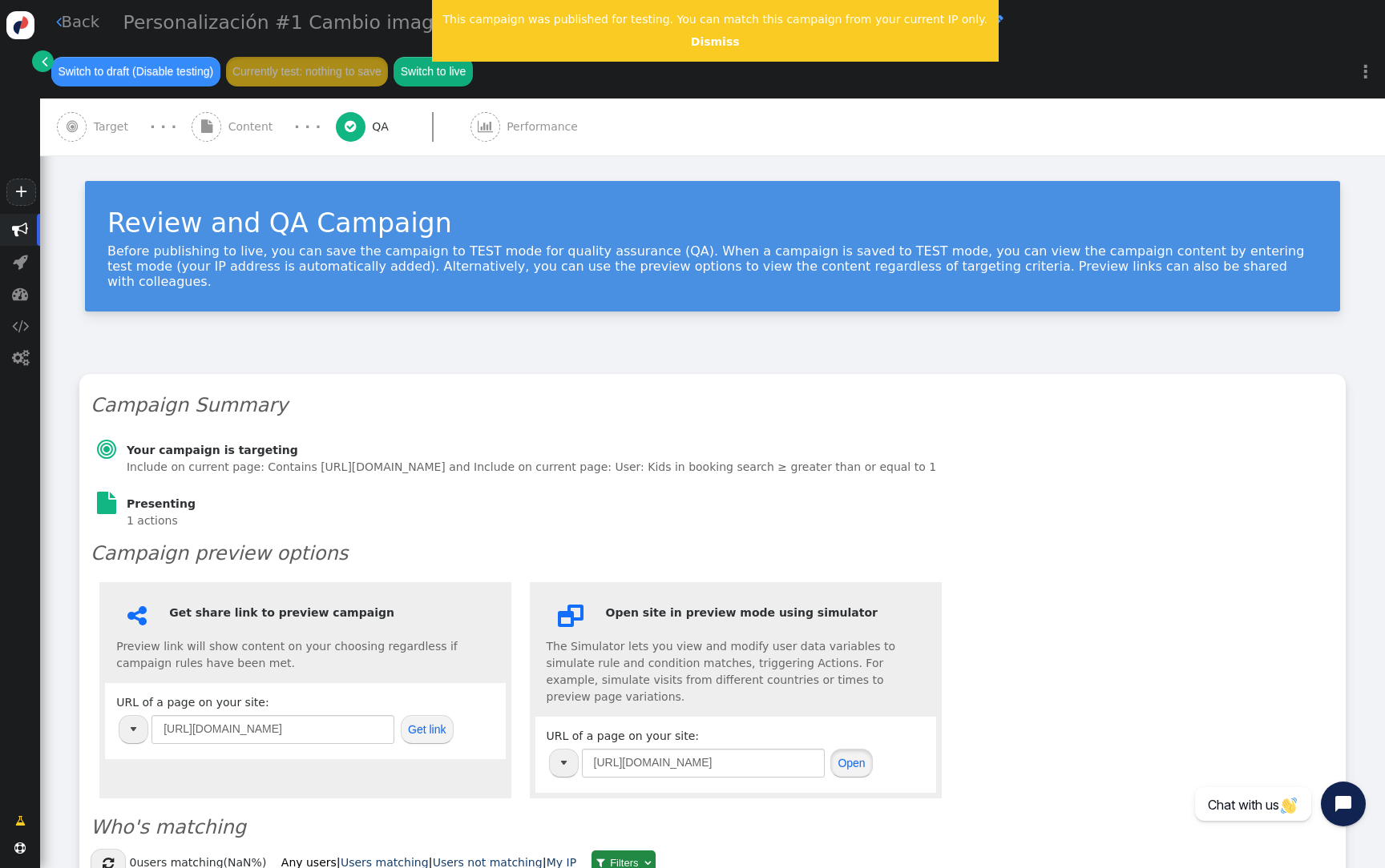
click at [855, 749] on button "Open" at bounding box center [851, 764] width 43 height 28
click at [125, 99] on div " Target" at bounding box center [96, 127] width 78 height 57
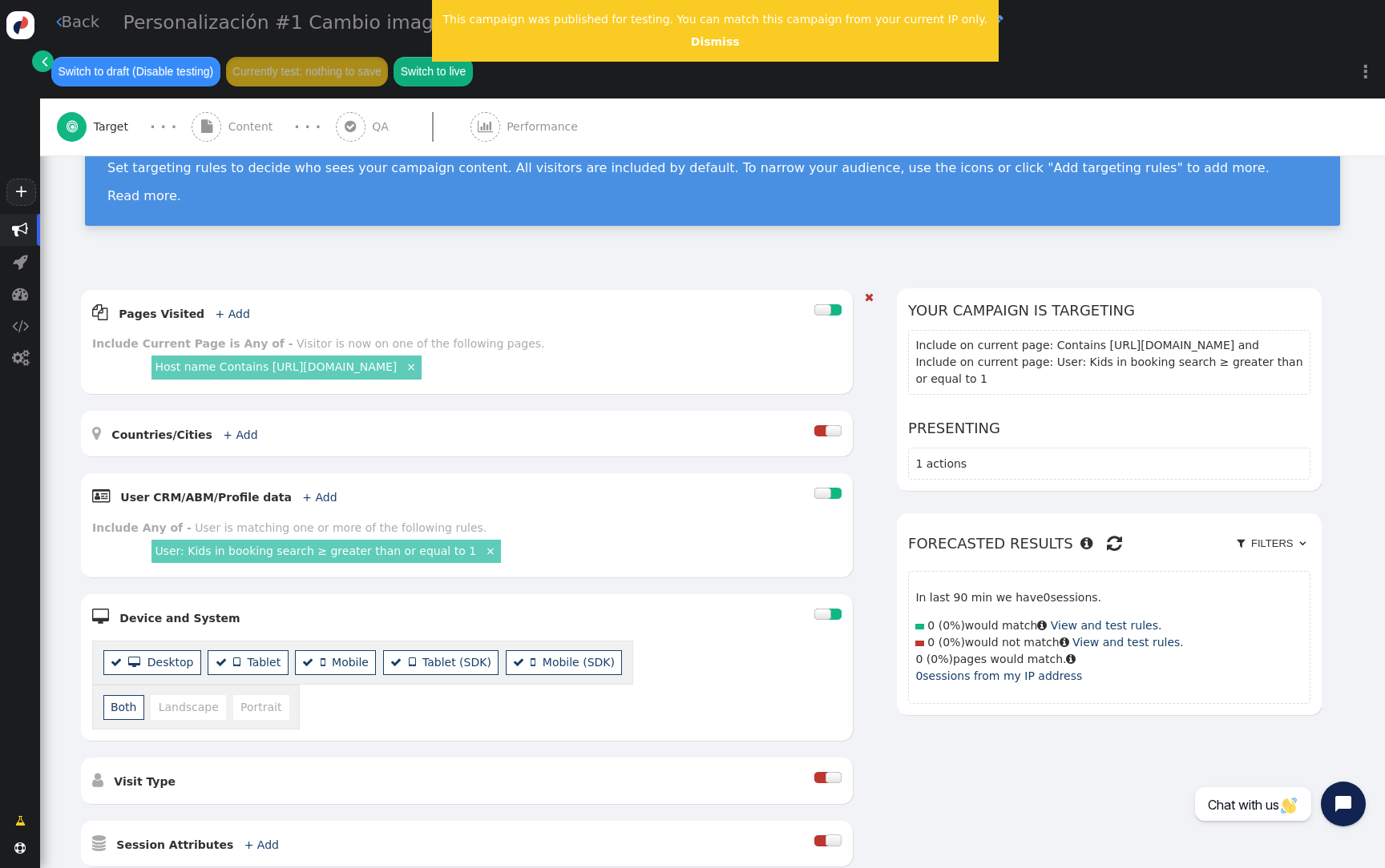
scroll to position [98, 0]
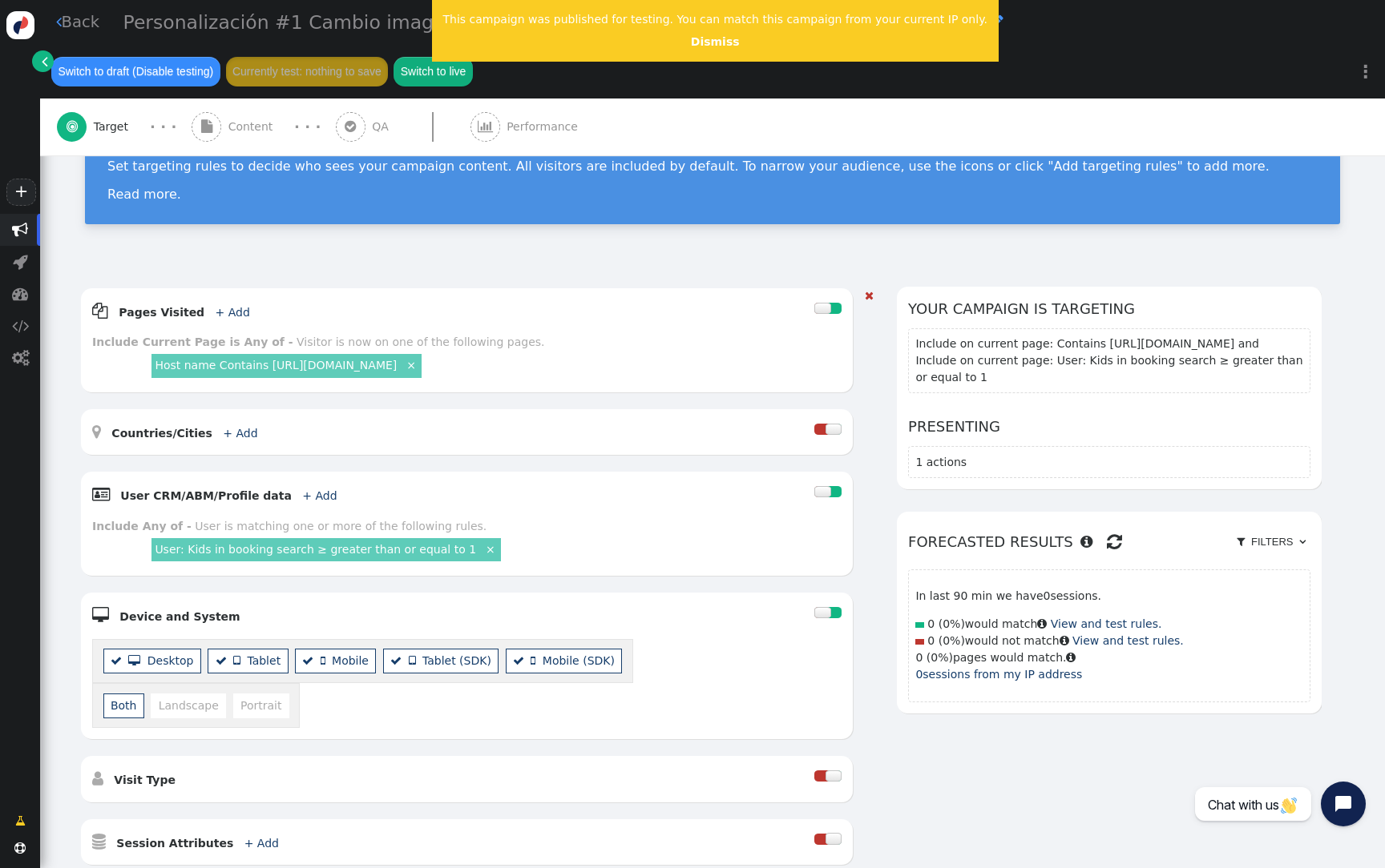
click at [326, 359] on link "Host name Contains https://grand-oasis-palm.com/" at bounding box center [275, 365] width 242 height 12
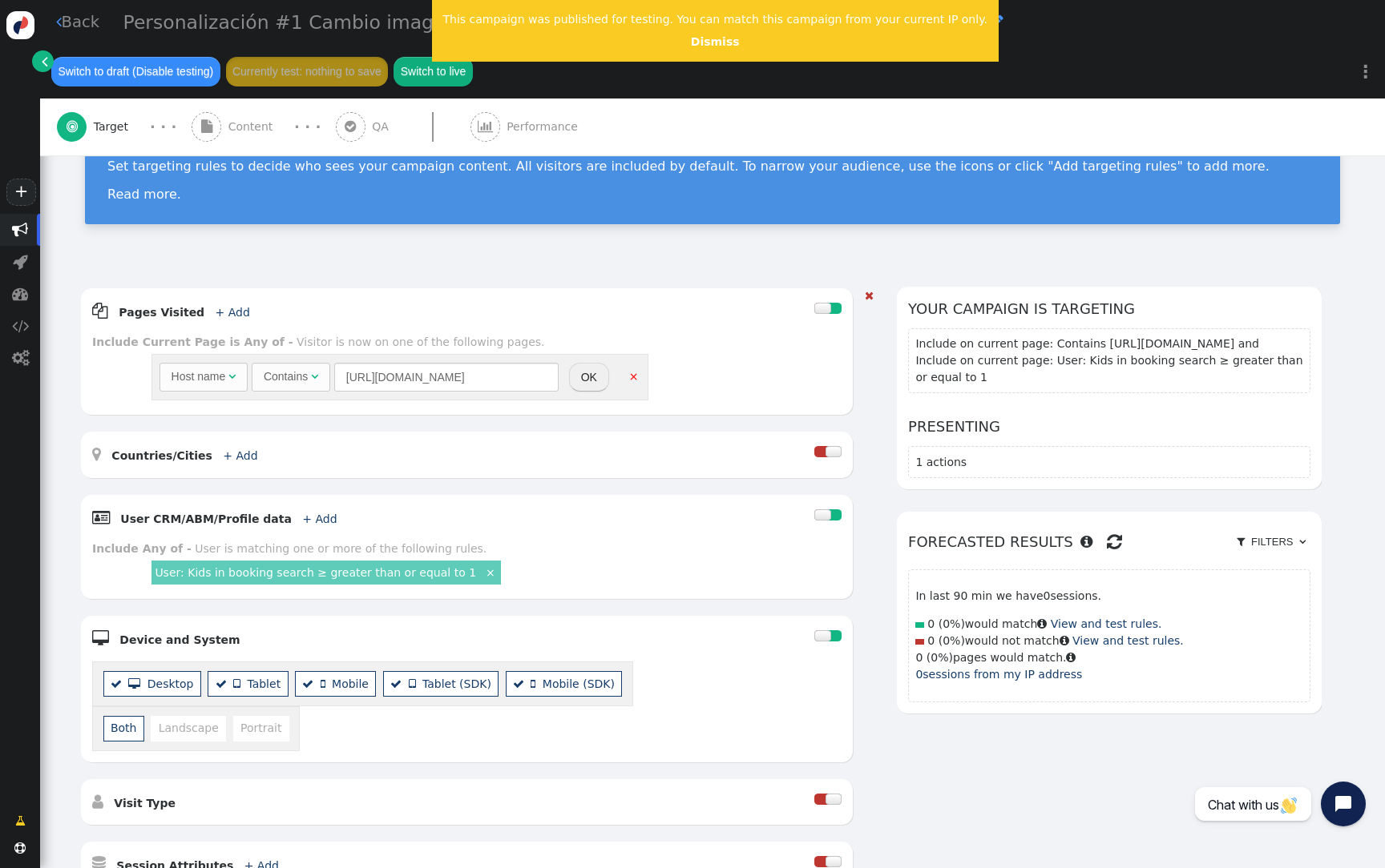
click at [245, 119] on span "Content" at bounding box center [254, 127] width 51 height 17
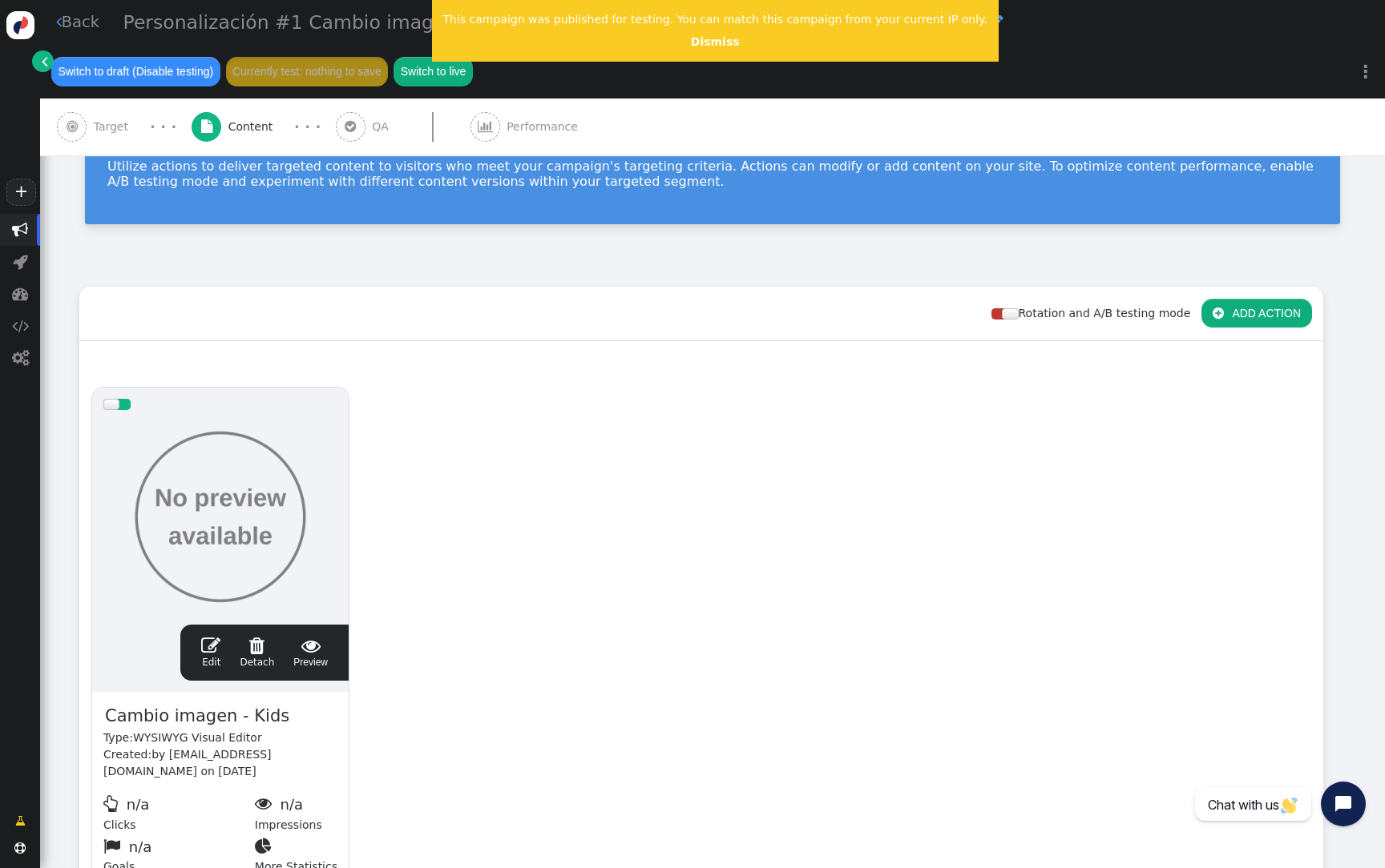
click at [258, 463] on div at bounding box center [220, 518] width 234 height 192
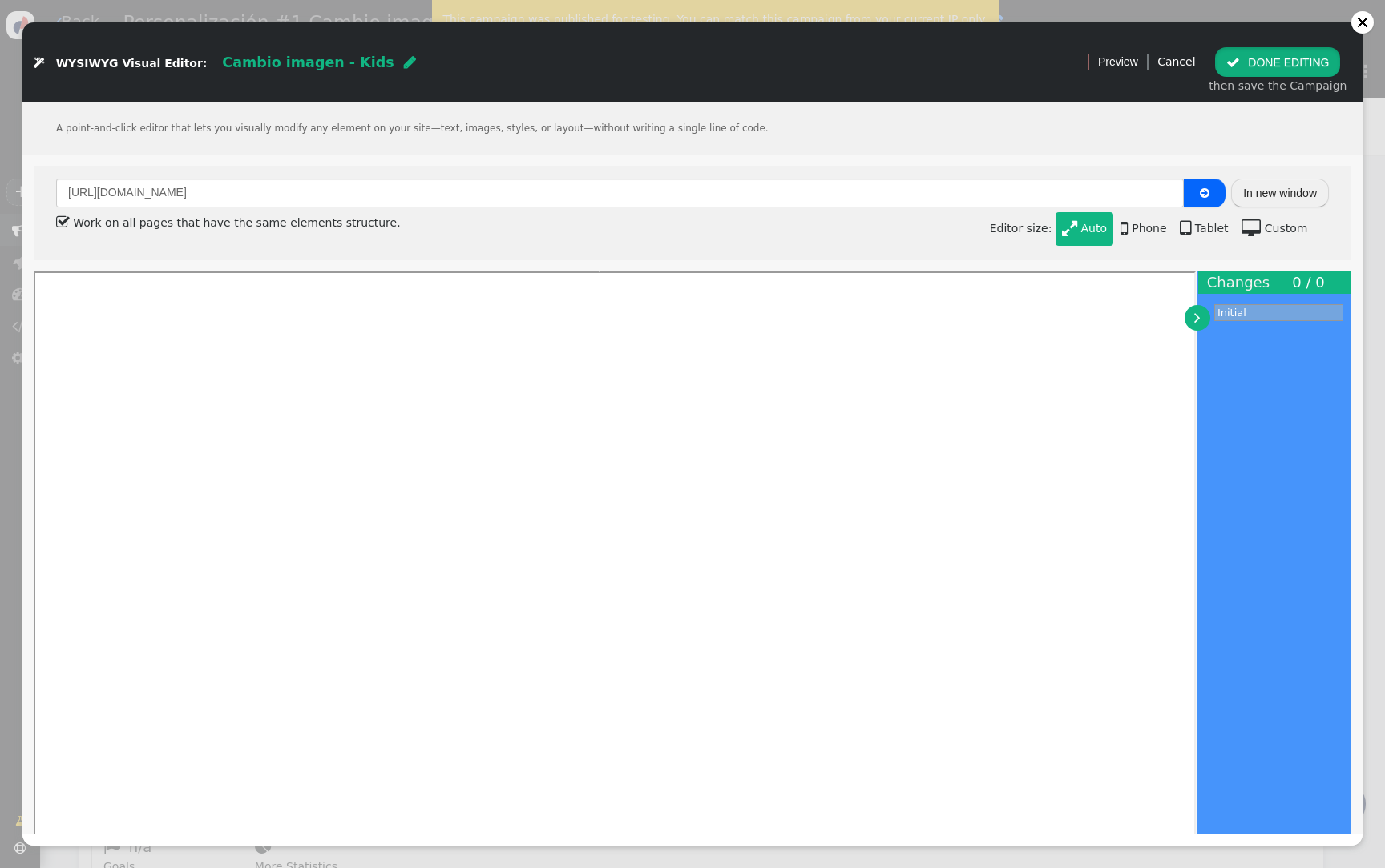
click at [1286, 66] on button " DONE EDITING" at bounding box center [1278, 62] width 125 height 28
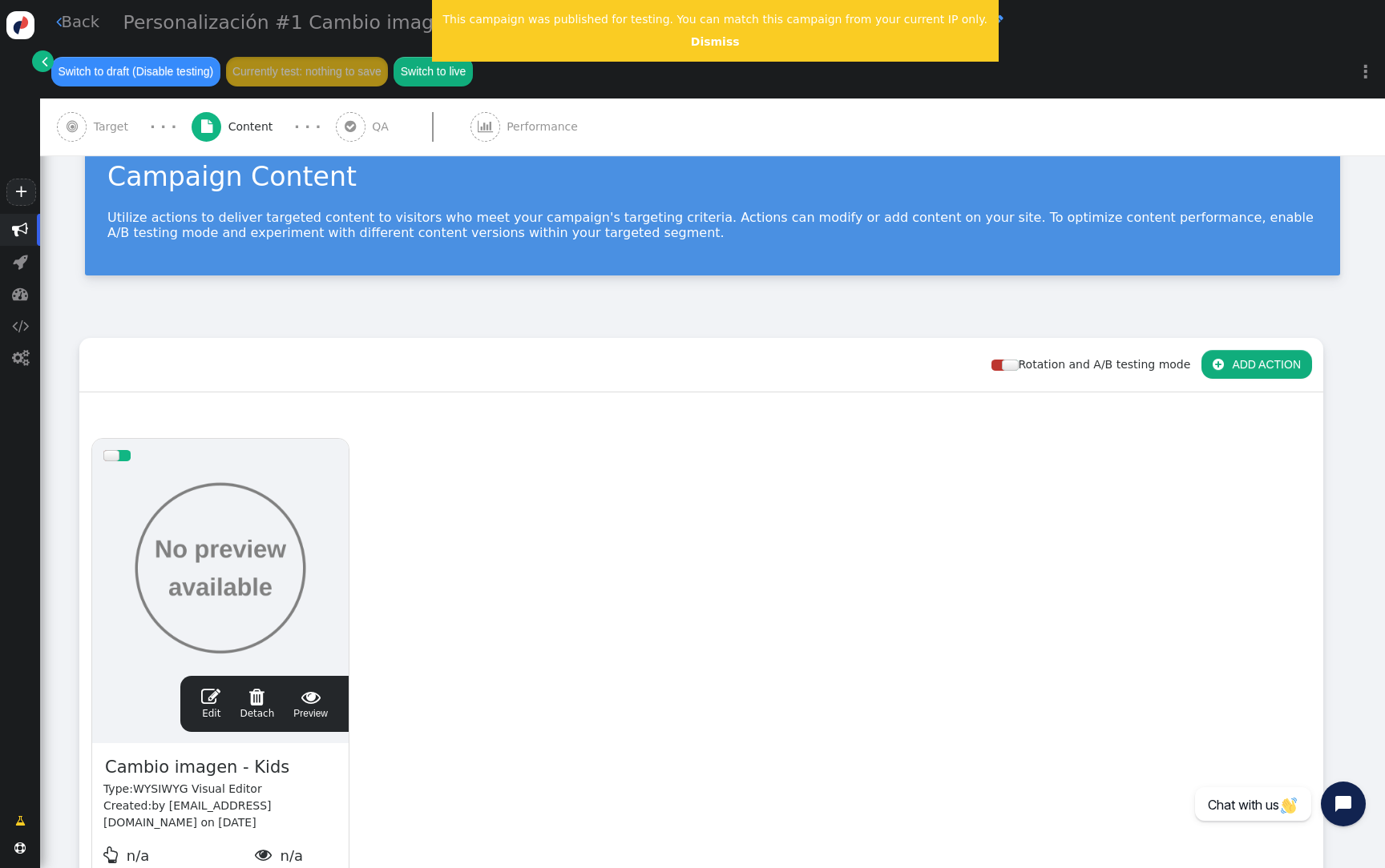
scroll to position [0, 0]
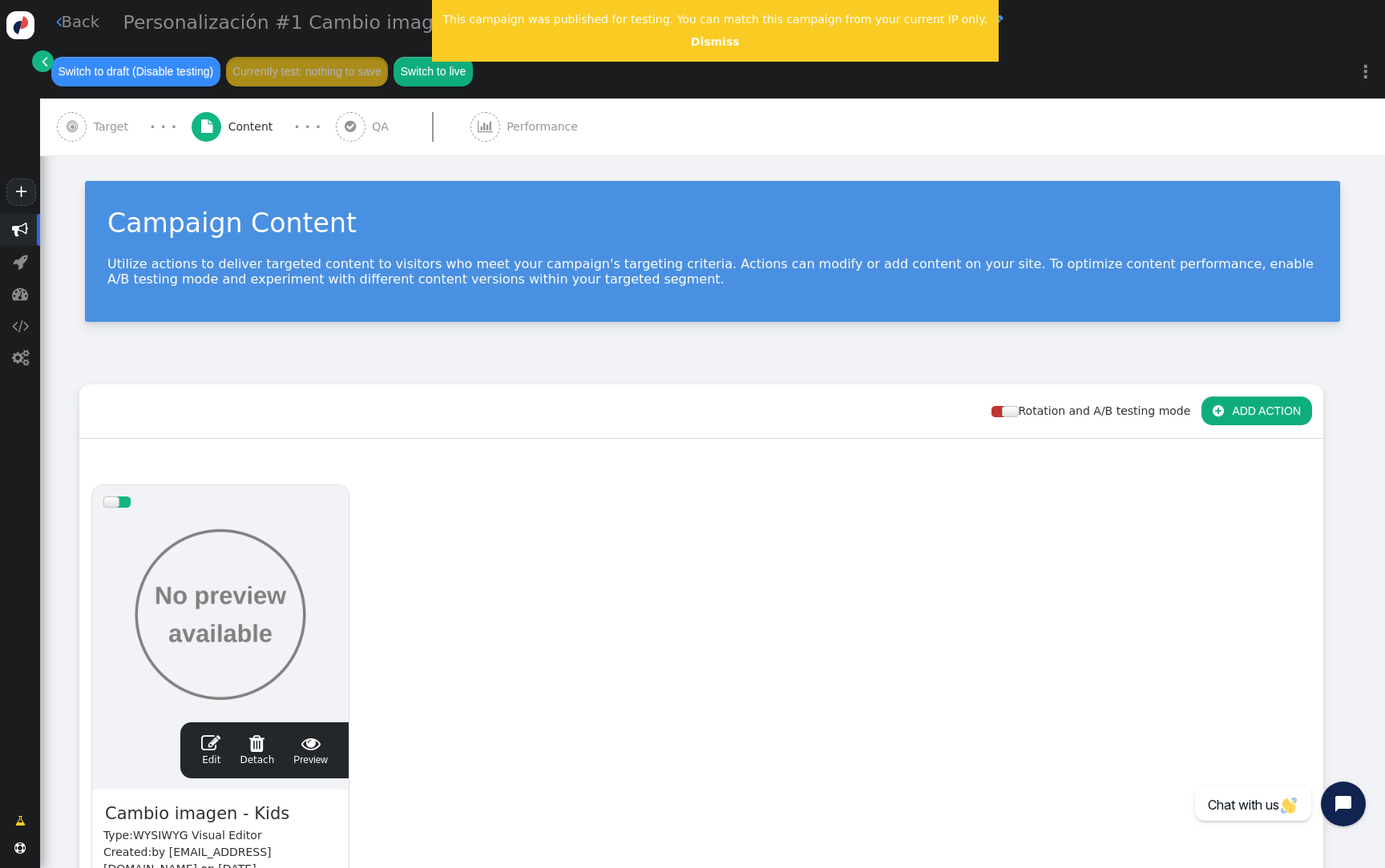
click at [167, 829] on span "WYSIWYG Visual Editor" at bounding box center [198, 835] width 129 height 12
drag, startPoint x: 187, startPoint y: 791, endPoint x: 133, endPoint y: 790, distance: 54.0
click at [132, 827] on div "Type: WYSIWYG Visual Editor" at bounding box center [220, 836] width 234 height 17
click at [249, 591] on div at bounding box center [220, 615] width 234 height 192
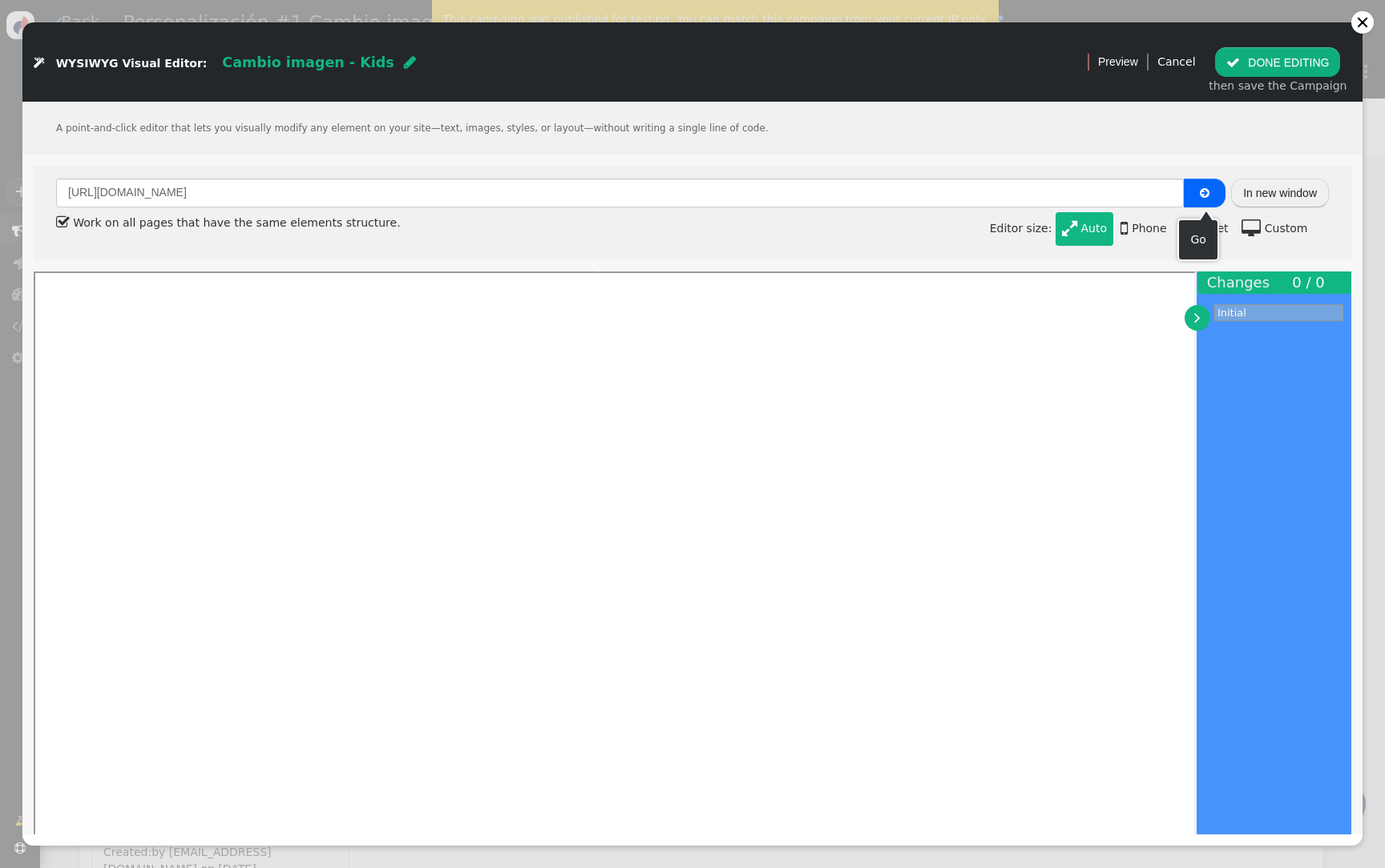
click at [1206, 189] on span "" at bounding box center [1205, 193] width 9 height 11
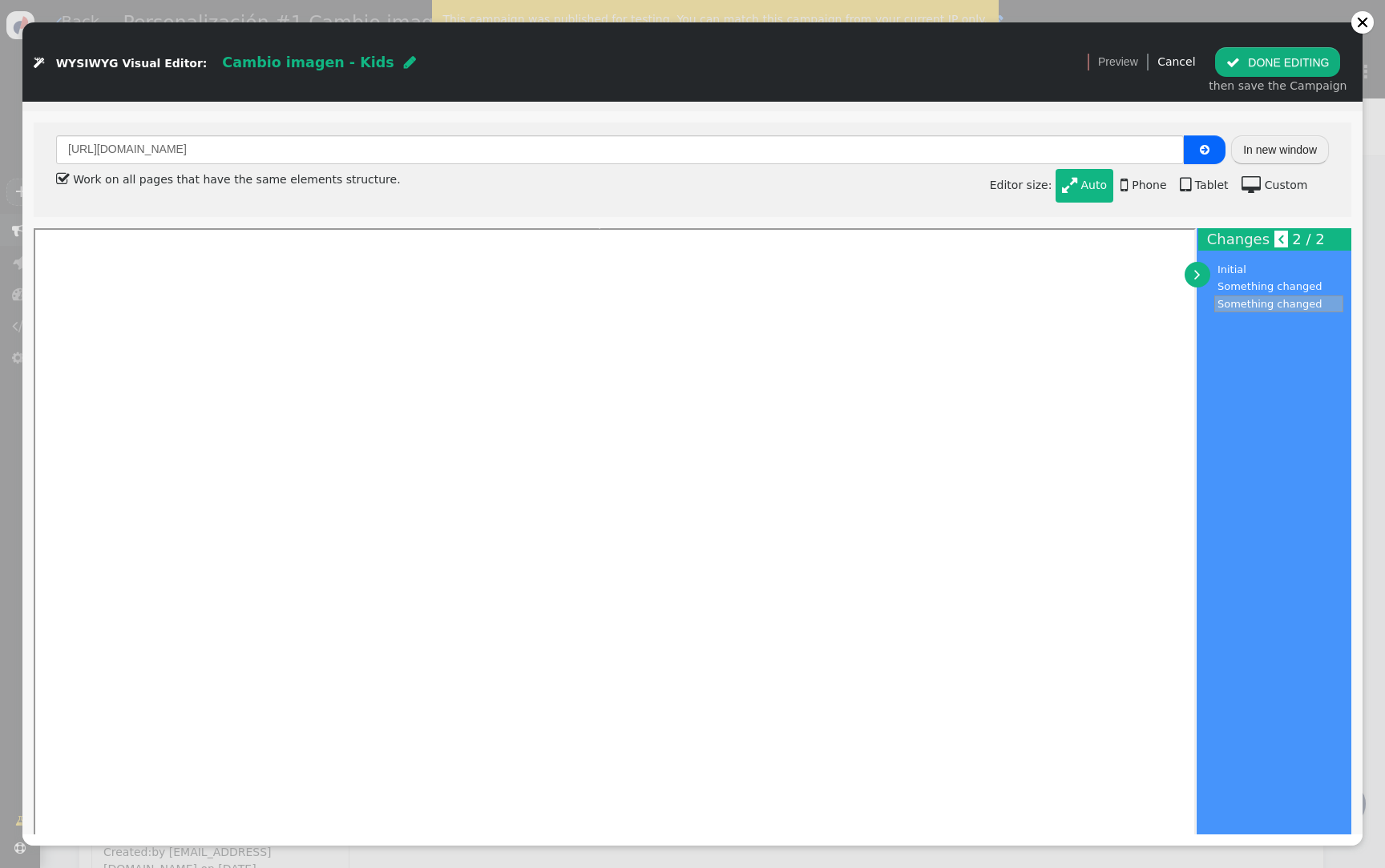
scroll to position [66, 0]
